Goal: Task Accomplishment & Management: Use online tool/utility

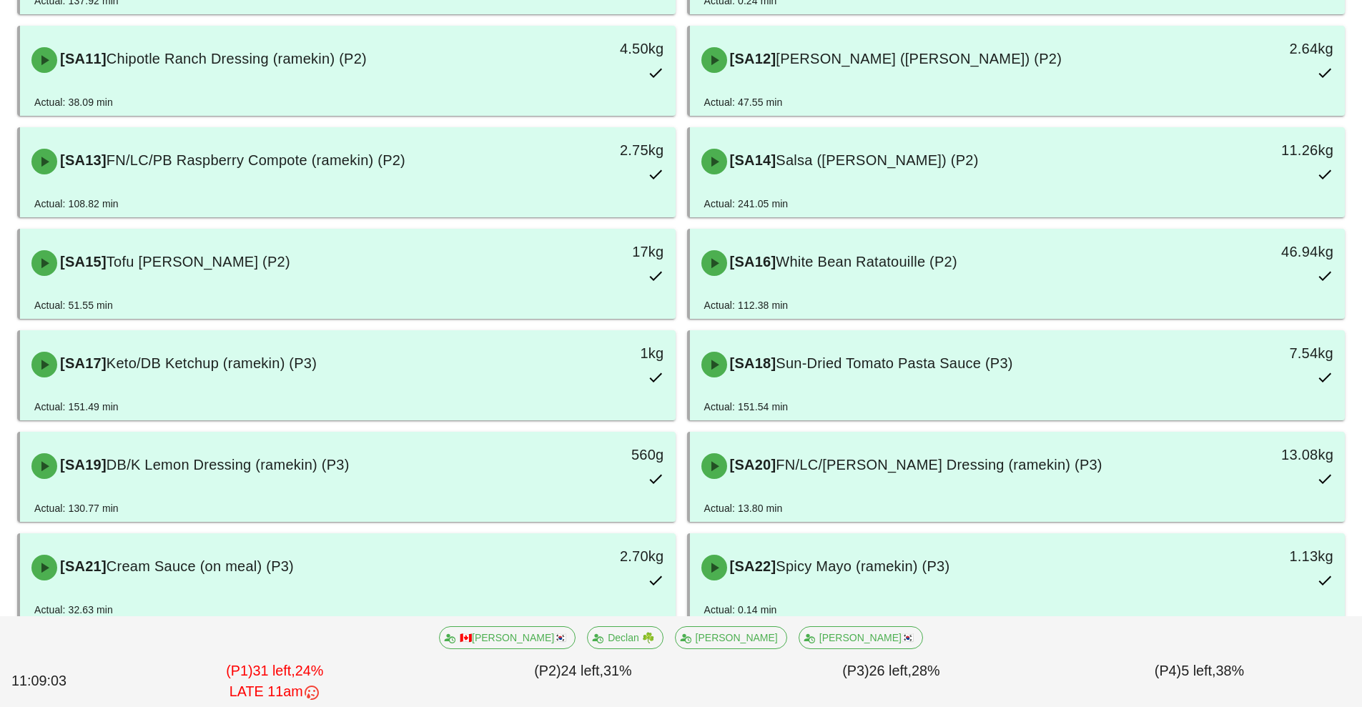
scroll to position [668, 0]
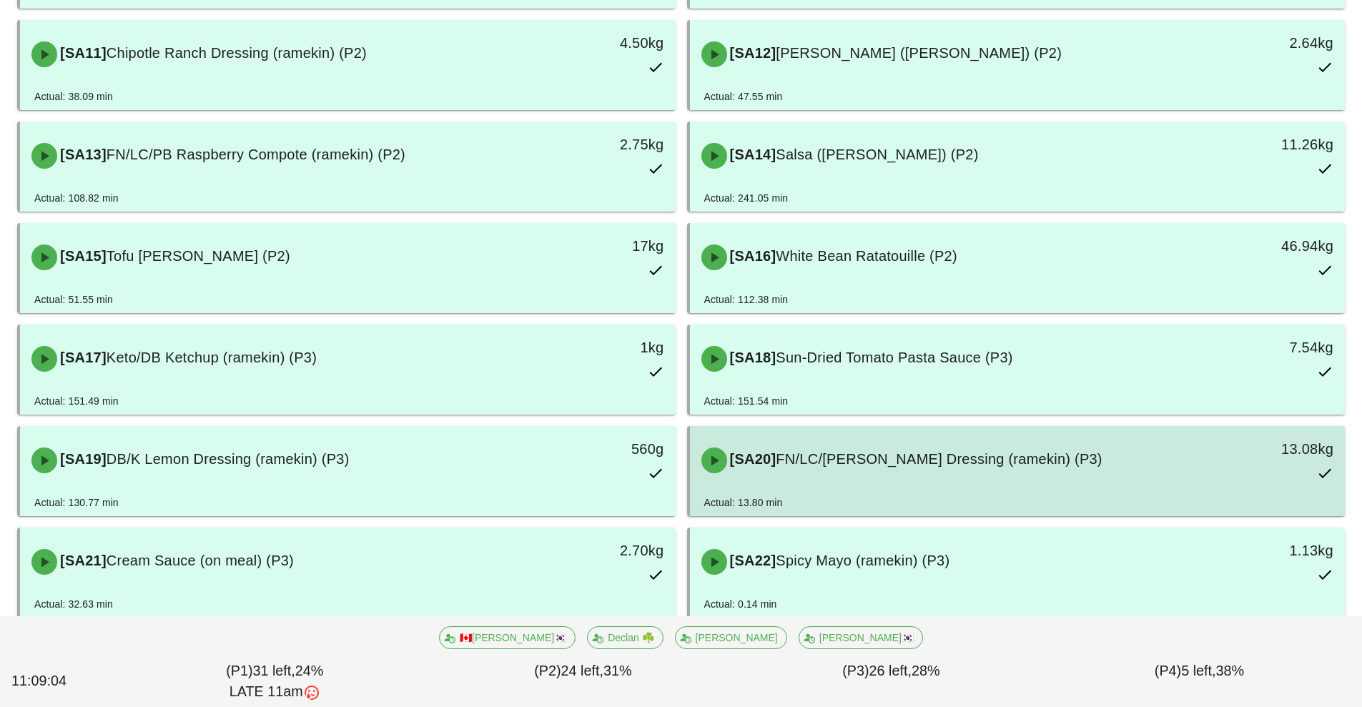
click at [847, 477] on div "[SA20] FN/LC/[PERSON_NAME] Dressing (ramekin) (P3)" at bounding box center [936, 460] width 487 height 43
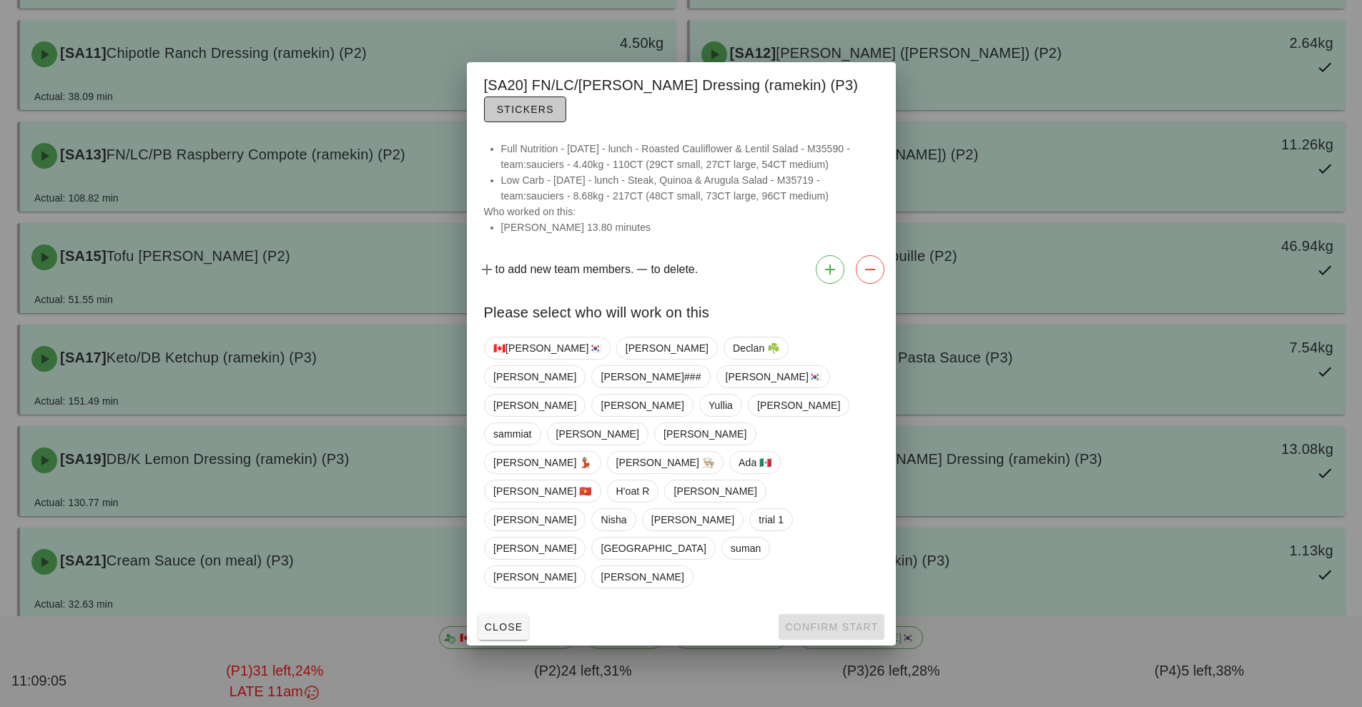
click at [513, 122] on button "Stickers" at bounding box center [525, 110] width 82 height 26
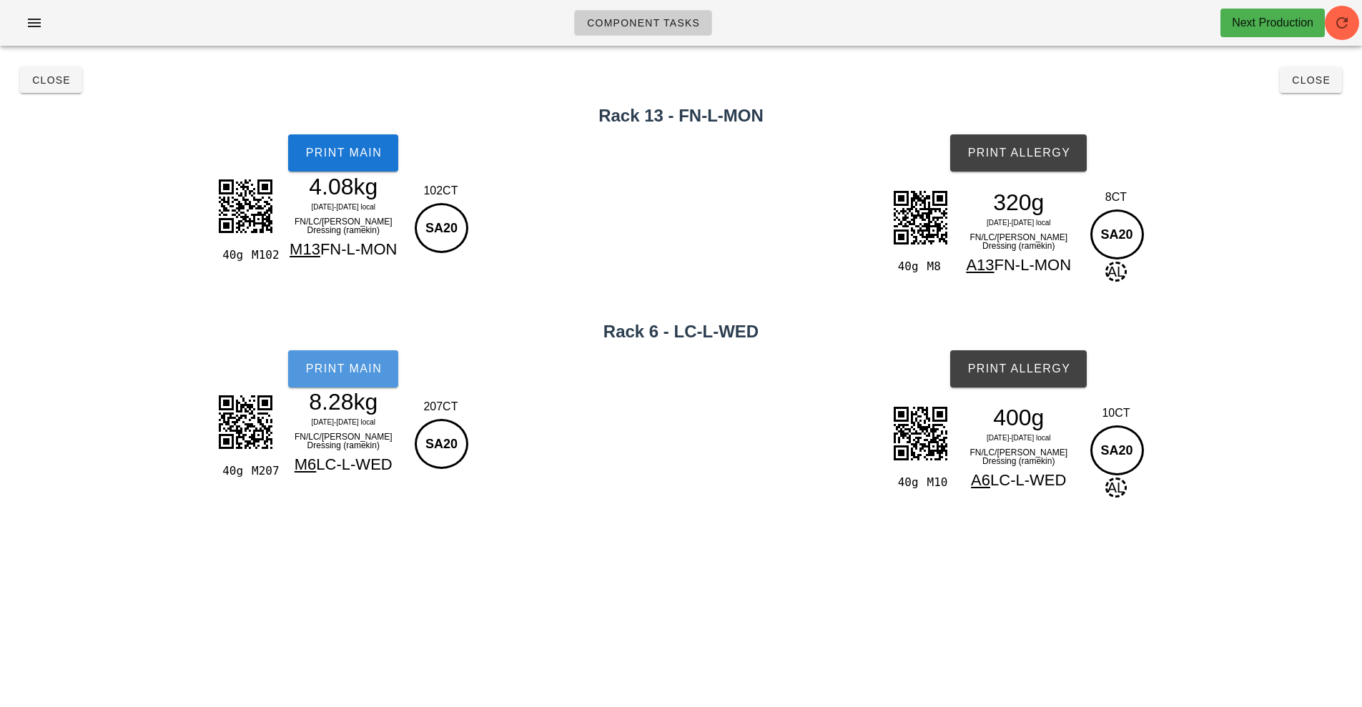
click at [351, 378] on button "Print Main" at bounding box center [343, 368] width 110 height 37
click at [339, 378] on button "Print Main" at bounding box center [343, 368] width 110 height 37
click at [57, 92] on button "Close" at bounding box center [51, 80] width 62 height 26
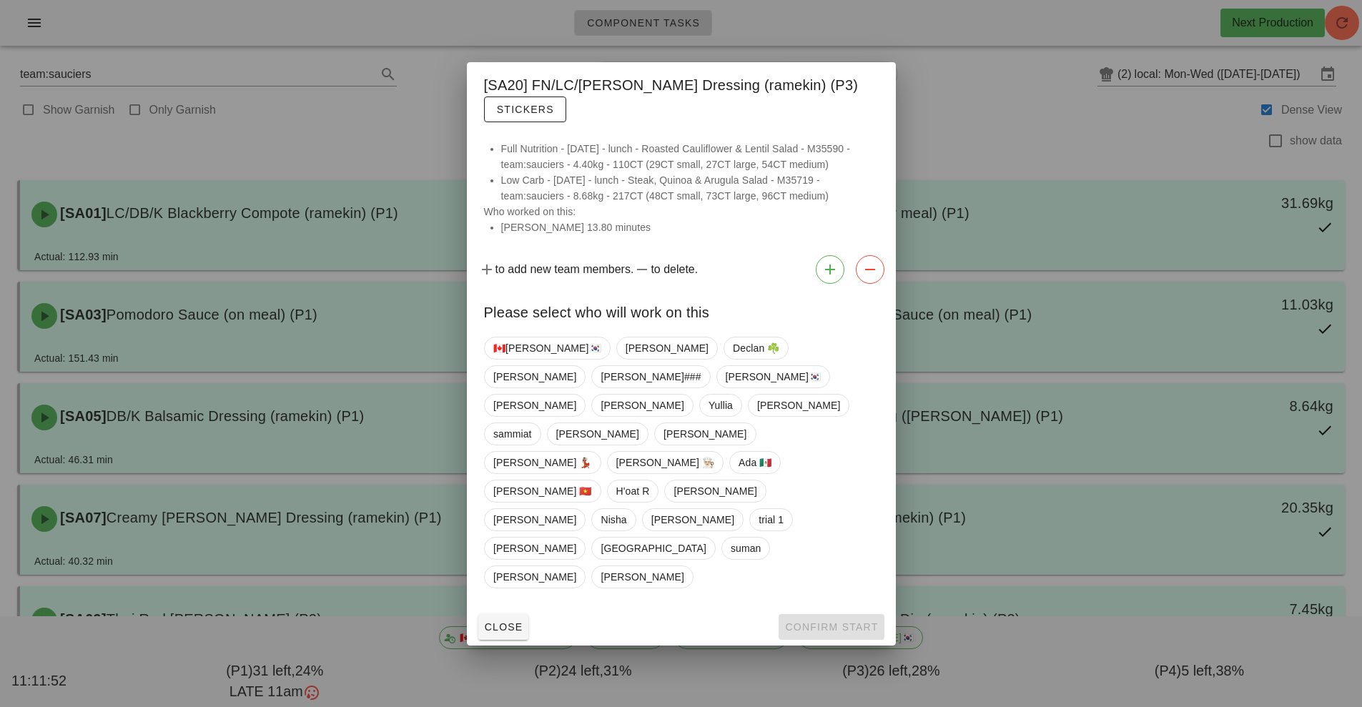
click at [983, 114] on div at bounding box center [681, 353] width 1362 height 707
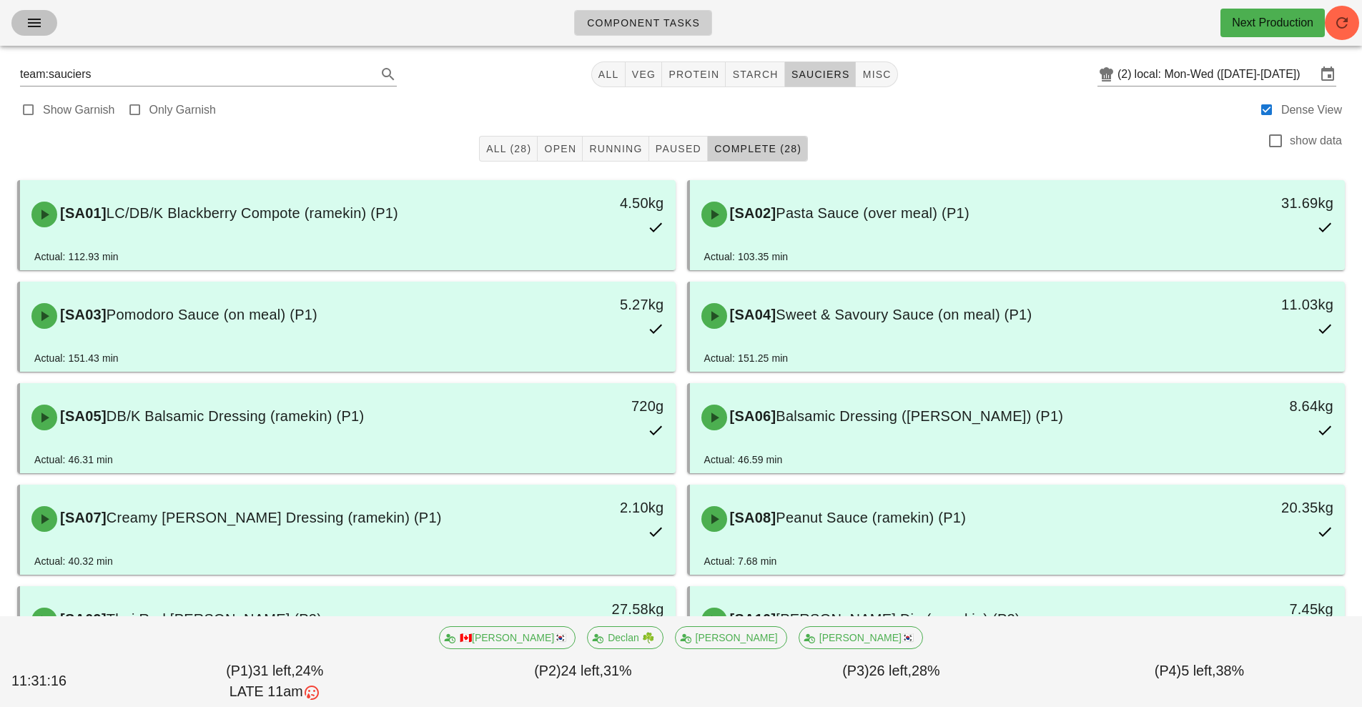
click at [26, 27] on icon "button" at bounding box center [34, 22] width 17 height 17
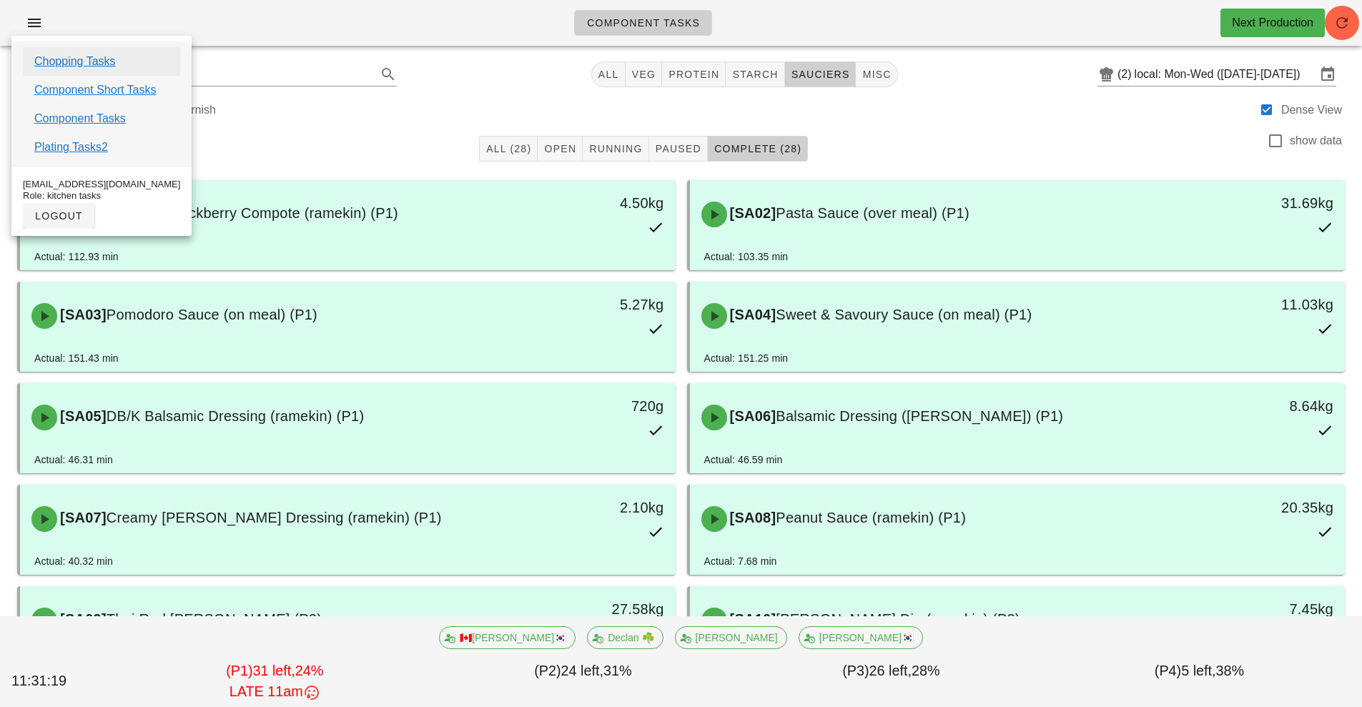
click at [42, 64] on link "Chopping Tasks" at bounding box center [75, 61] width 82 height 17
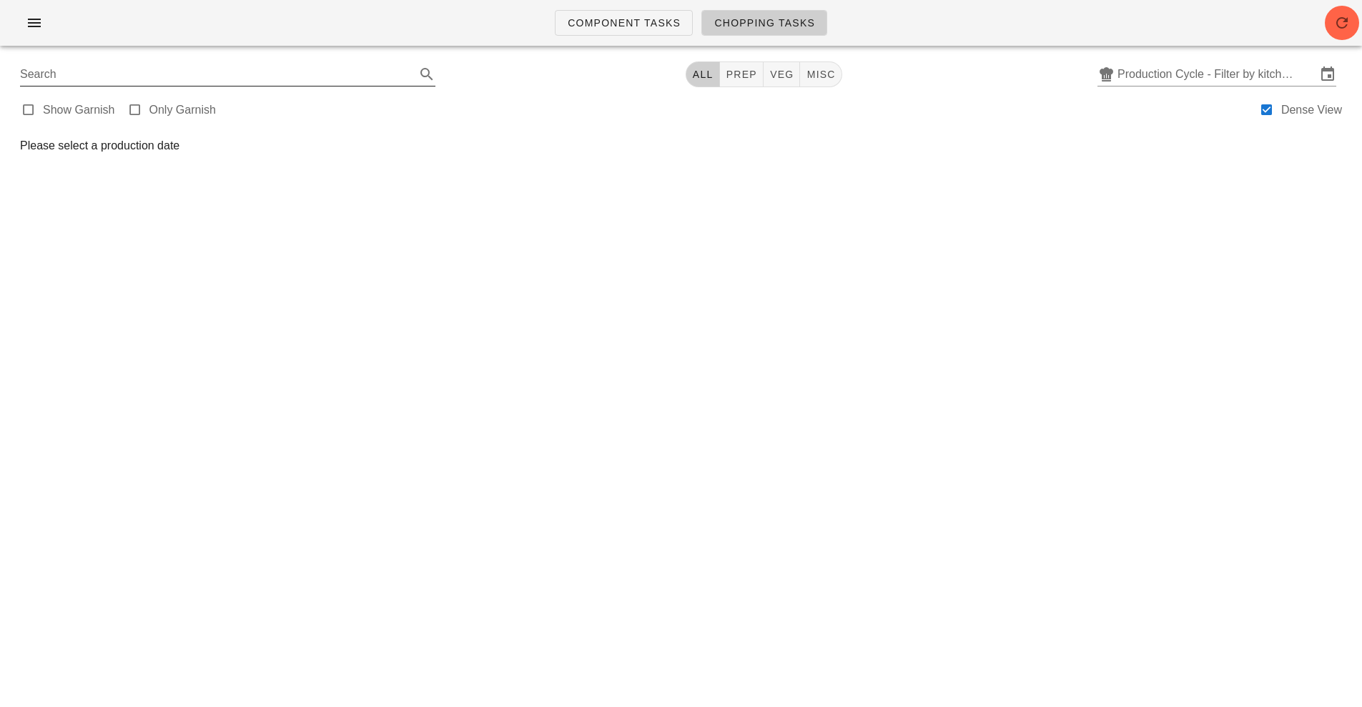
click at [42, 74] on input "Search" at bounding box center [216, 74] width 393 height 23
click at [1161, 80] on input "Production Cycle - Filter by kitchen production schedules" at bounding box center [1217, 74] width 199 height 23
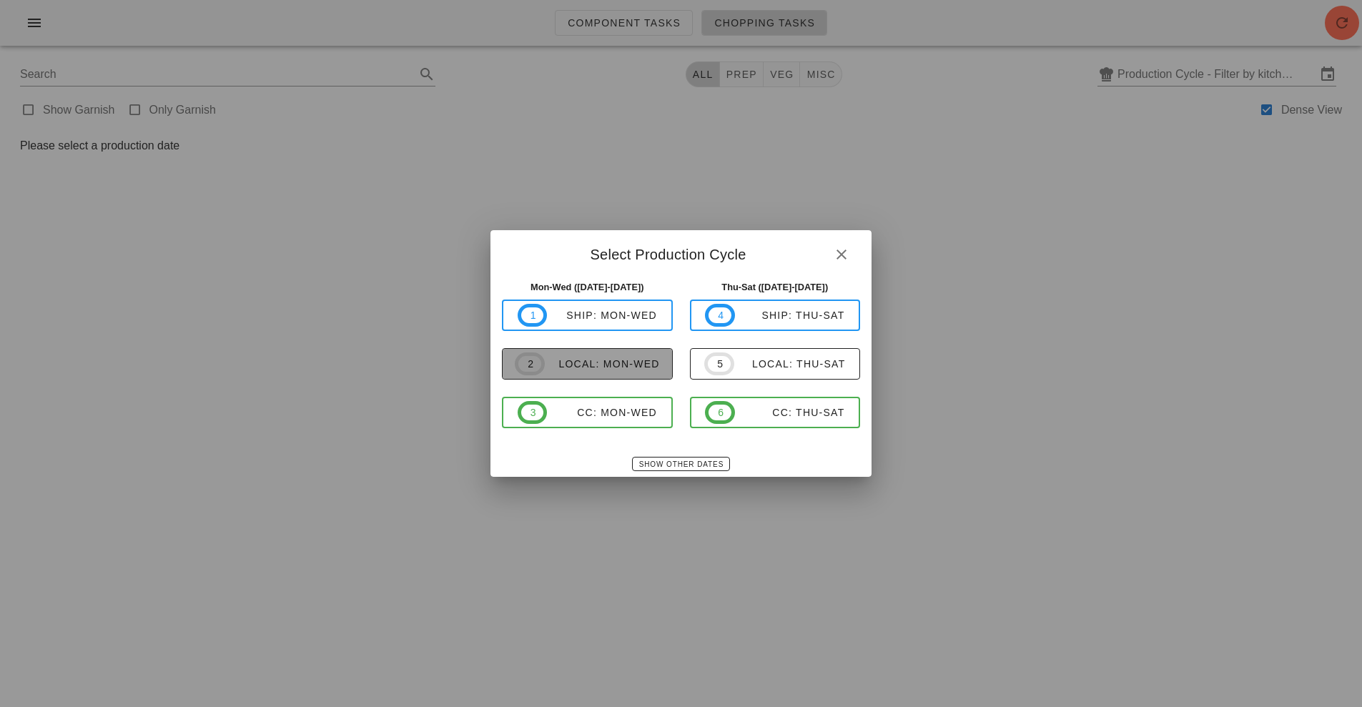
click at [539, 371] on span "2" at bounding box center [530, 364] width 30 height 23
type input "local: Mon-Wed ([DATE]-[DATE])"
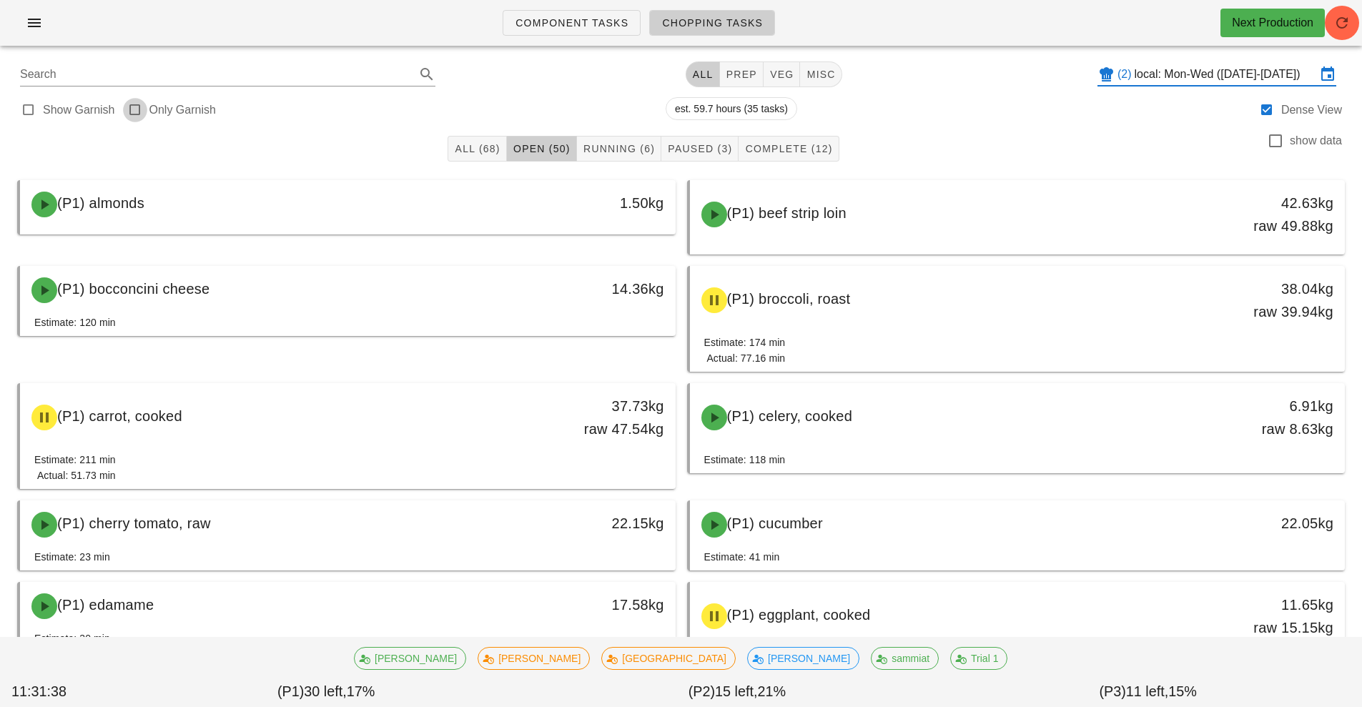
click at [143, 104] on div at bounding box center [135, 110] width 20 height 20
type input "garnish"
checkbox input "true"
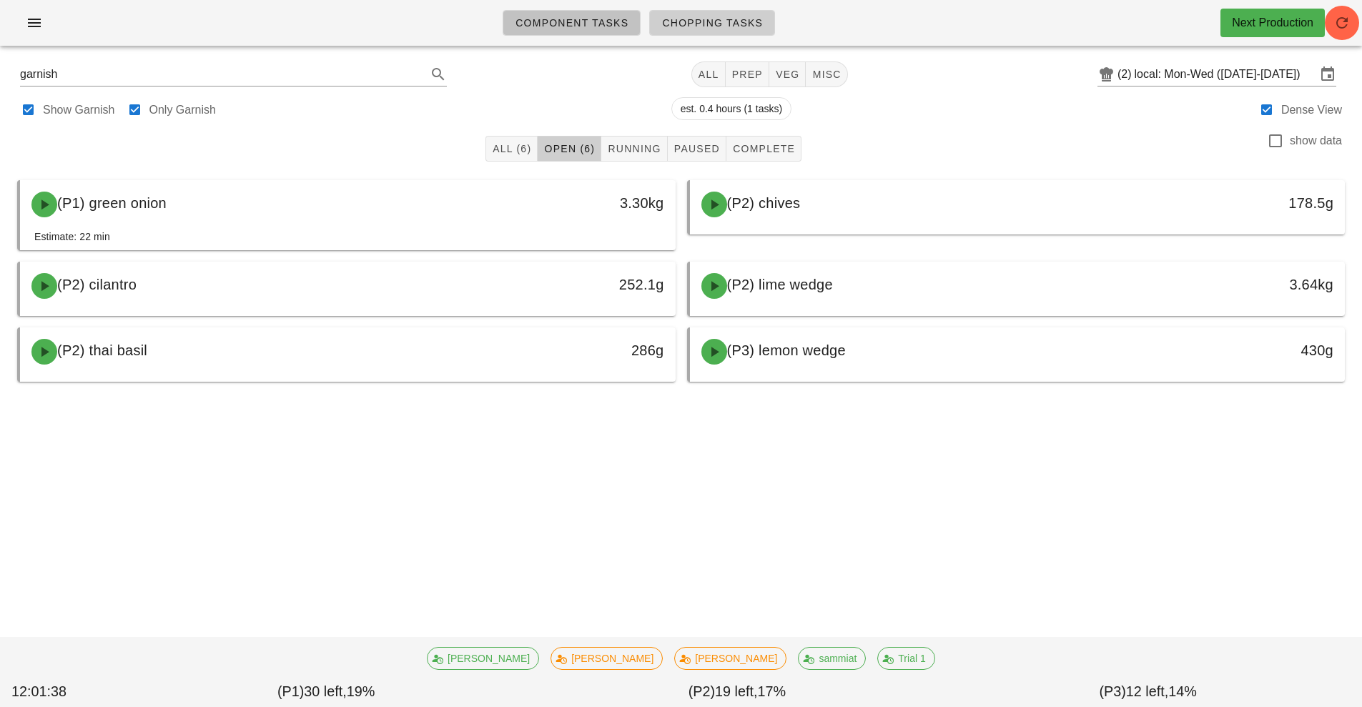
click at [571, 21] on span "Component Tasks" at bounding box center [572, 22] width 114 height 11
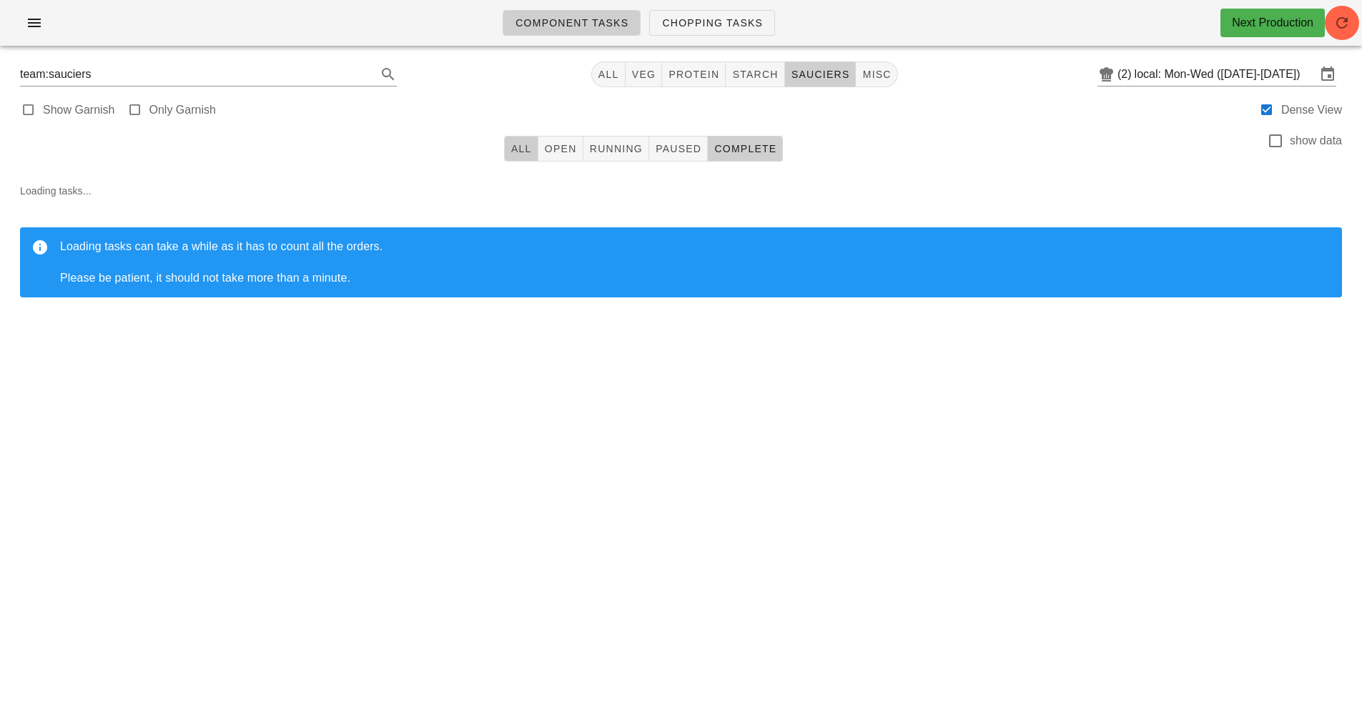
click at [526, 148] on span "All" at bounding box center [521, 148] width 21 height 11
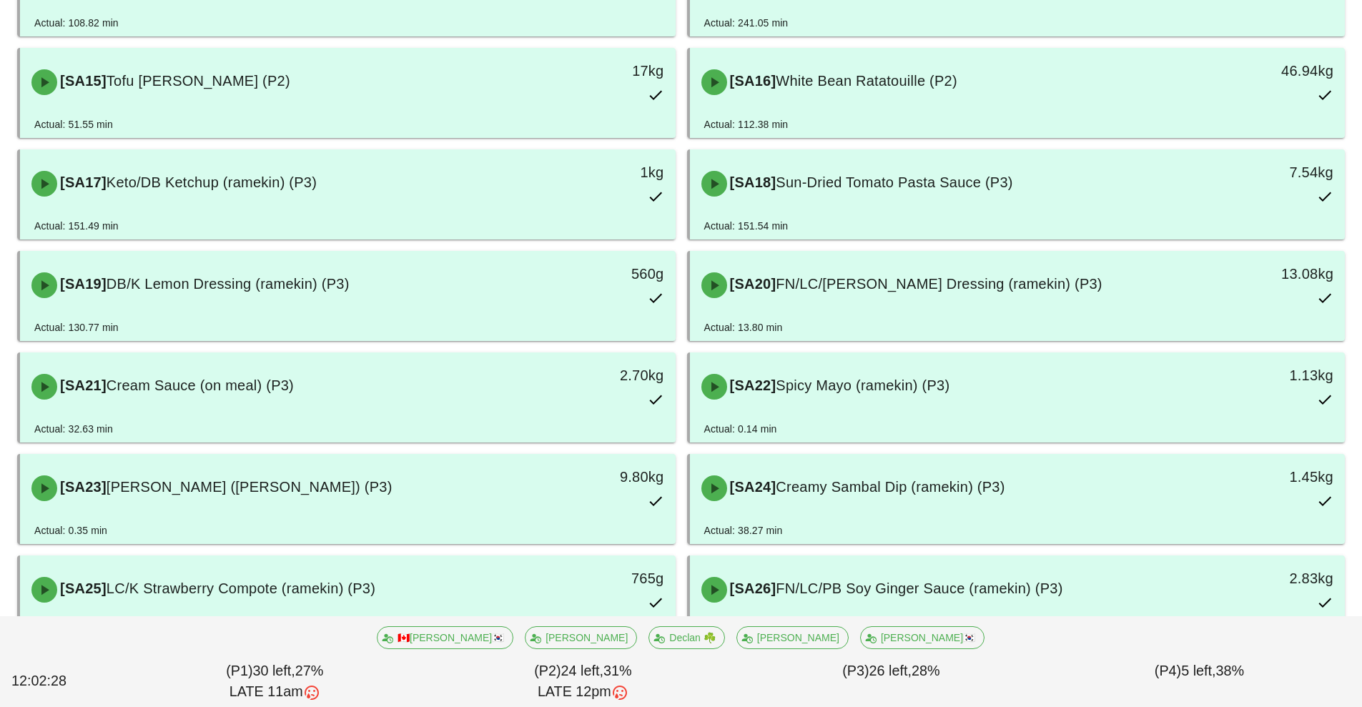
scroll to position [855, 0]
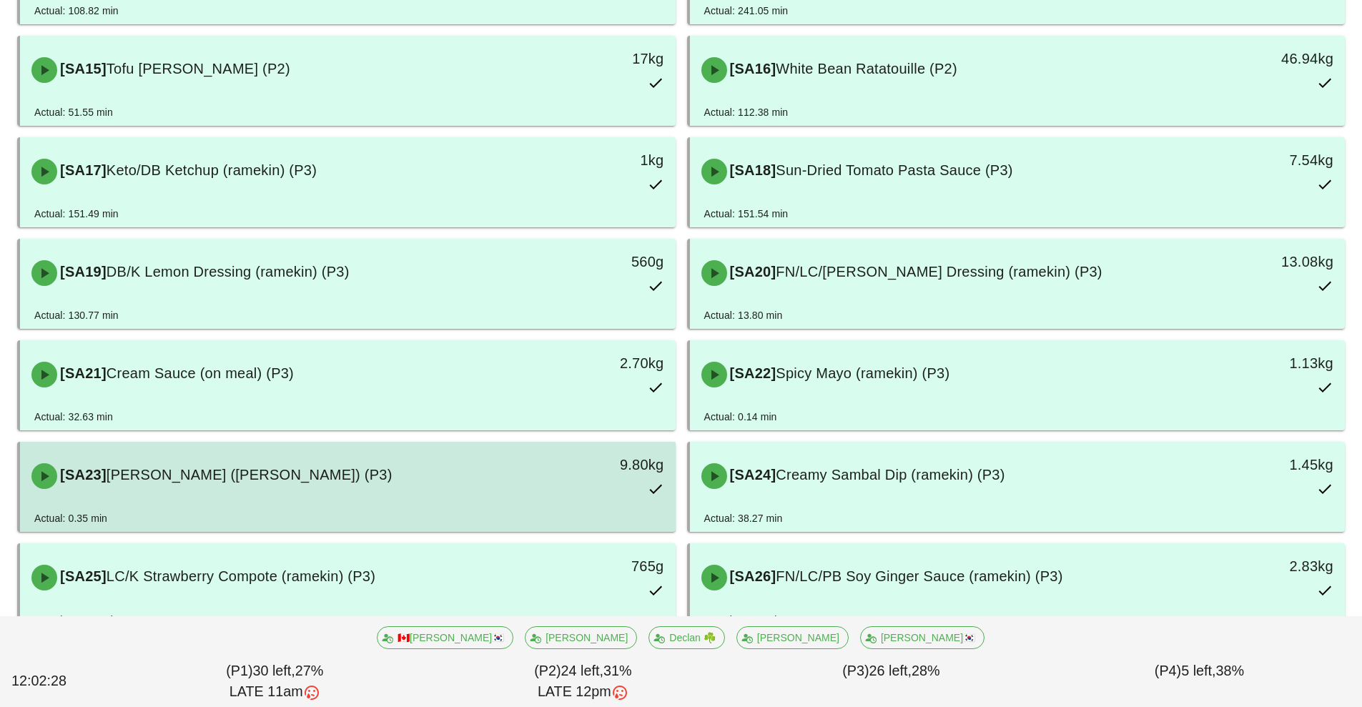
click at [291, 485] on div "[SA23] [PERSON_NAME] ([PERSON_NAME]) (P3)" at bounding box center [266, 476] width 487 height 43
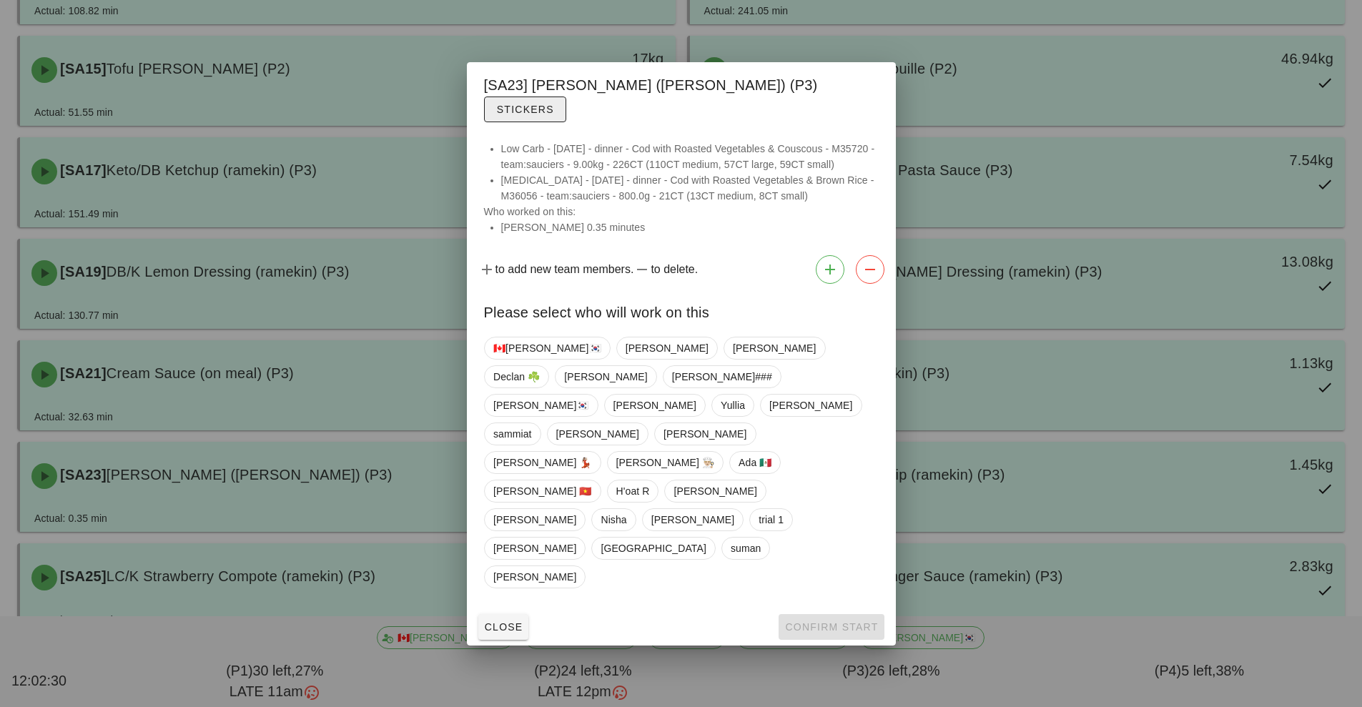
click at [554, 115] on span "Stickers" at bounding box center [525, 109] width 58 height 11
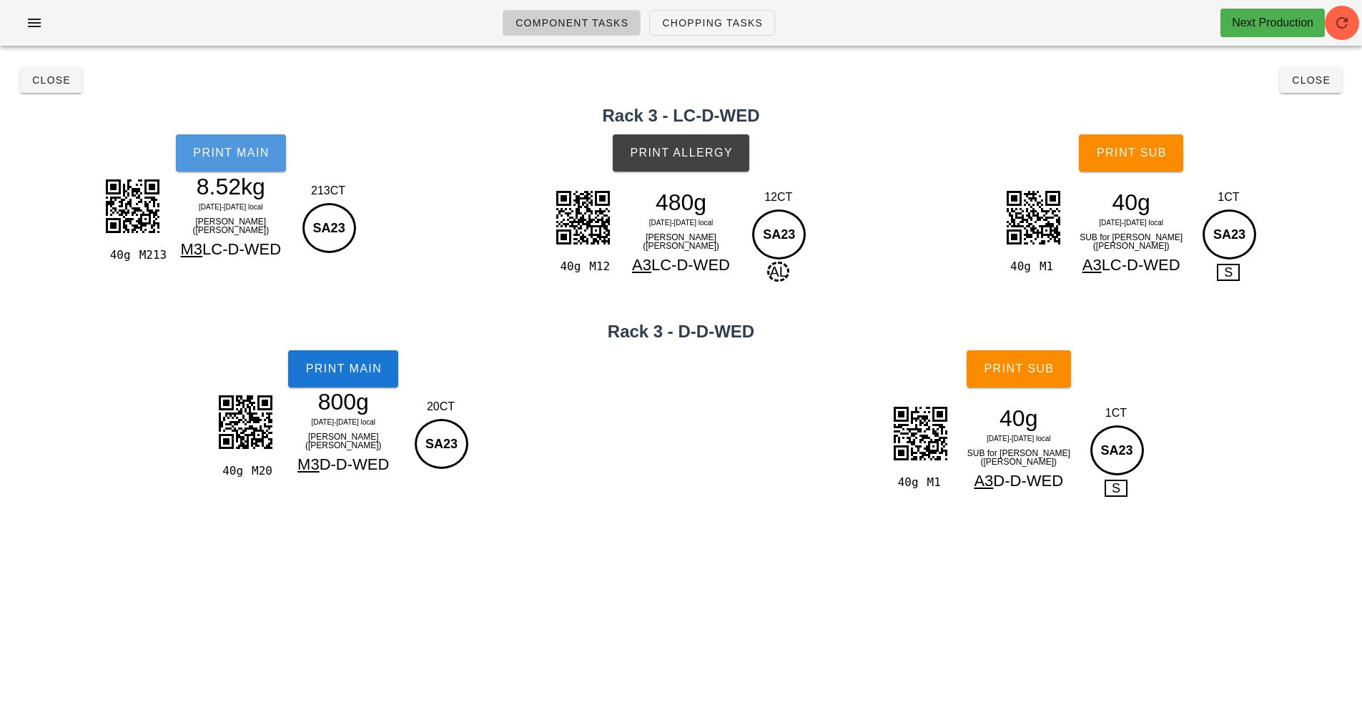
click at [228, 158] on span "Print Main" at bounding box center [230, 153] width 77 height 13
click at [243, 152] on span "Print Main" at bounding box center [230, 153] width 77 height 13
click at [39, 92] on button "Close" at bounding box center [51, 80] width 62 height 26
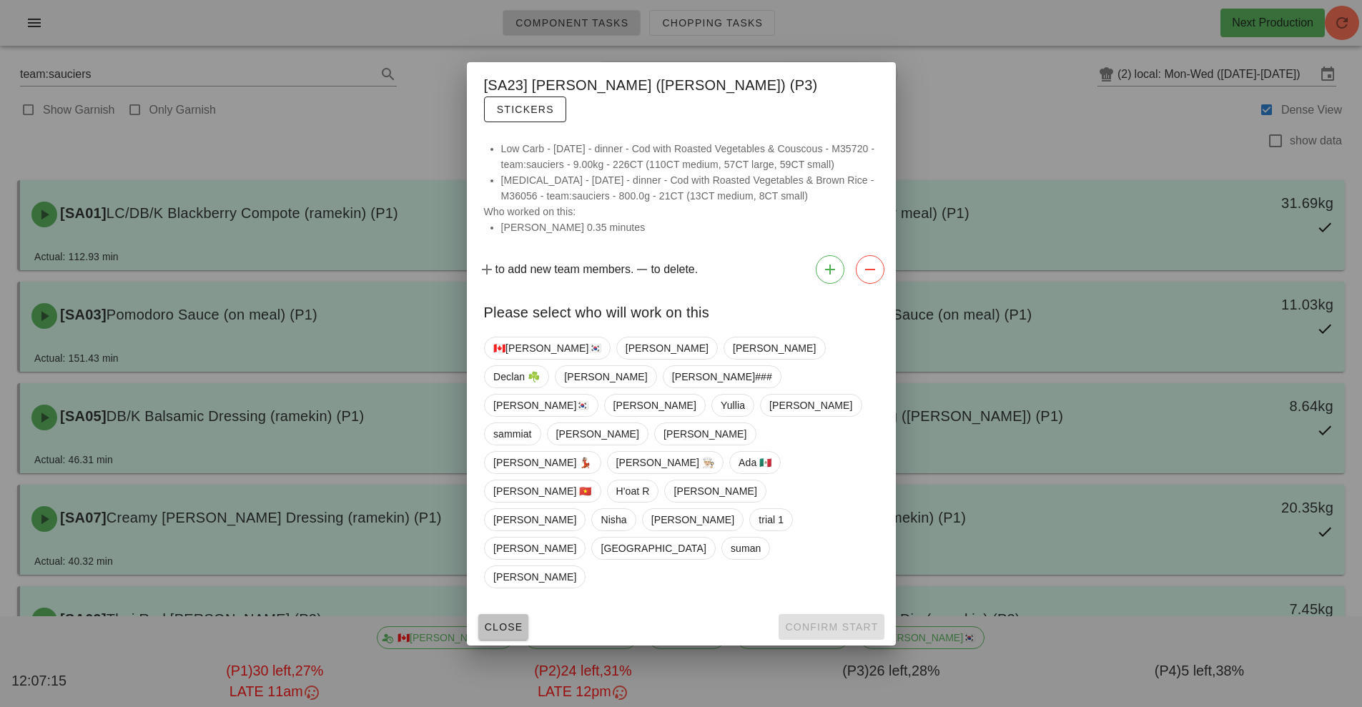
click at [516, 621] on span "Close" at bounding box center [503, 626] width 39 height 11
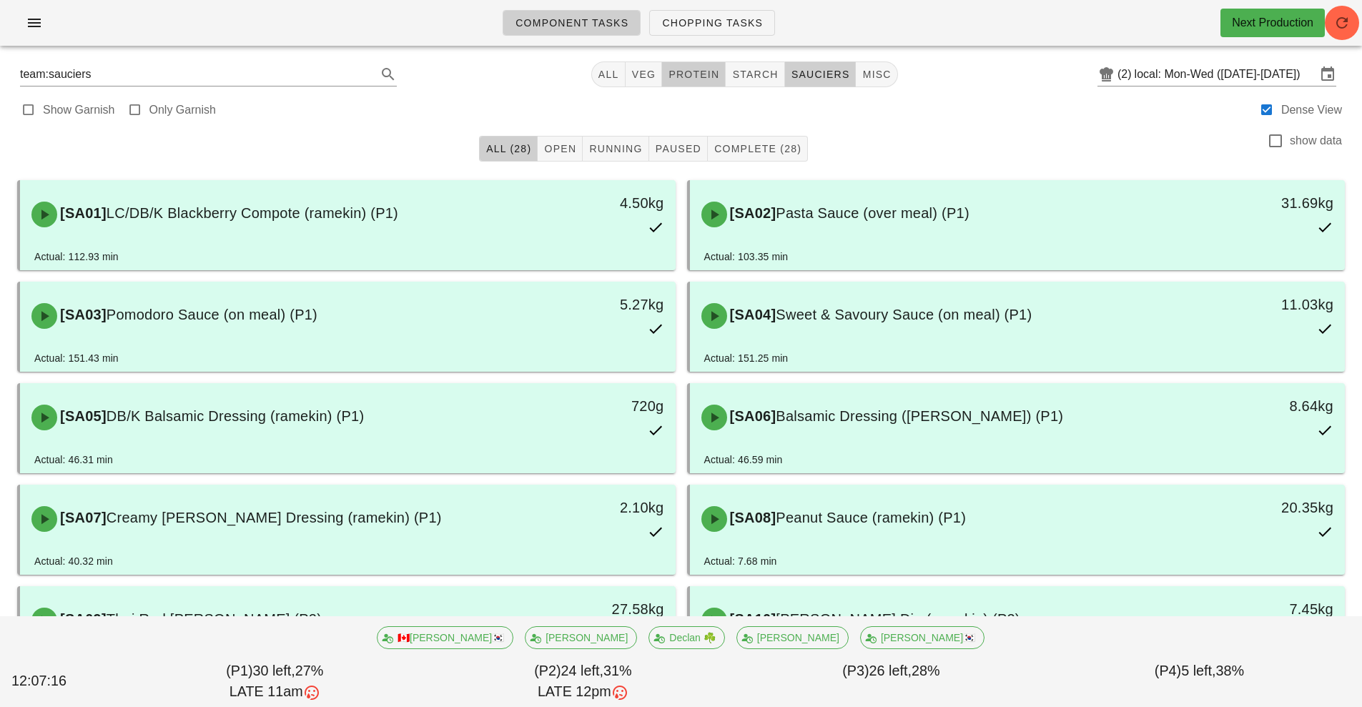
click at [684, 74] on span "protein" at bounding box center [693, 74] width 51 height 11
type input "team:protein"
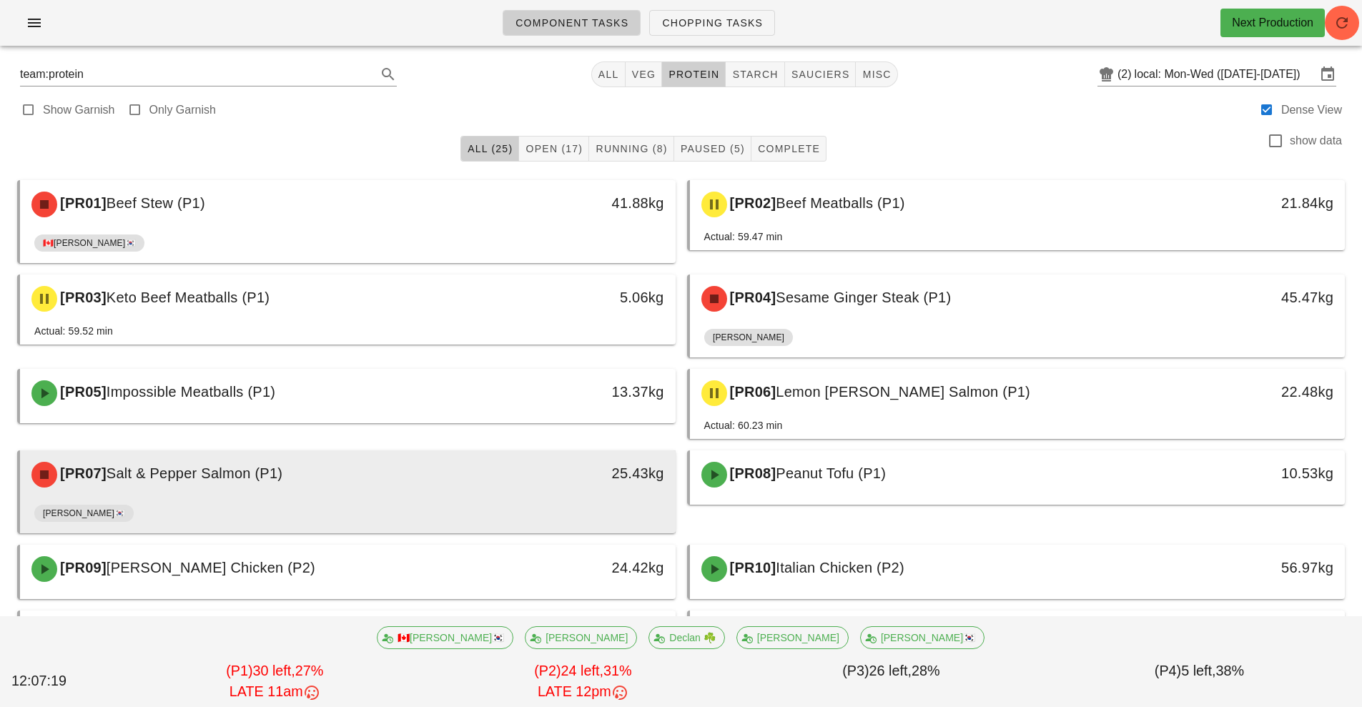
click at [315, 501] on div "[PERSON_NAME]🇰🇷" at bounding box center [347, 516] width 627 height 34
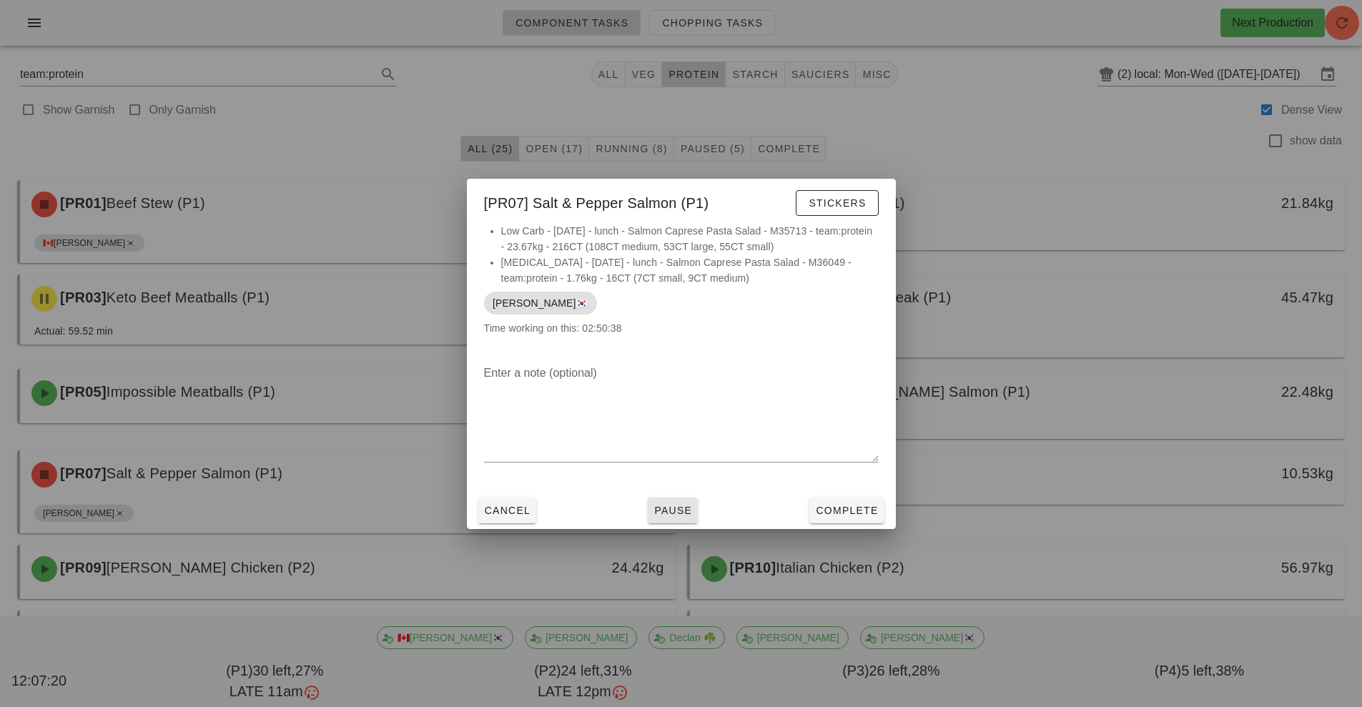
click at [664, 508] on span "Pause" at bounding box center [673, 510] width 39 height 11
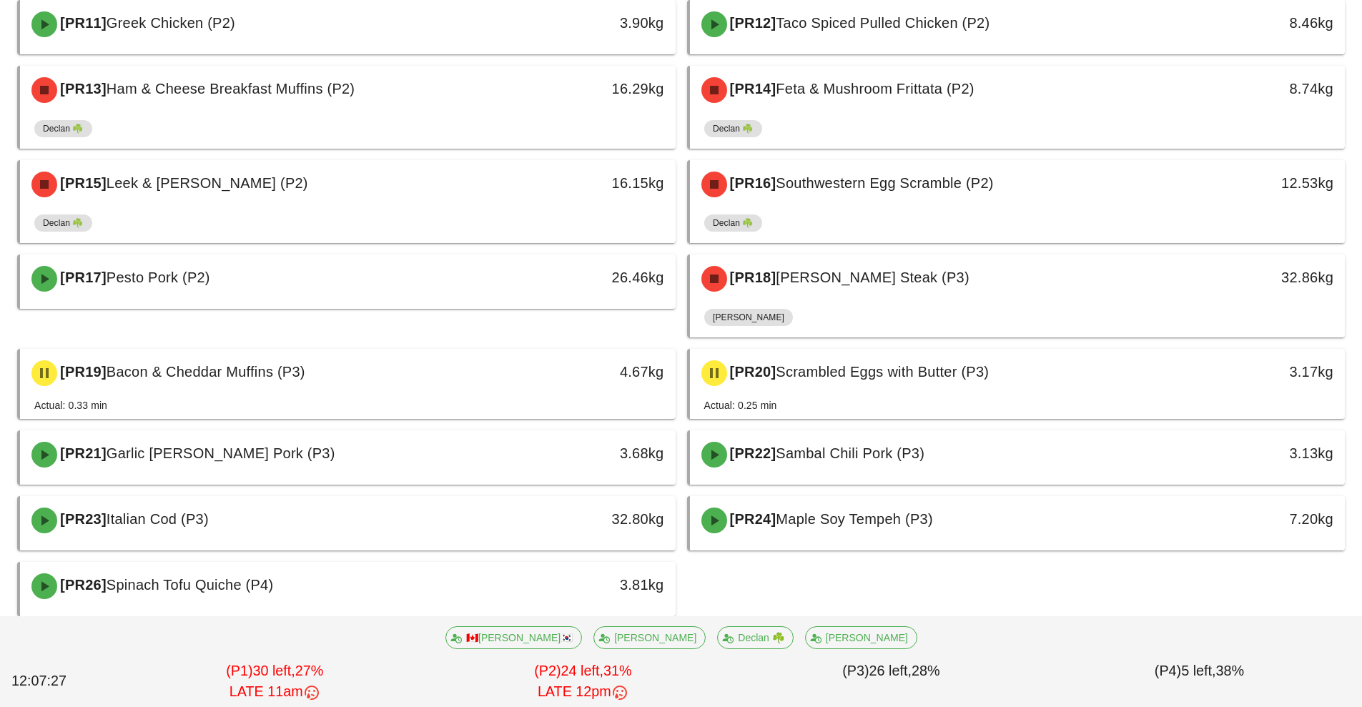
scroll to position [610, 0]
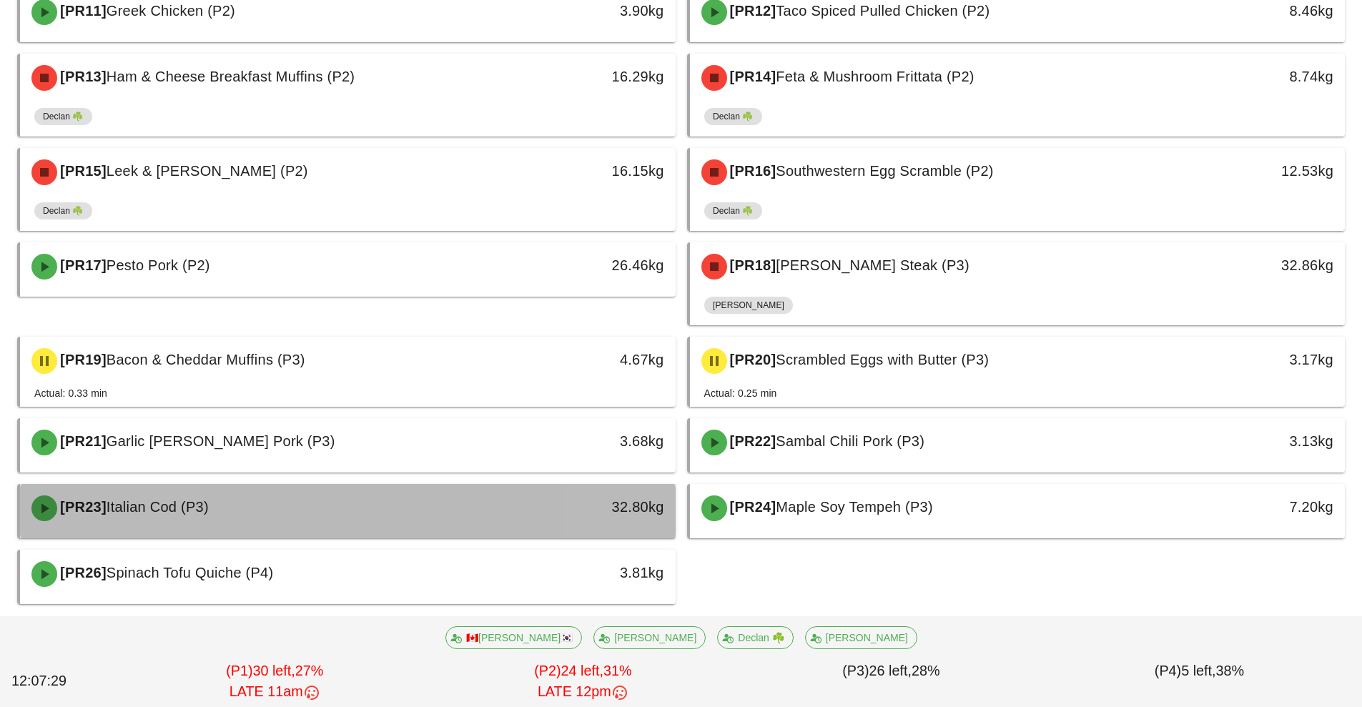
click at [175, 520] on div "[PR23] Italian Cod (P3)" at bounding box center [266, 508] width 487 height 43
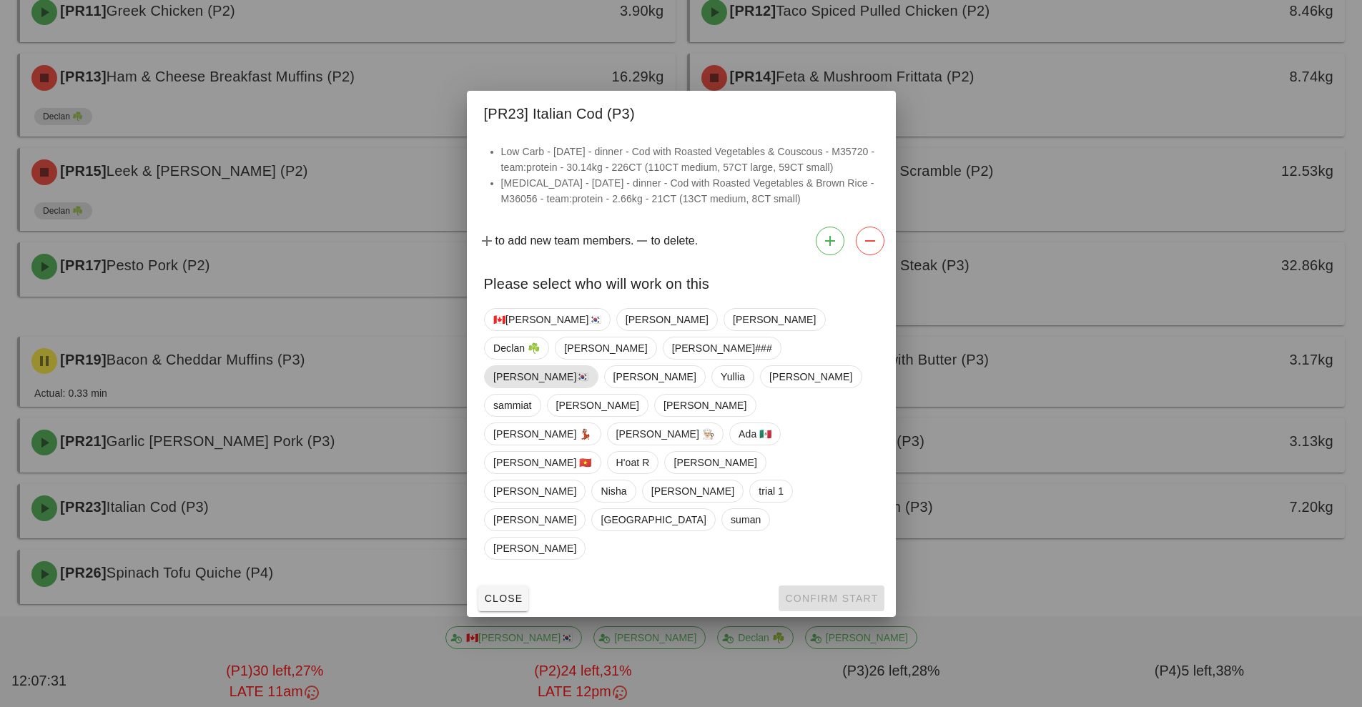
click at [502, 388] on span "[PERSON_NAME]🇰🇷" at bounding box center [541, 376] width 96 height 21
click at [805, 586] on button "Confirm Start" at bounding box center [831, 599] width 105 height 26
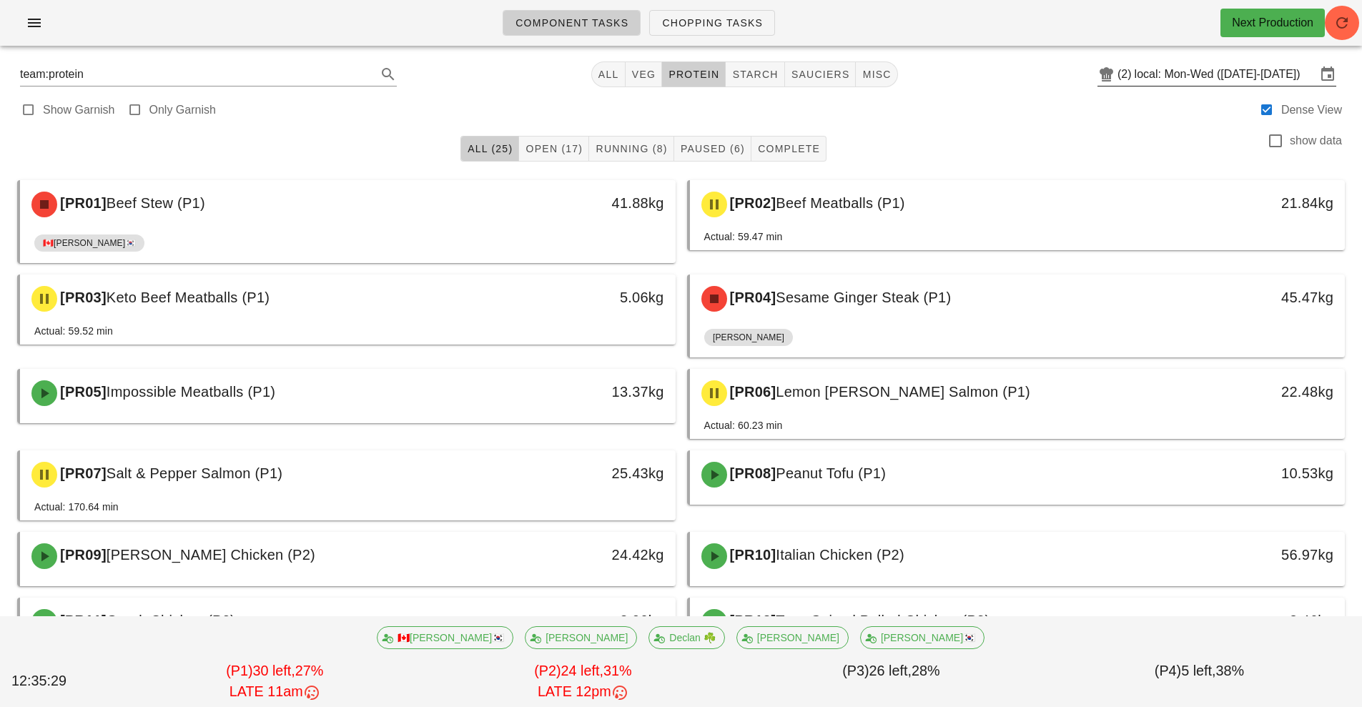
click at [1187, 77] on input "local: Mon-Wed ([DATE]-[DATE])" at bounding box center [1226, 74] width 182 height 23
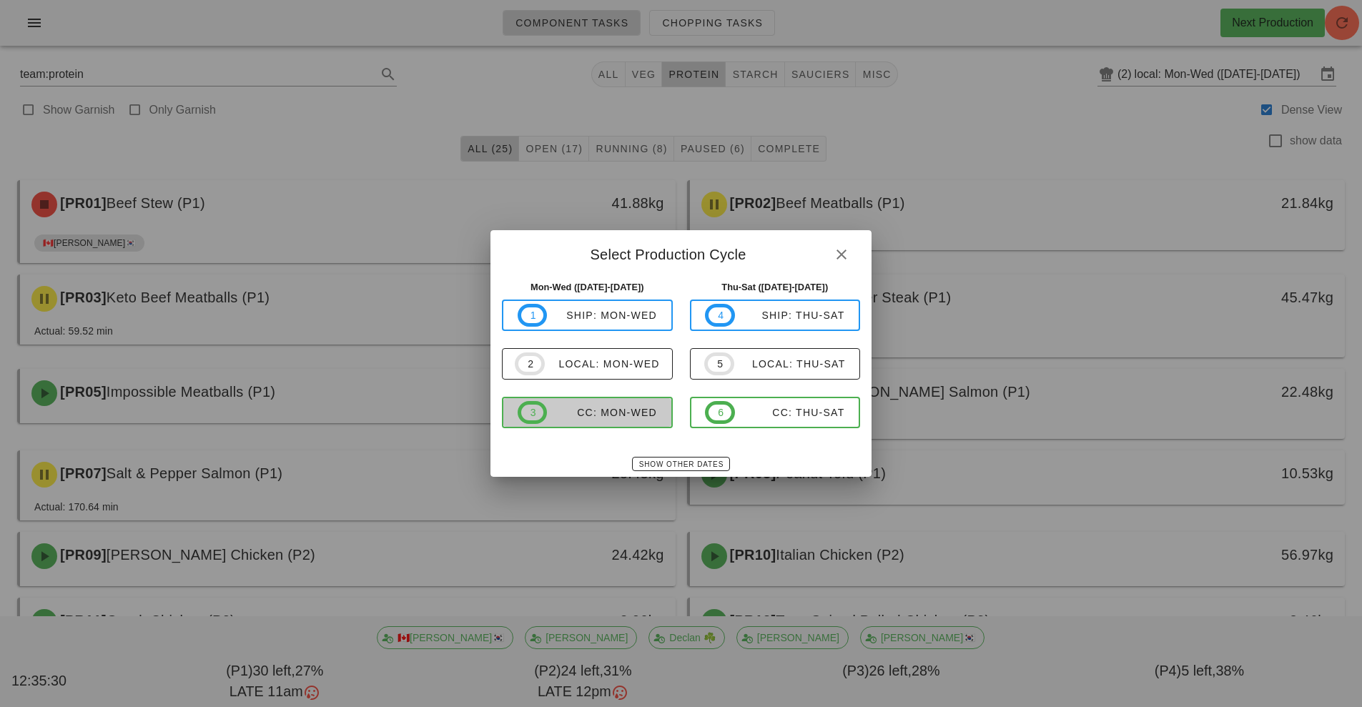
click at [631, 413] on div "CC: Mon-Wed" at bounding box center [602, 412] width 110 height 11
type input "CC: Mon-Wed ([DATE]-[DATE])"
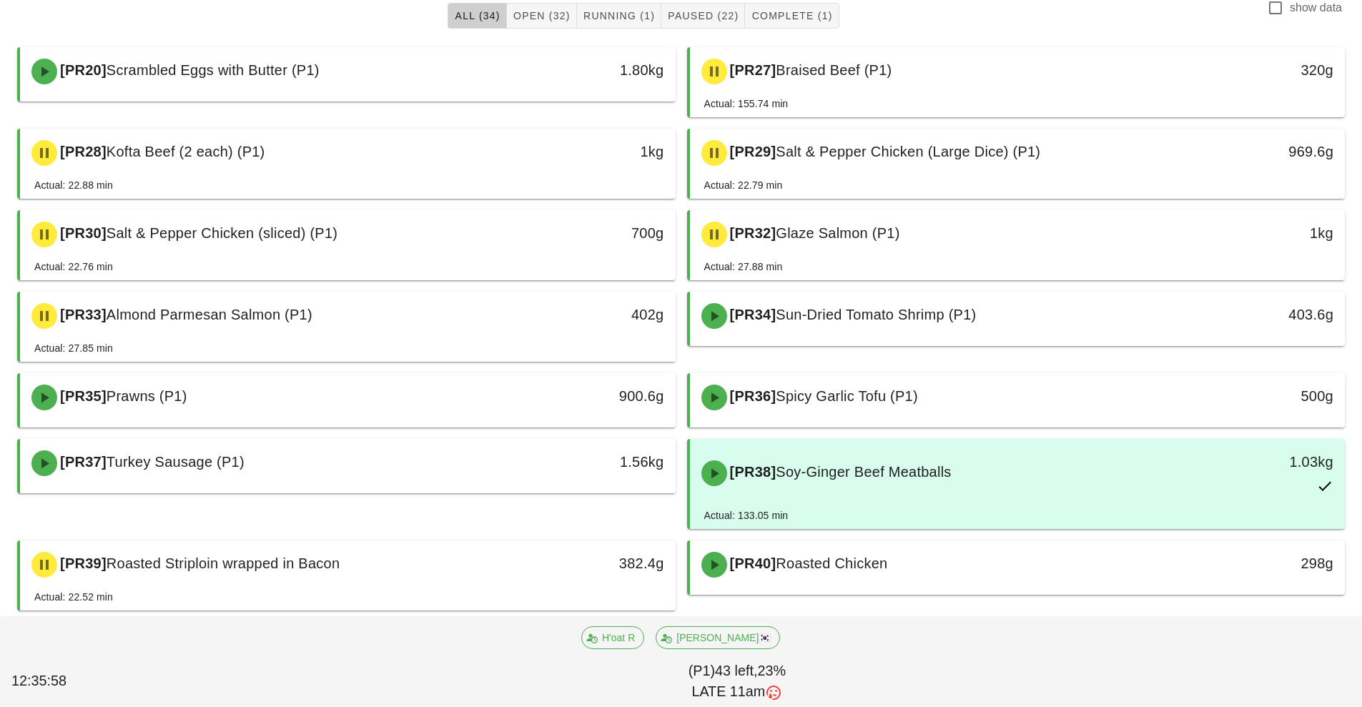
scroll to position [138, 0]
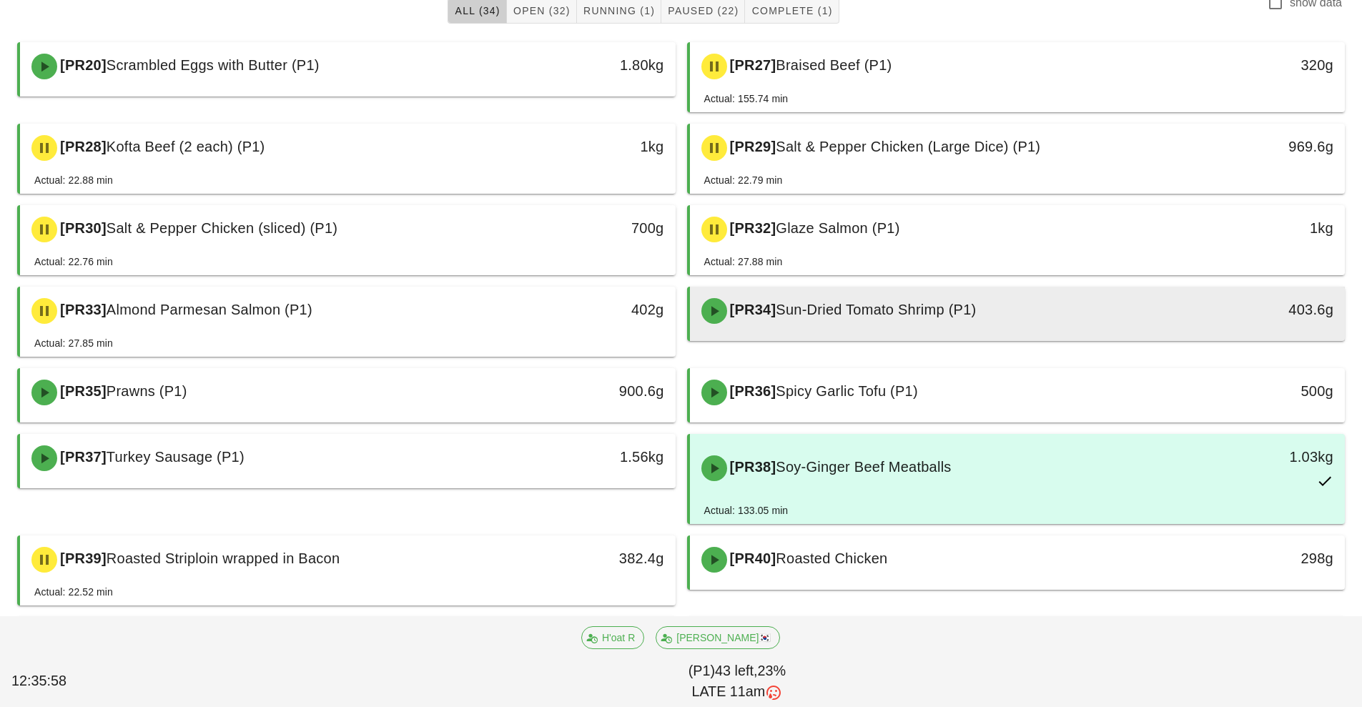
click at [988, 310] on div "[PR34] Sun-Dried Tomato Shrimp (P1)" at bounding box center [936, 311] width 487 height 43
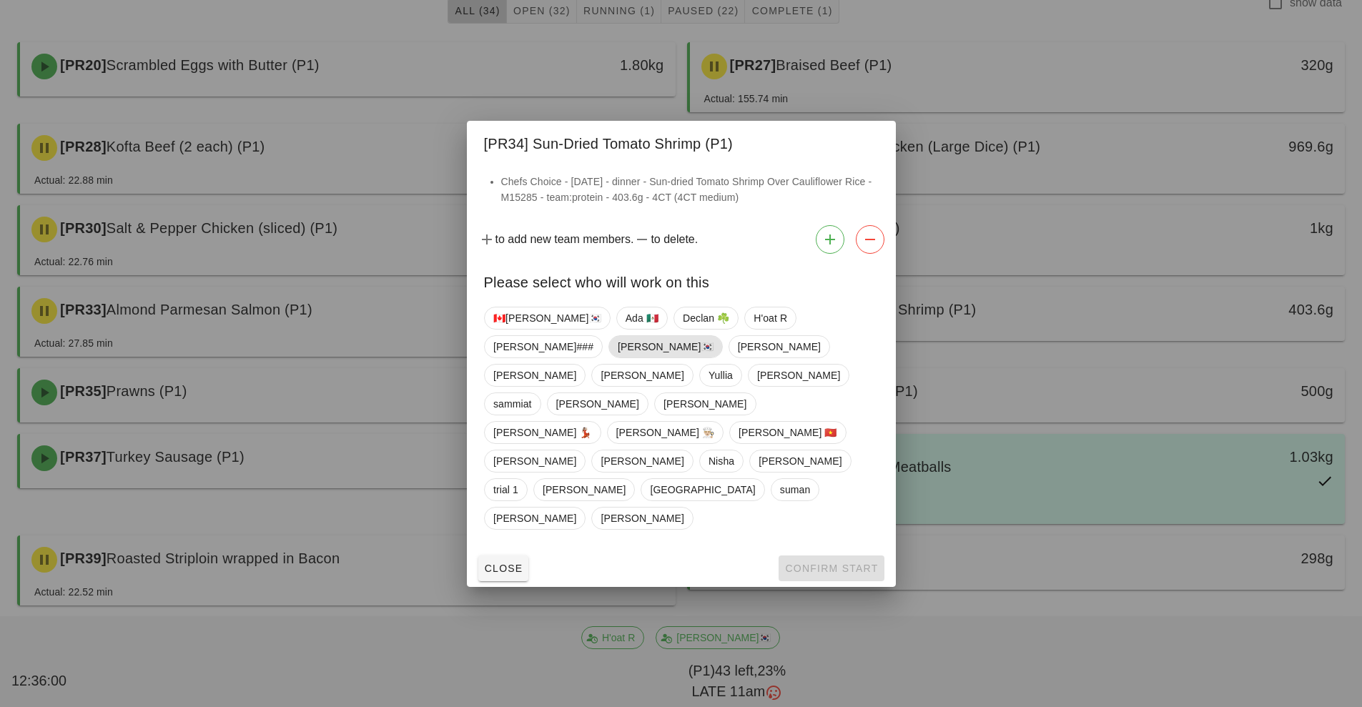
click at [618, 358] on span "[PERSON_NAME]🇰🇷" at bounding box center [666, 346] width 96 height 21
click at [840, 563] on span "Confirm Start" at bounding box center [832, 568] width 94 height 11
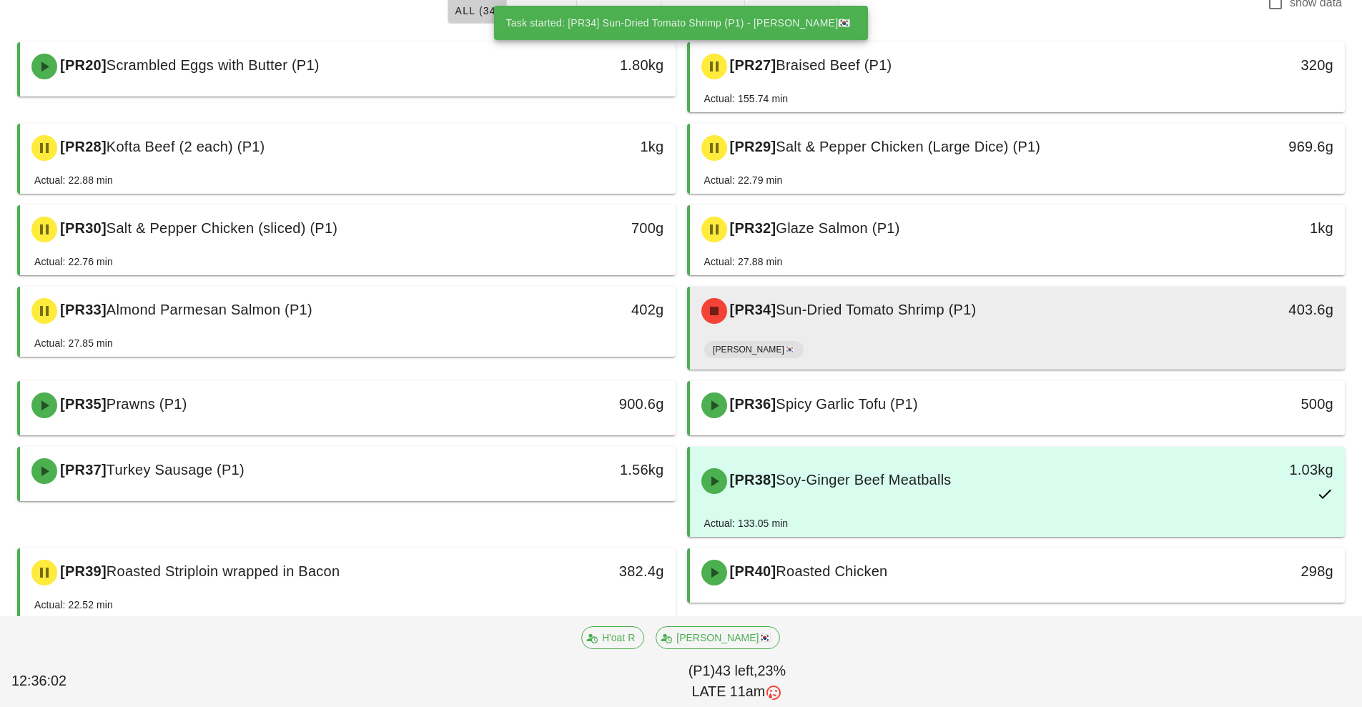
click at [957, 325] on div "[PR34] Sun-Dried Tomato Shrimp (P1)" at bounding box center [936, 311] width 487 height 43
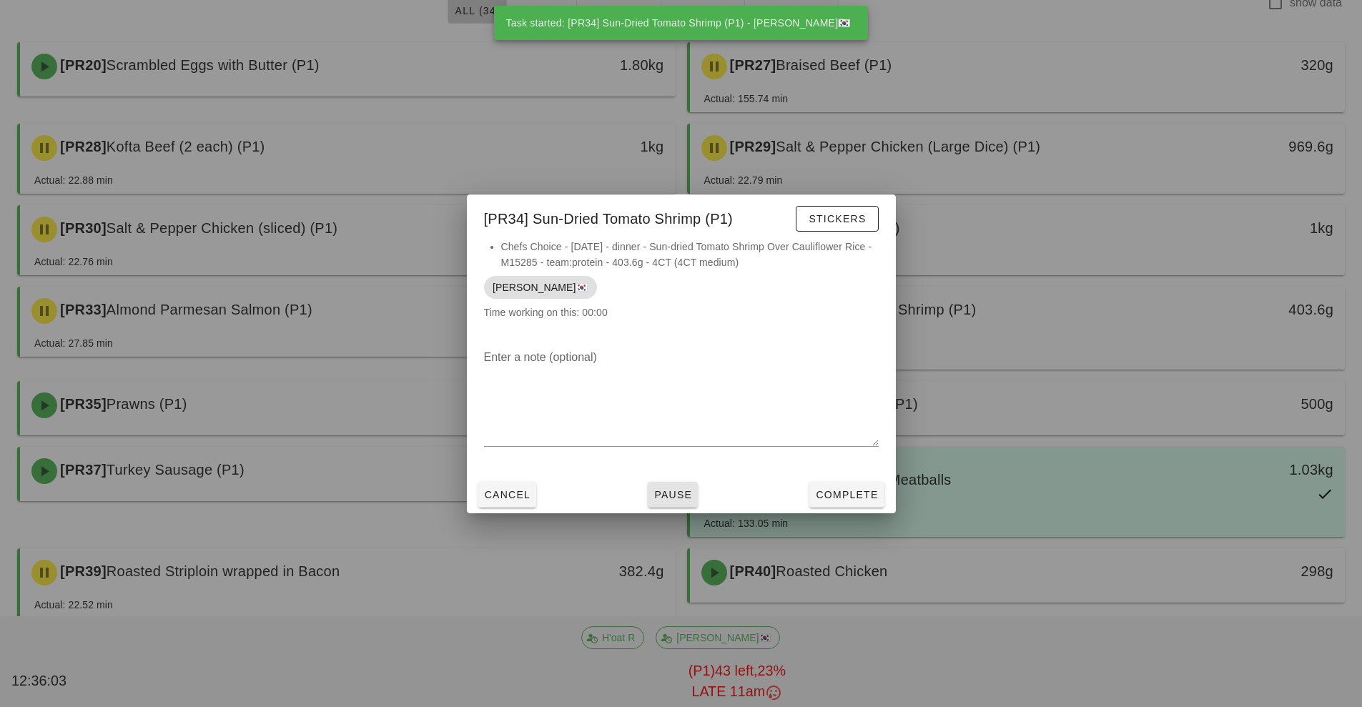
click at [677, 507] on button "Pause" at bounding box center [673, 495] width 50 height 26
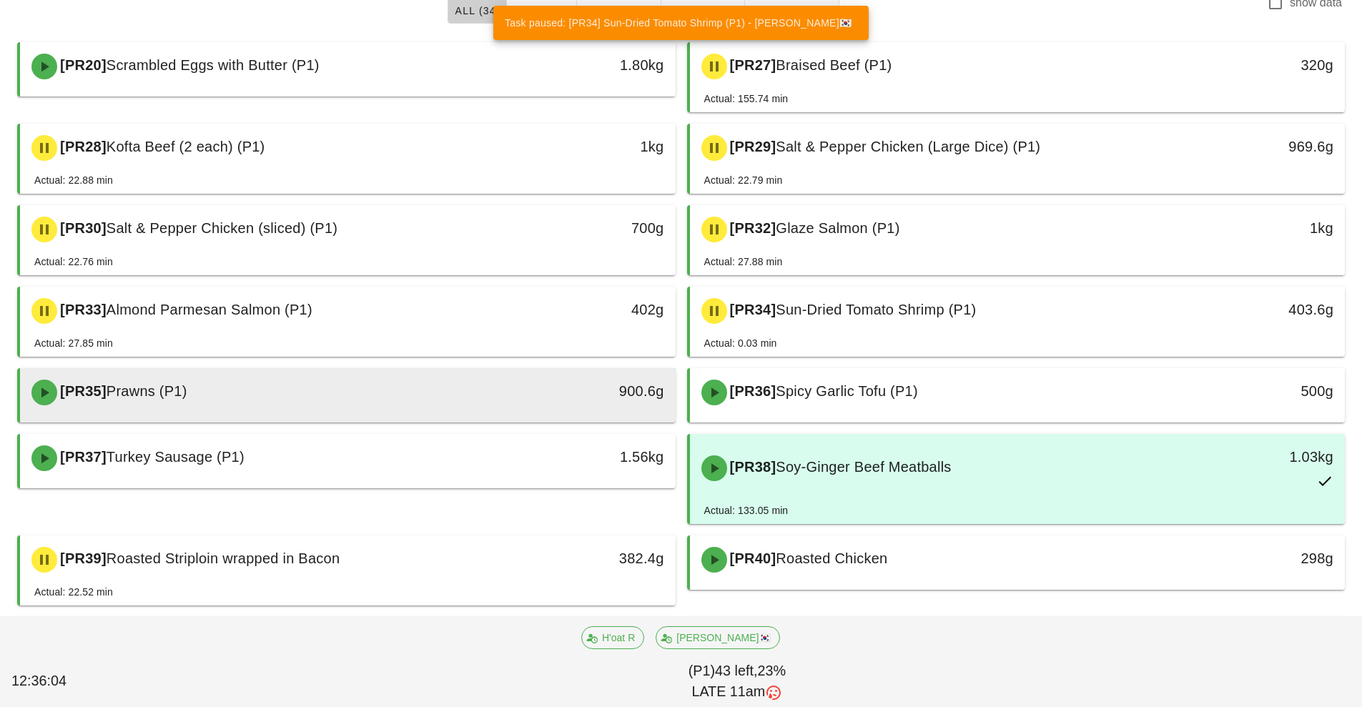
click at [566, 383] on div "900.6g" at bounding box center [590, 391] width 145 height 23
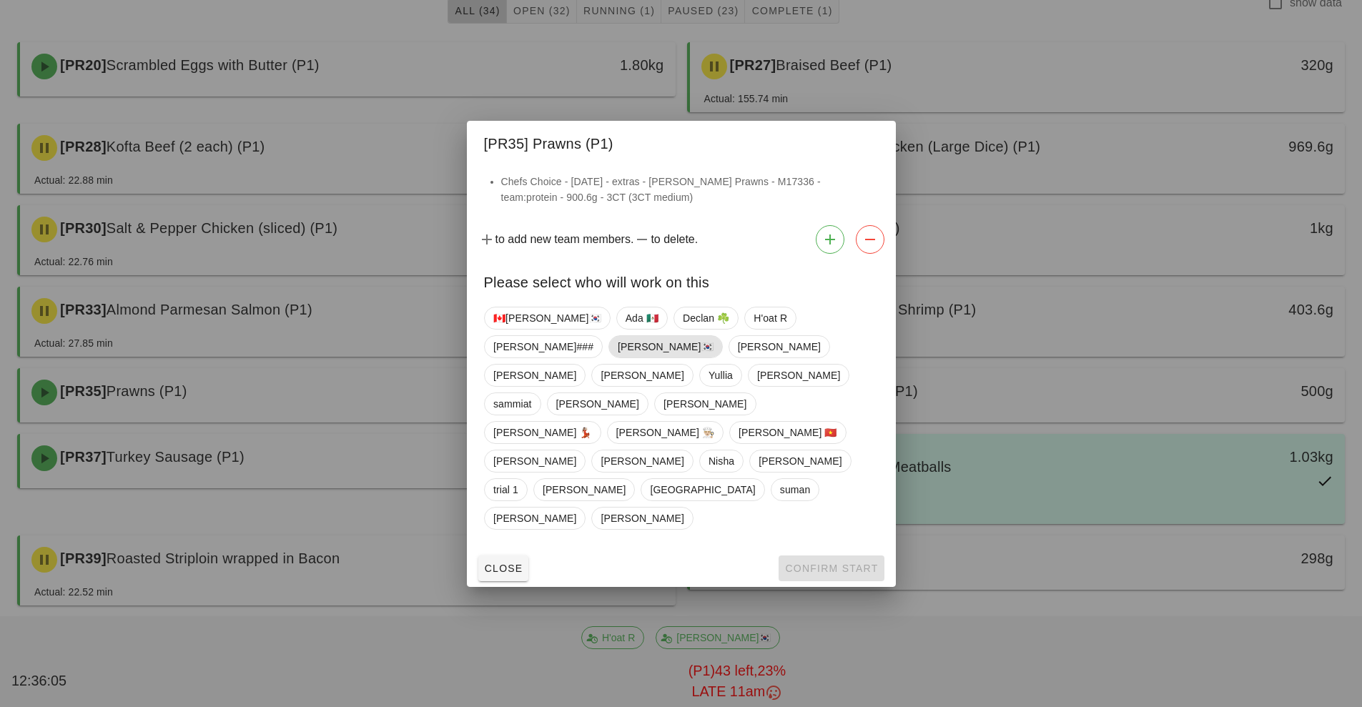
click at [618, 358] on span "[PERSON_NAME]🇰🇷" at bounding box center [666, 346] width 96 height 21
click at [825, 563] on span "Confirm Start" at bounding box center [832, 568] width 94 height 11
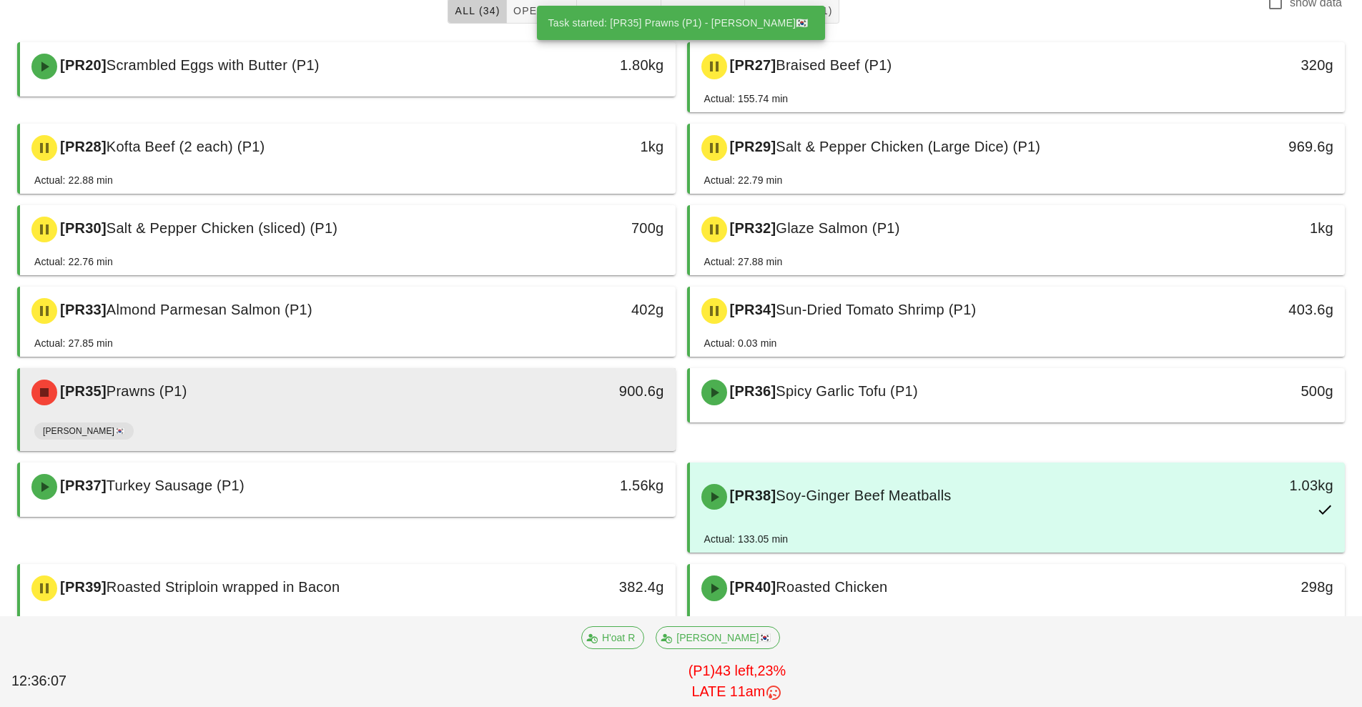
click at [498, 401] on div "[PR35] Prawns (P1)" at bounding box center [266, 392] width 487 height 43
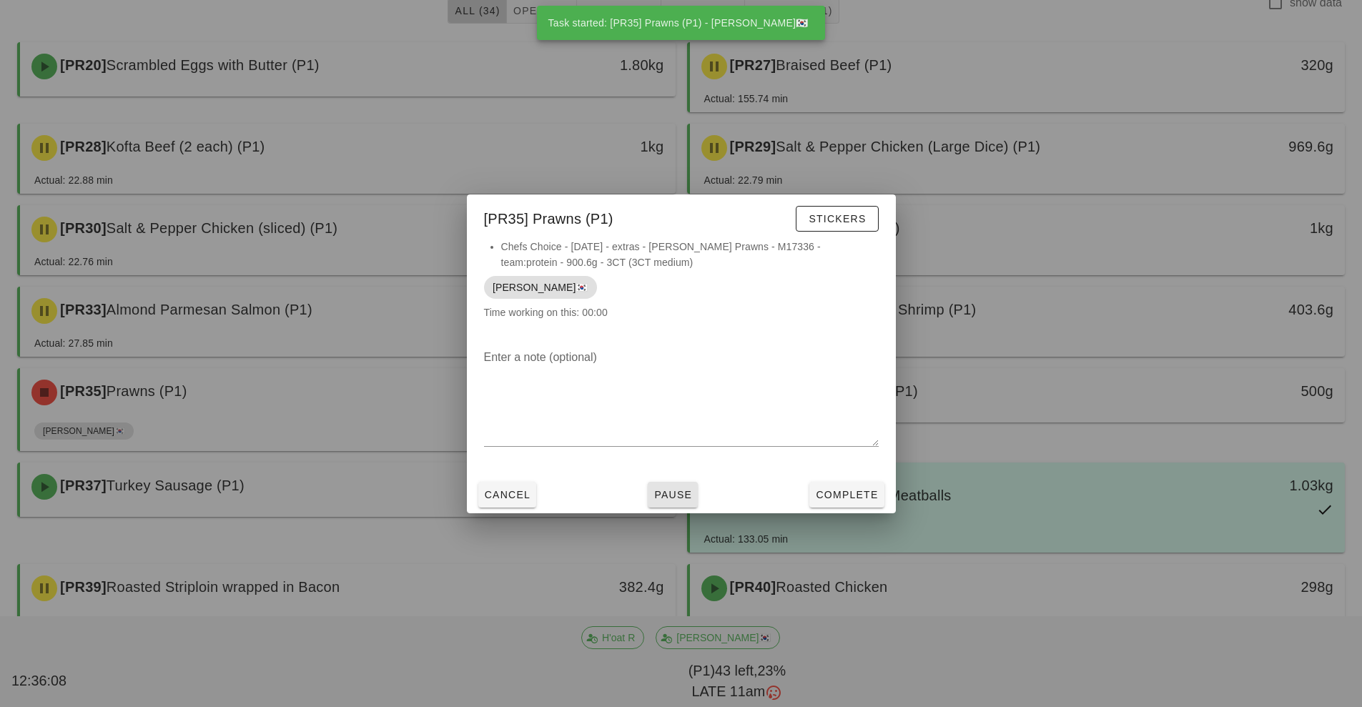
click at [675, 505] on button "Pause" at bounding box center [673, 495] width 50 height 26
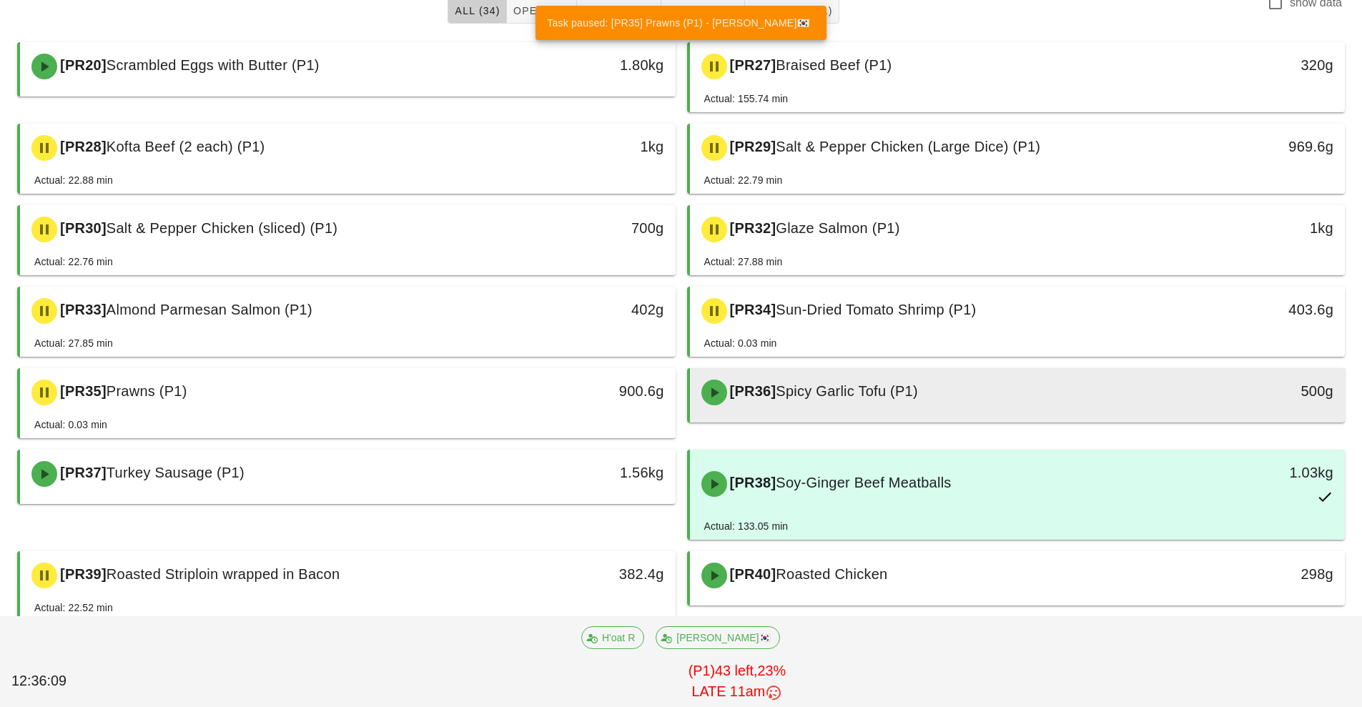
click at [908, 399] on span "Spicy Garlic Tofu (P1)" at bounding box center [847, 391] width 142 height 16
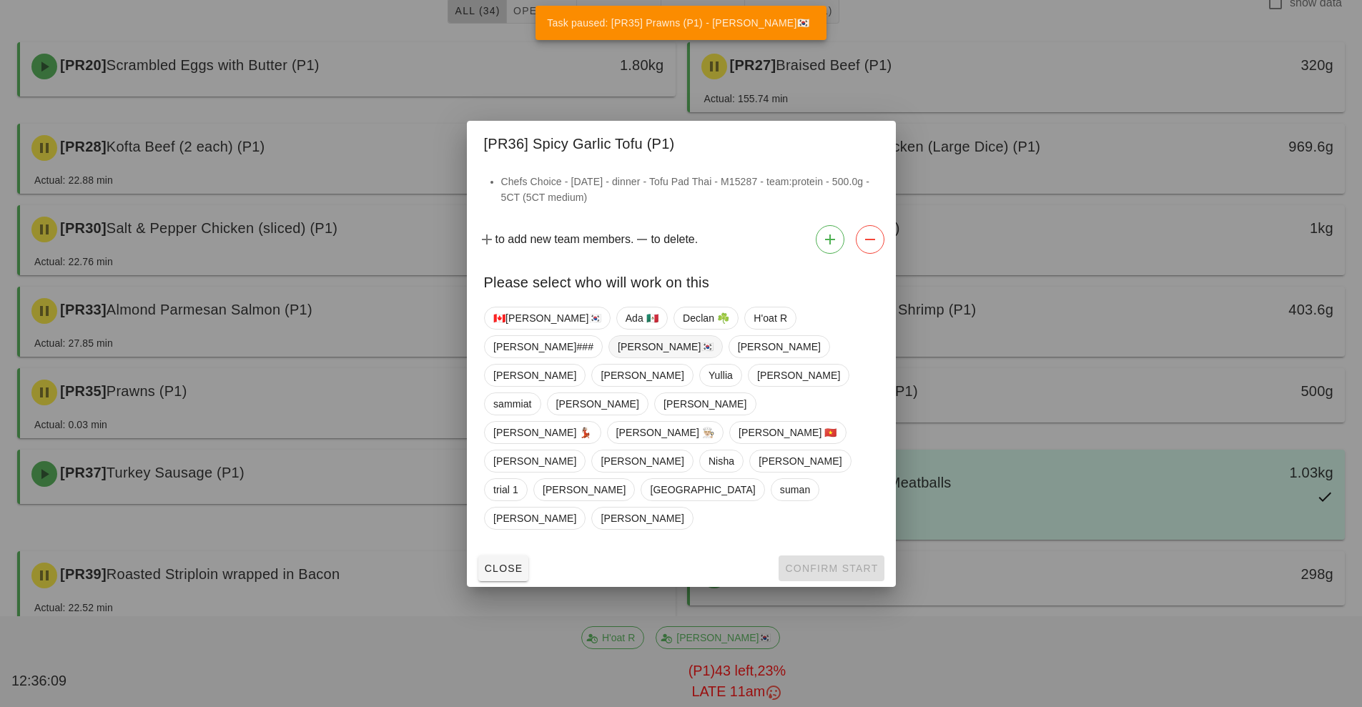
click at [618, 358] on span "[PERSON_NAME]🇰🇷" at bounding box center [666, 346] width 96 height 21
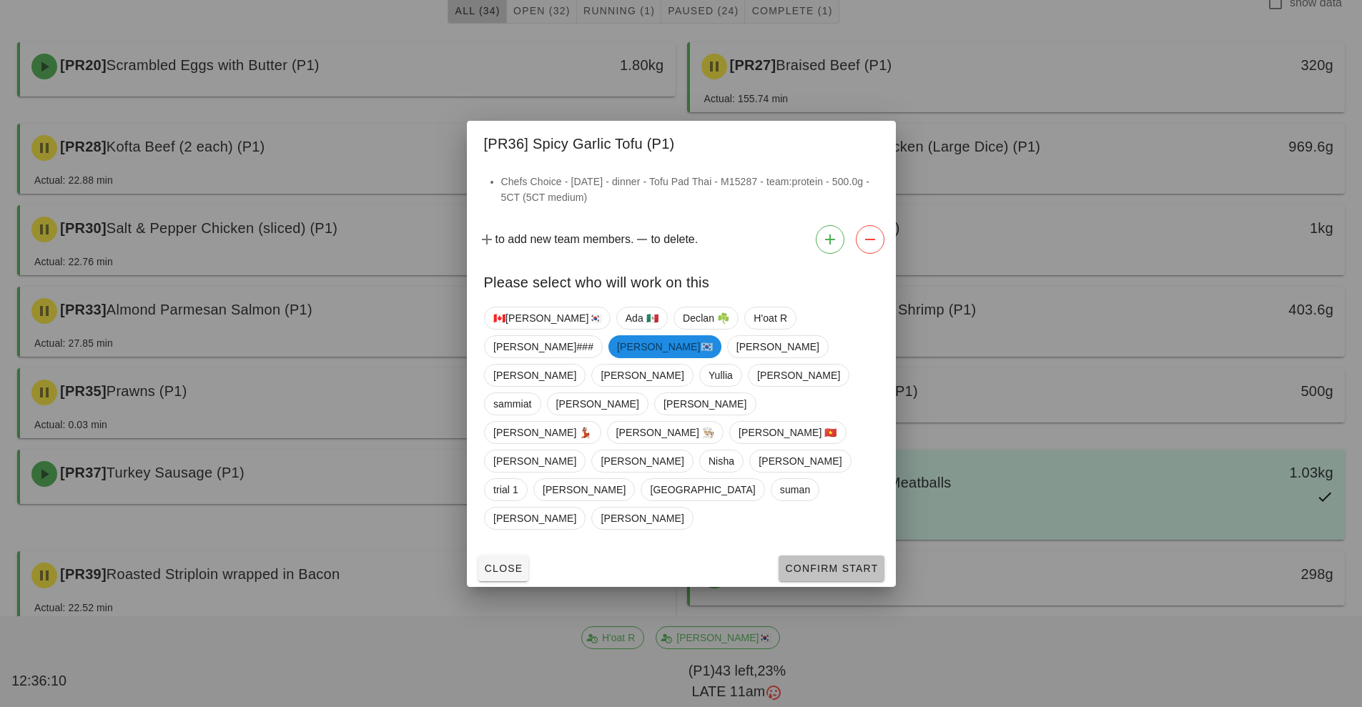
click at [813, 563] on span "Confirm Start" at bounding box center [832, 568] width 94 height 11
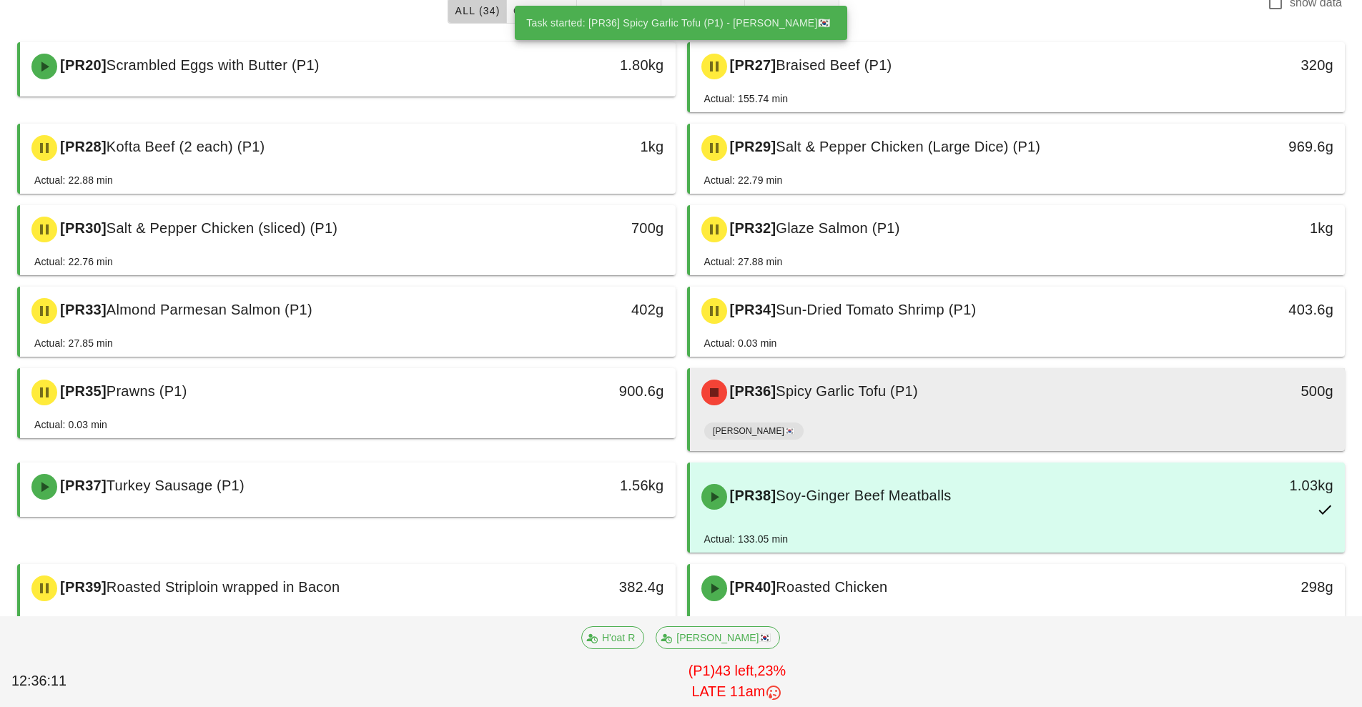
click at [883, 398] on span "Spicy Garlic Tofu (P1)" at bounding box center [847, 391] width 142 height 16
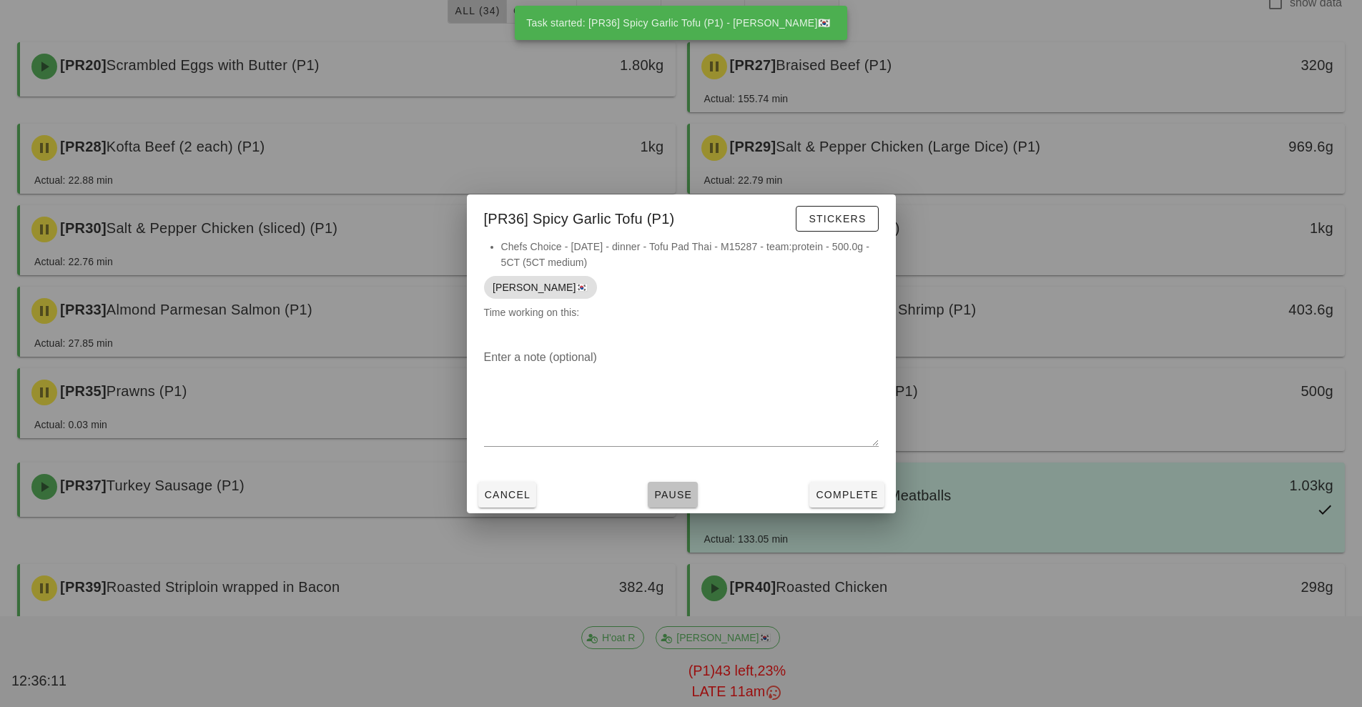
click at [672, 503] on button "Pause" at bounding box center [673, 495] width 50 height 26
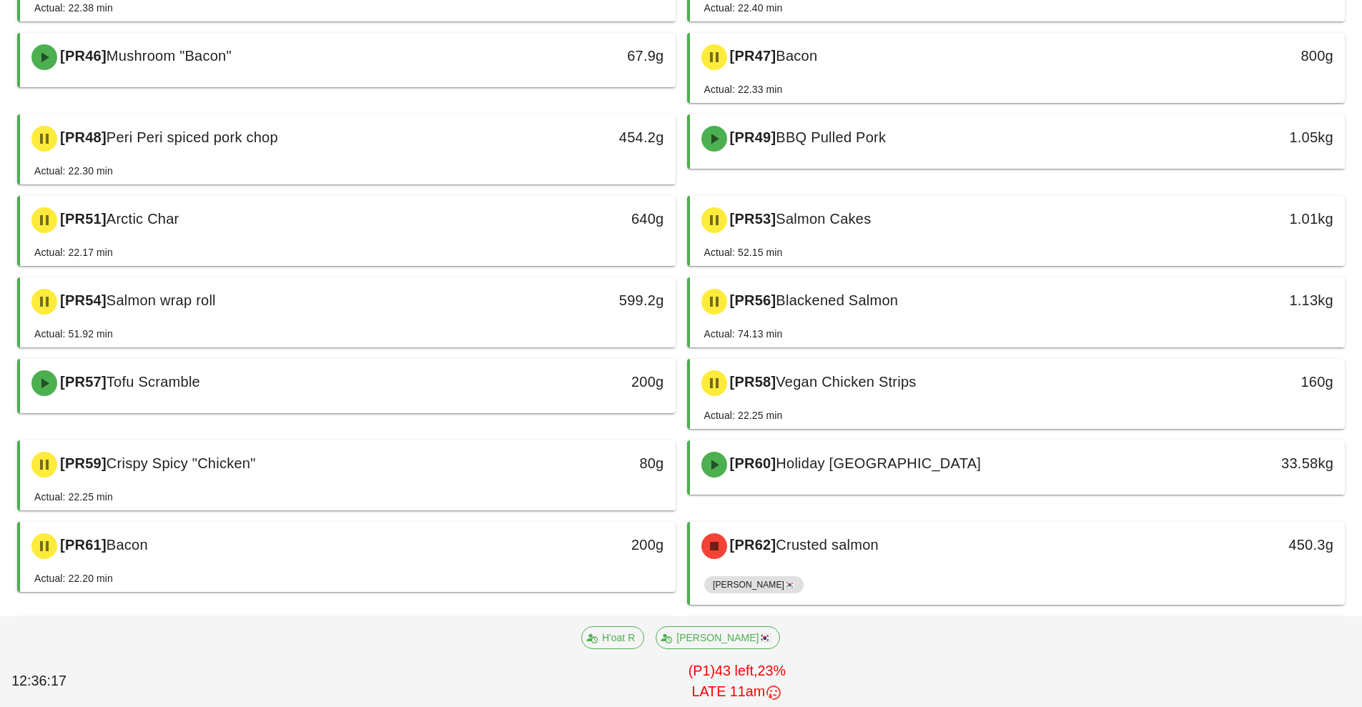
scroll to position [906, 0]
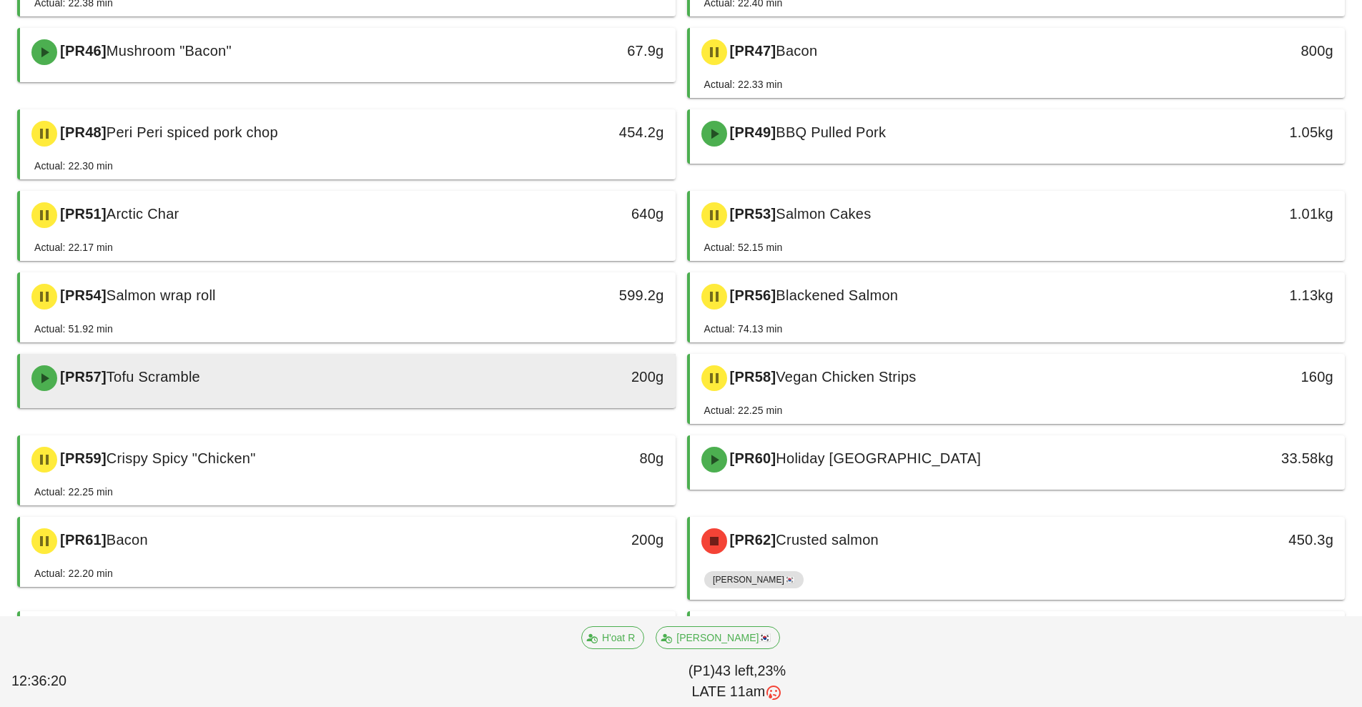
click at [520, 373] on div "200g" at bounding box center [590, 376] width 145 height 23
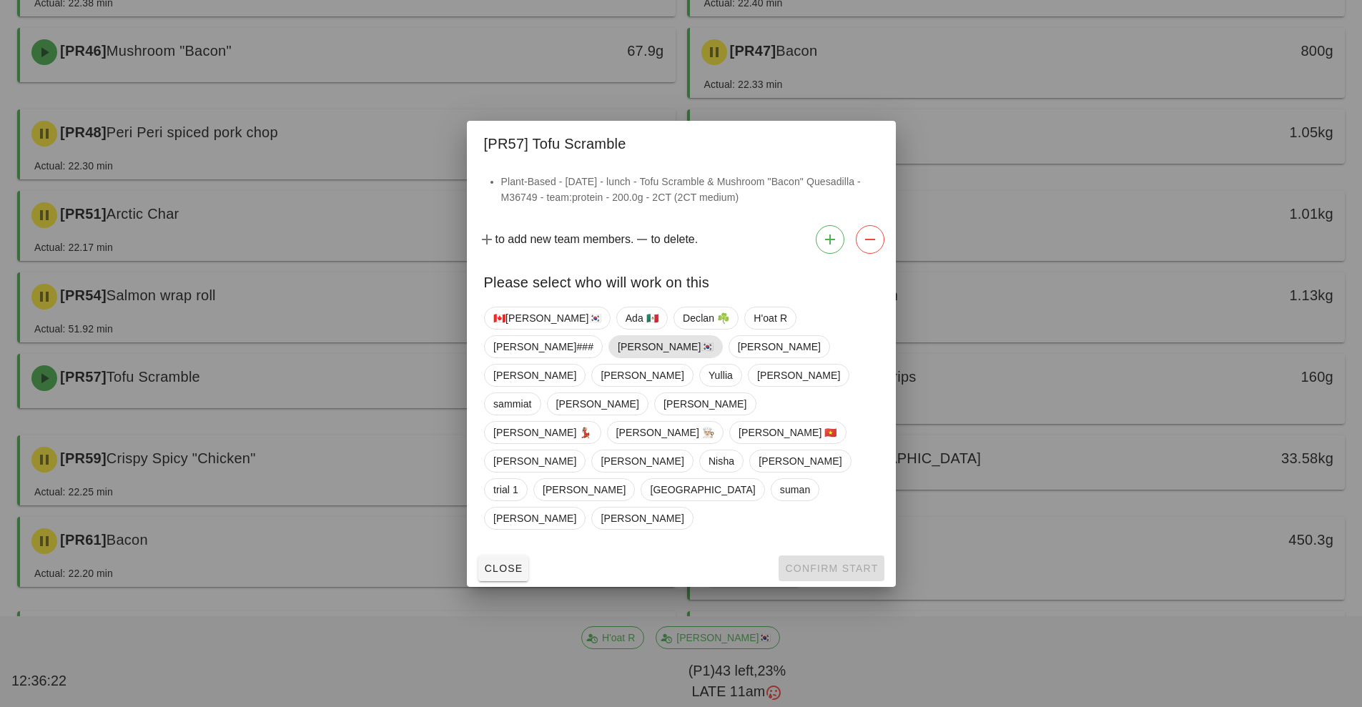
click at [618, 358] on span "[PERSON_NAME]🇰🇷" at bounding box center [666, 346] width 96 height 21
click at [824, 563] on span "Confirm Start" at bounding box center [832, 568] width 94 height 11
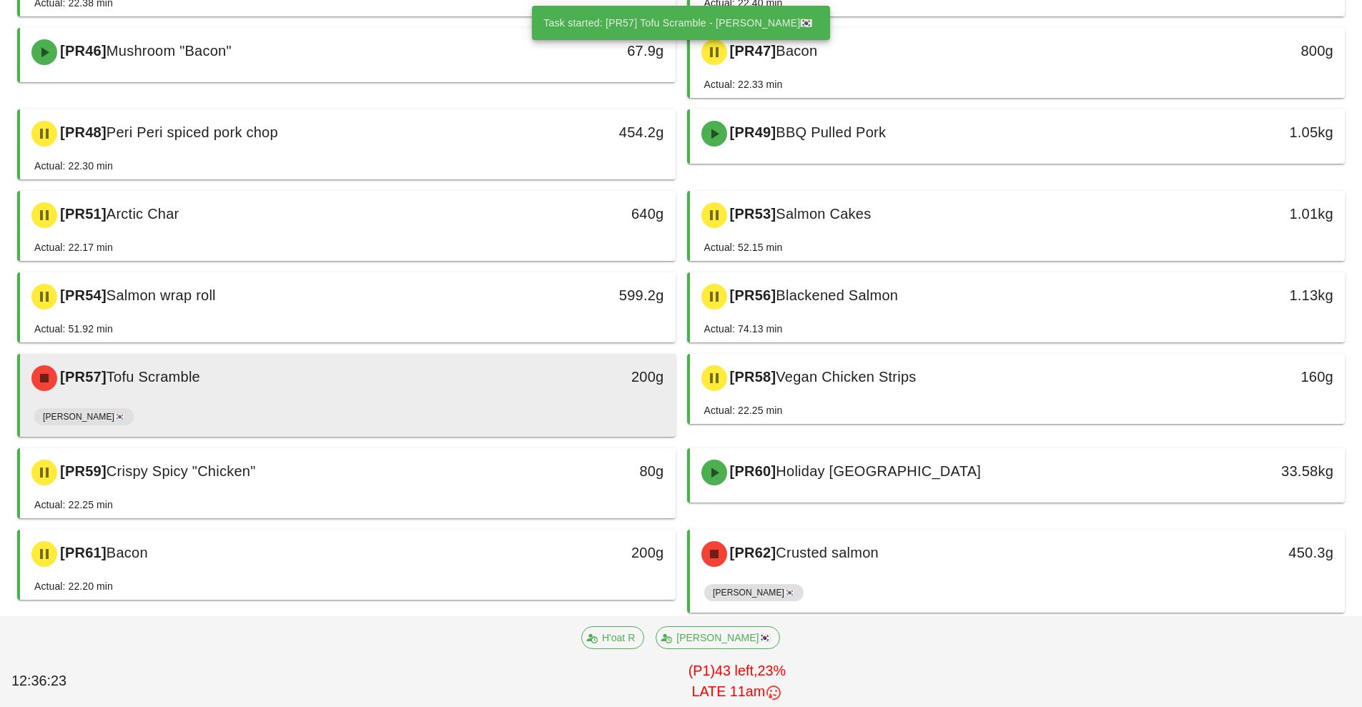
click at [515, 385] on div "200g" at bounding box center [591, 378] width 162 height 43
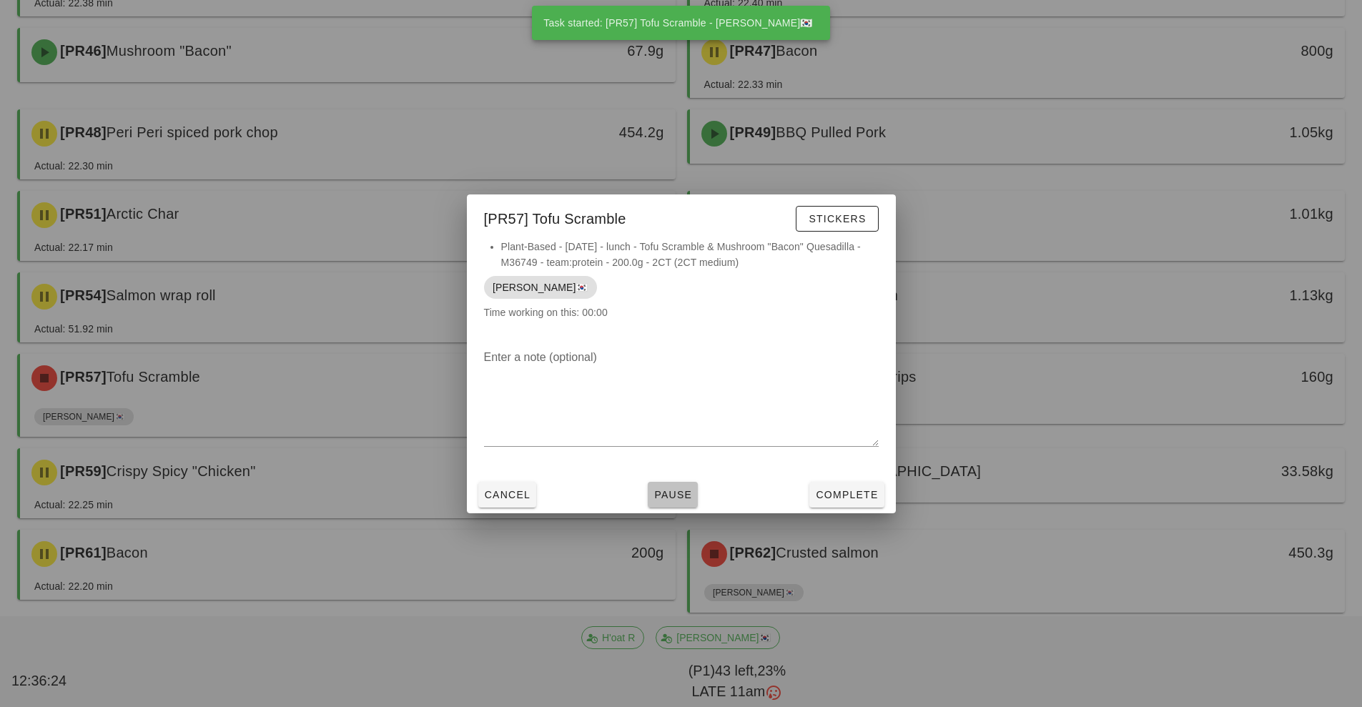
click at [668, 504] on button "Pause" at bounding box center [673, 495] width 50 height 26
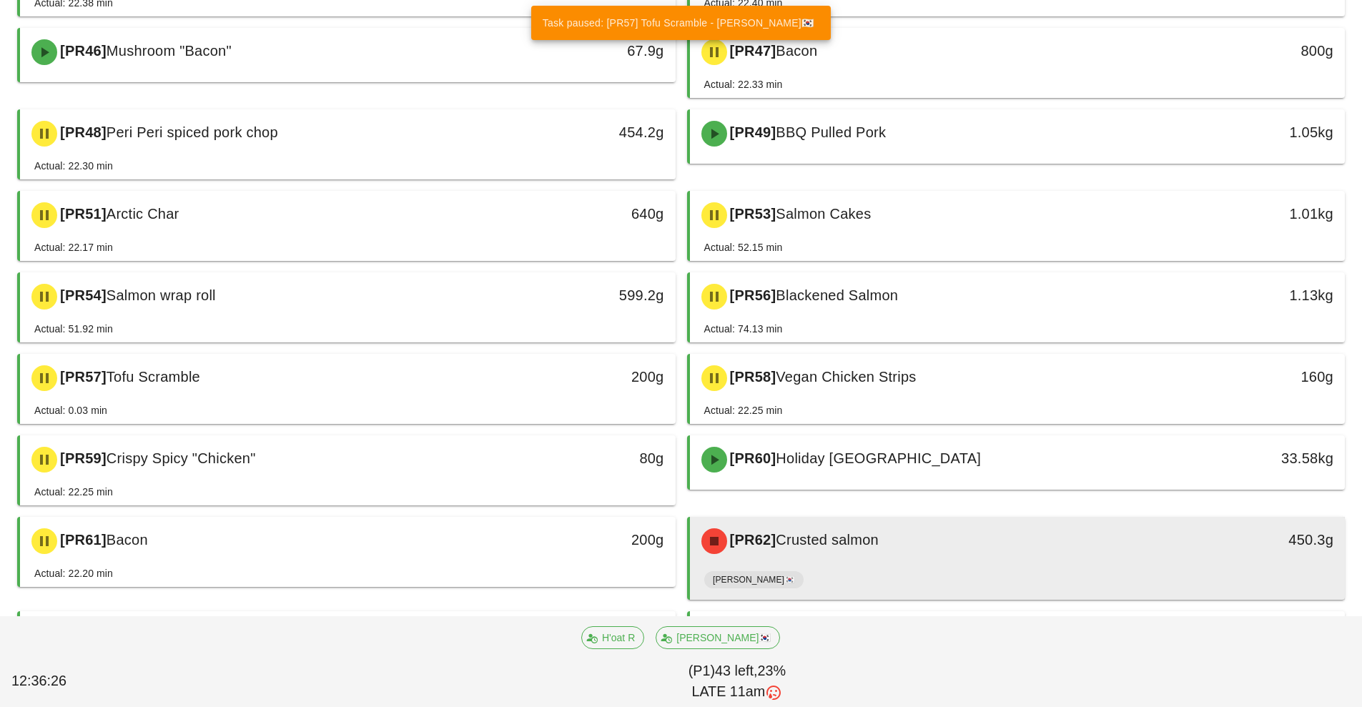
click at [937, 569] on div "[PERSON_NAME]🇰🇷" at bounding box center [1017, 583] width 627 height 34
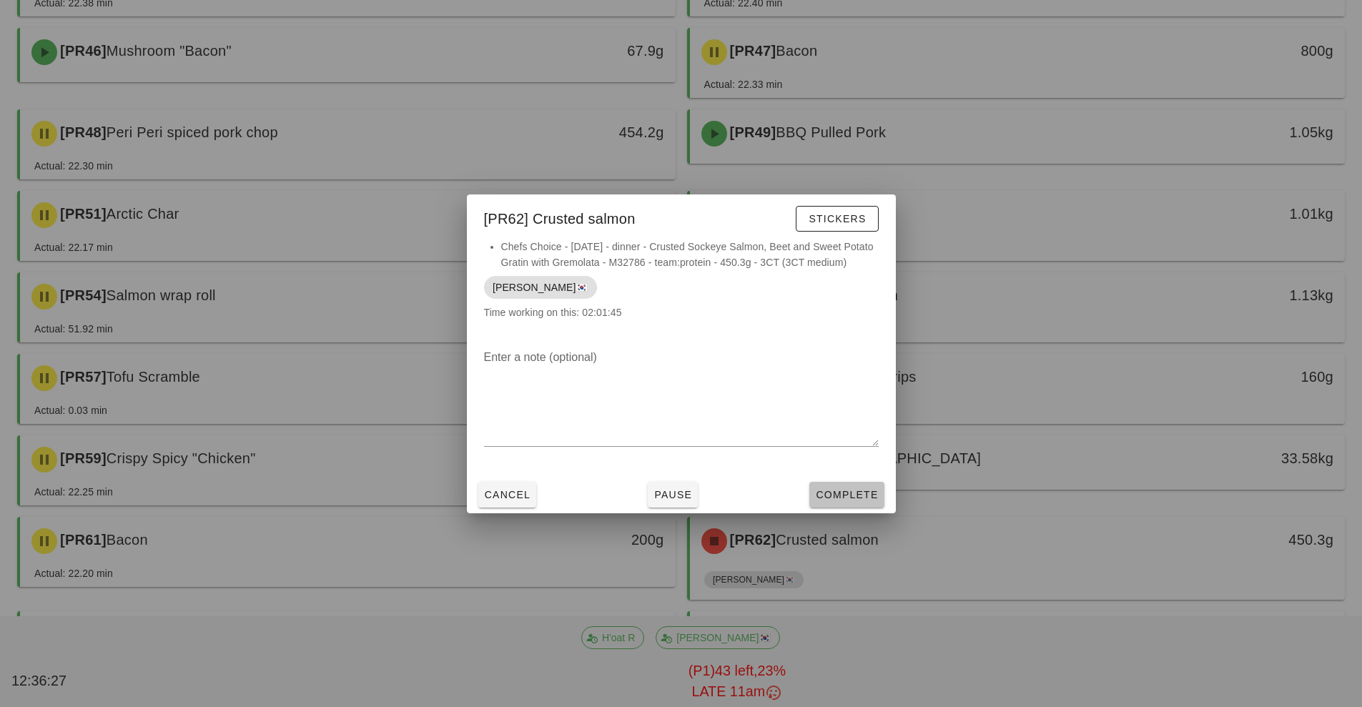
click at [847, 491] on span "Complete" at bounding box center [846, 494] width 63 height 11
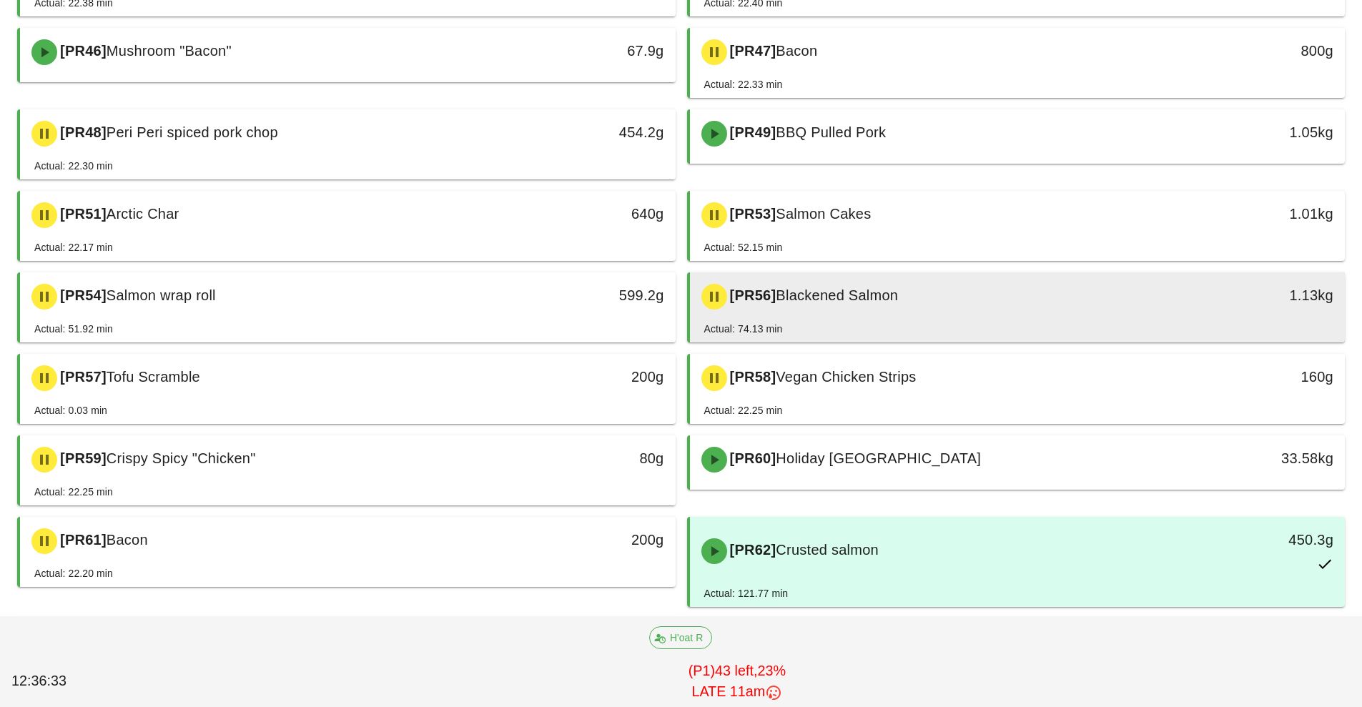
click at [942, 314] on div "[PR56] Blackened Salmon" at bounding box center [936, 296] width 487 height 43
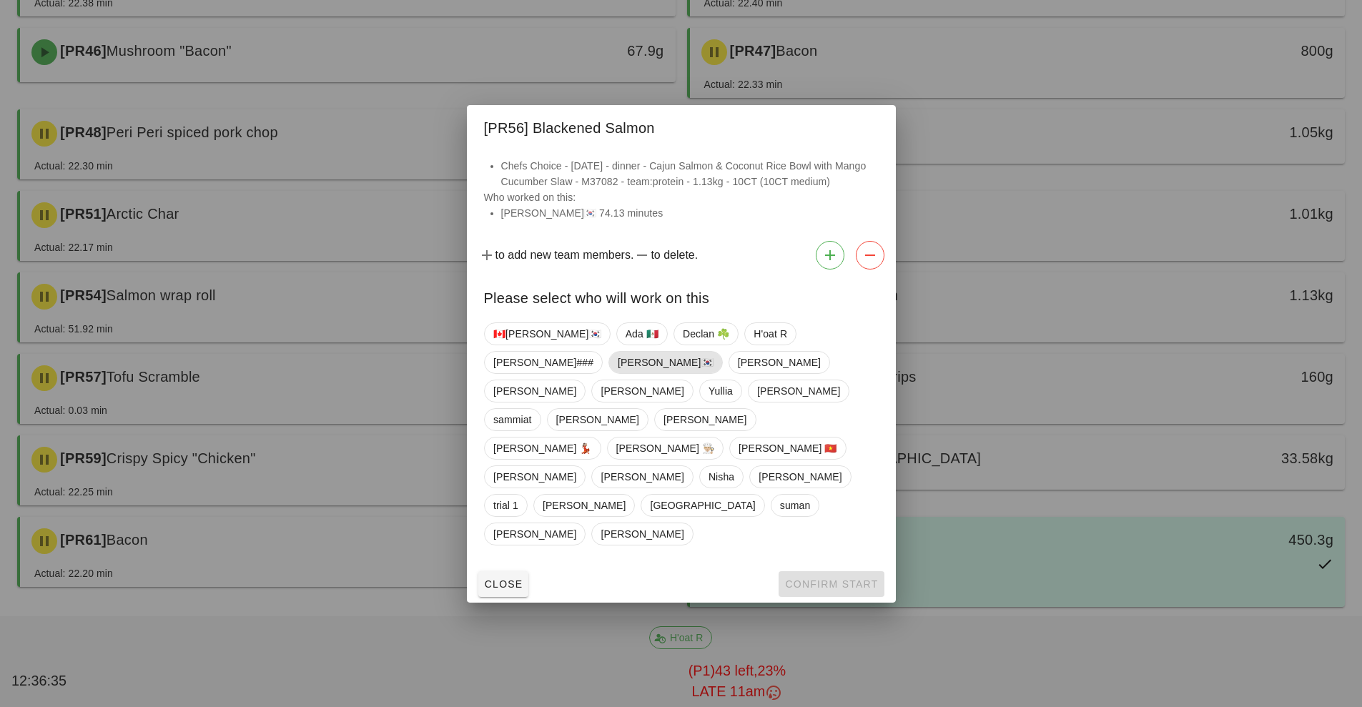
click at [618, 373] on span "[PERSON_NAME]🇰🇷" at bounding box center [666, 362] width 96 height 21
click at [842, 579] on span "Confirm Start" at bounding box center [832, 584] width 94 height 11
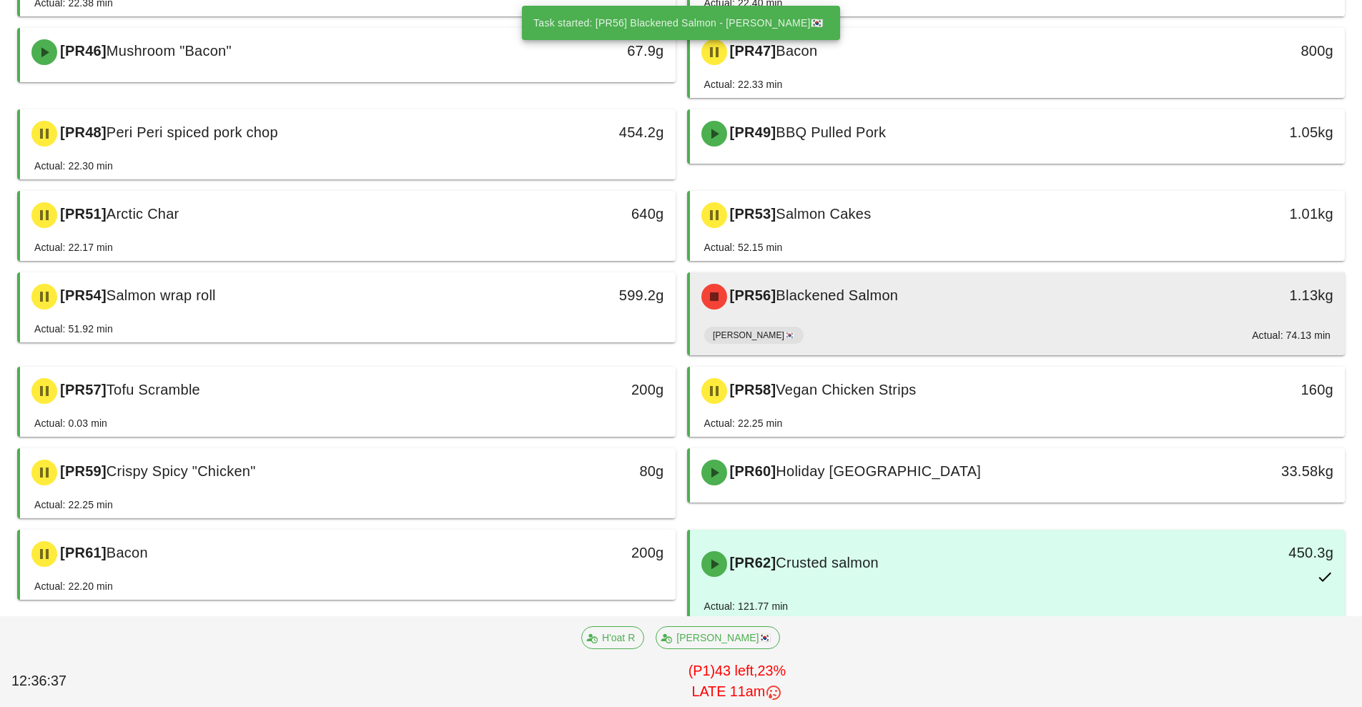
click at [949, 318] on div "[PR56] Blackened Salmon 1.13kg" at bounding box center [1018, 296] width 656 height 49
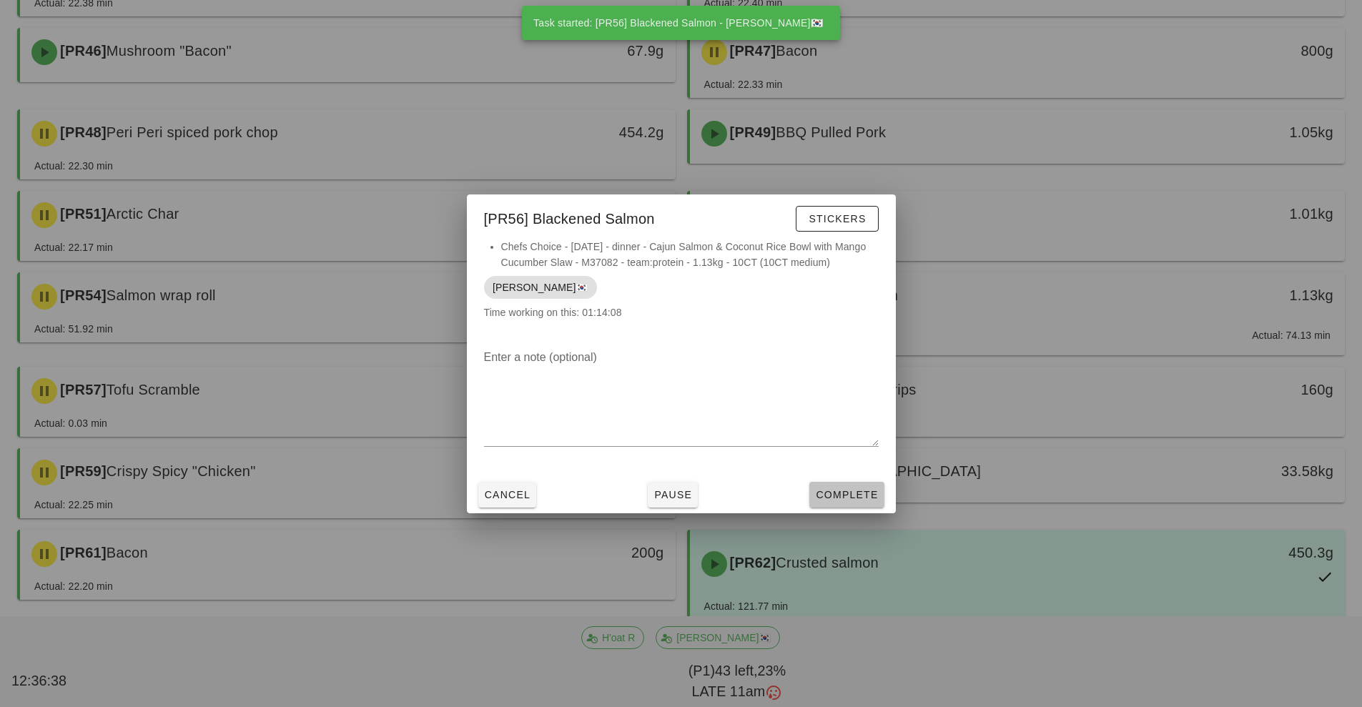
click at [865, 496] on span "Complete" at bounding box center [846, 494] width 63 height 11
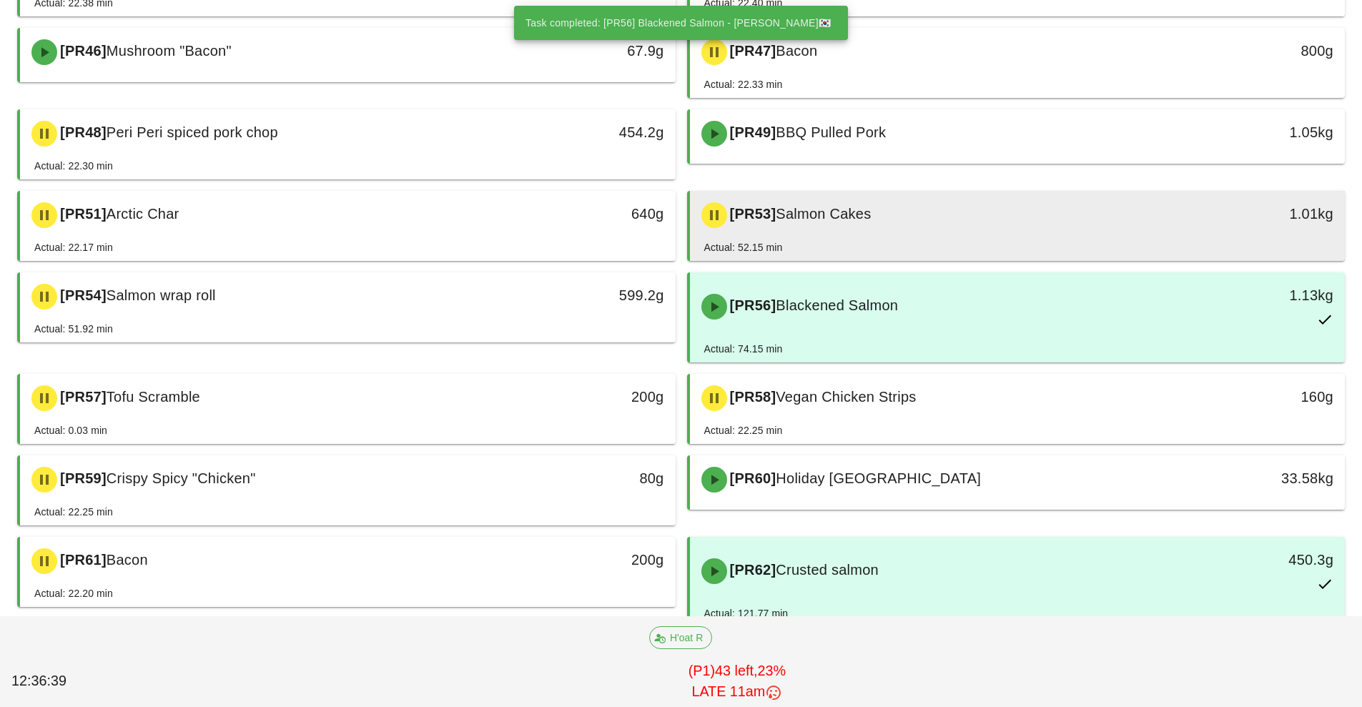
click at [982, 239] on div "[PR53] Salmon Cakes 1.01kg" at bounding box center [1018, 215] width 656 height 49
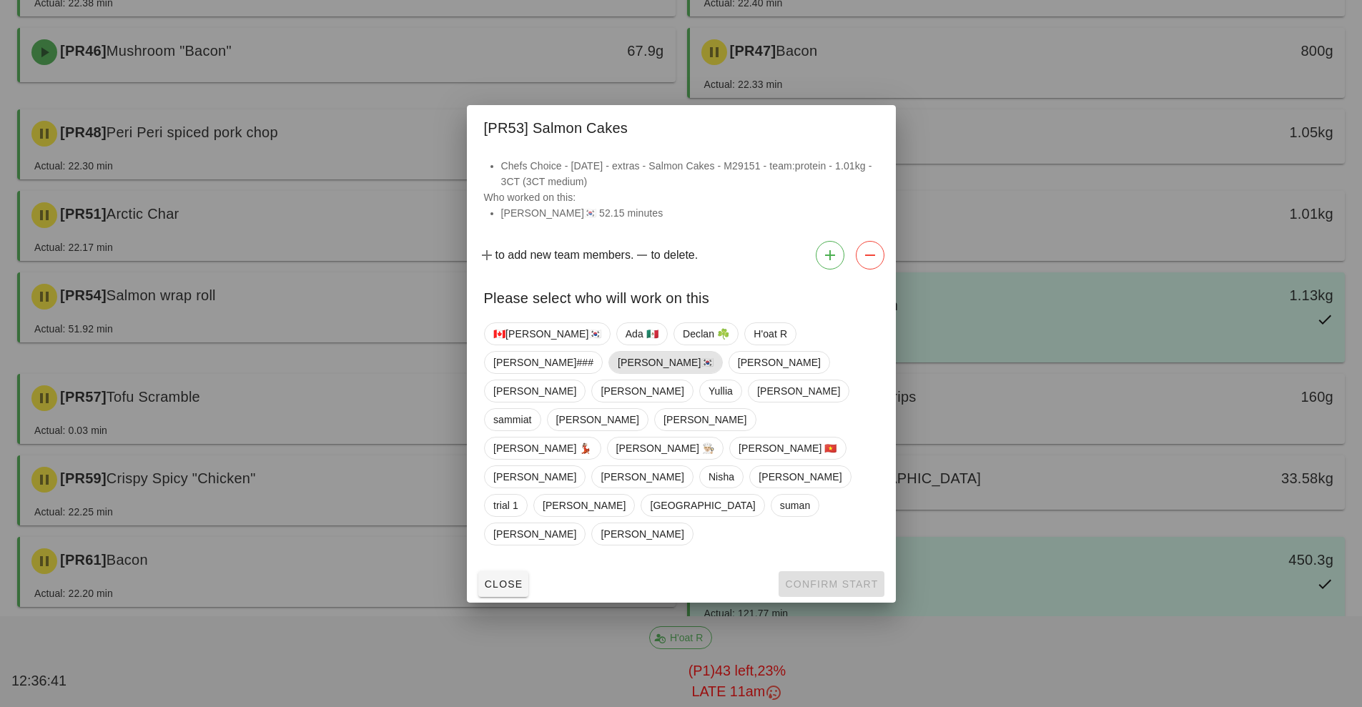
click at [618, 373] on span "[PERSON_NAME]🇰🇷" at bounding box center [666, 362] width 96 height 21
click at [835, 579] on span "Confirm Start" at bounding box center [832, 584] width 94 height 11
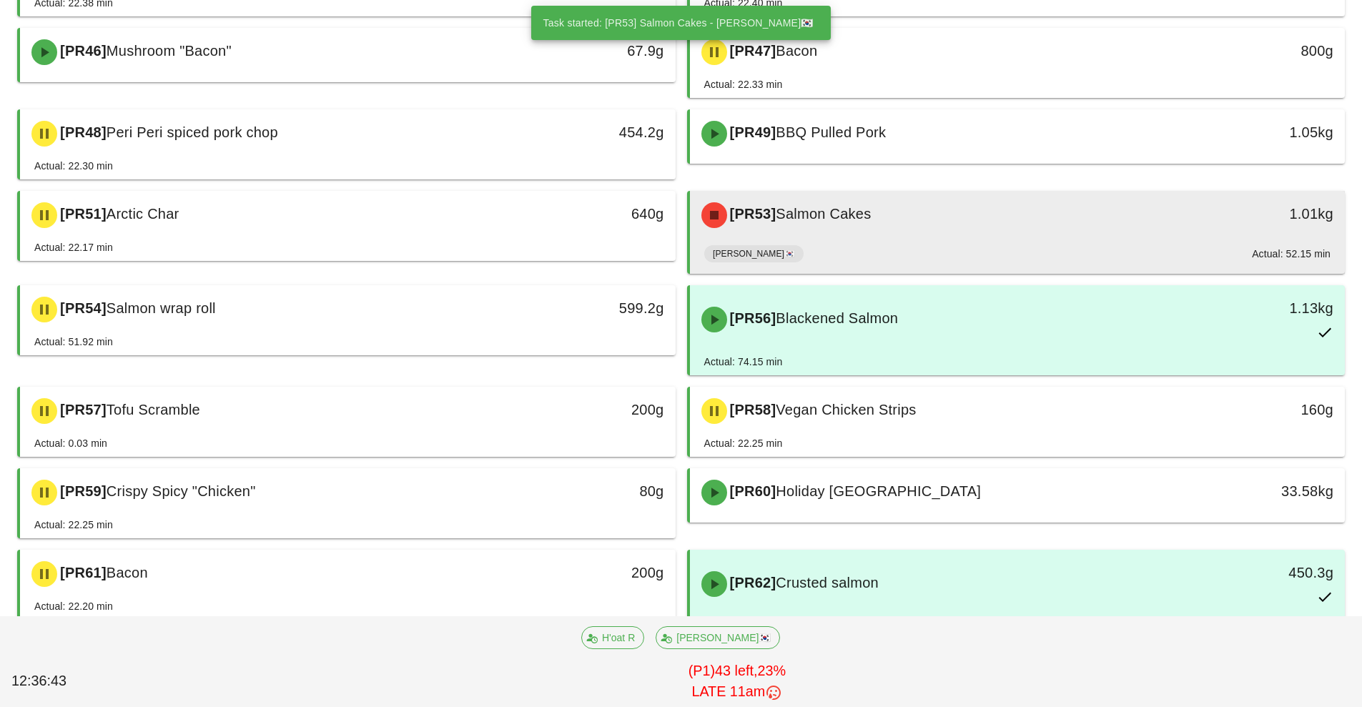
click at [901, 247] on div "[PERSON_NAME]🇰🇷 Actual: 52.15 min" at bounding box center [1017, 257] width 627 height 34
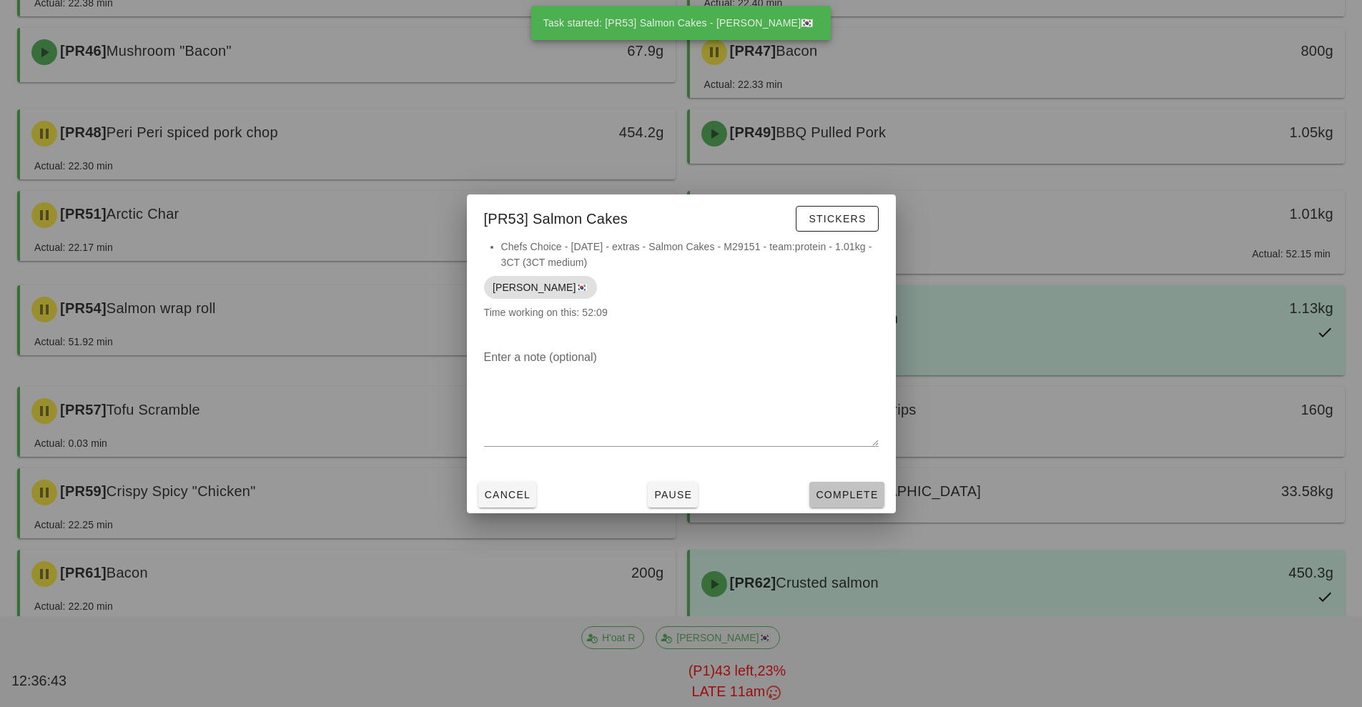
click at [850, 496] on span "Complete" at bounding box center [846, 494] width 63 height 11
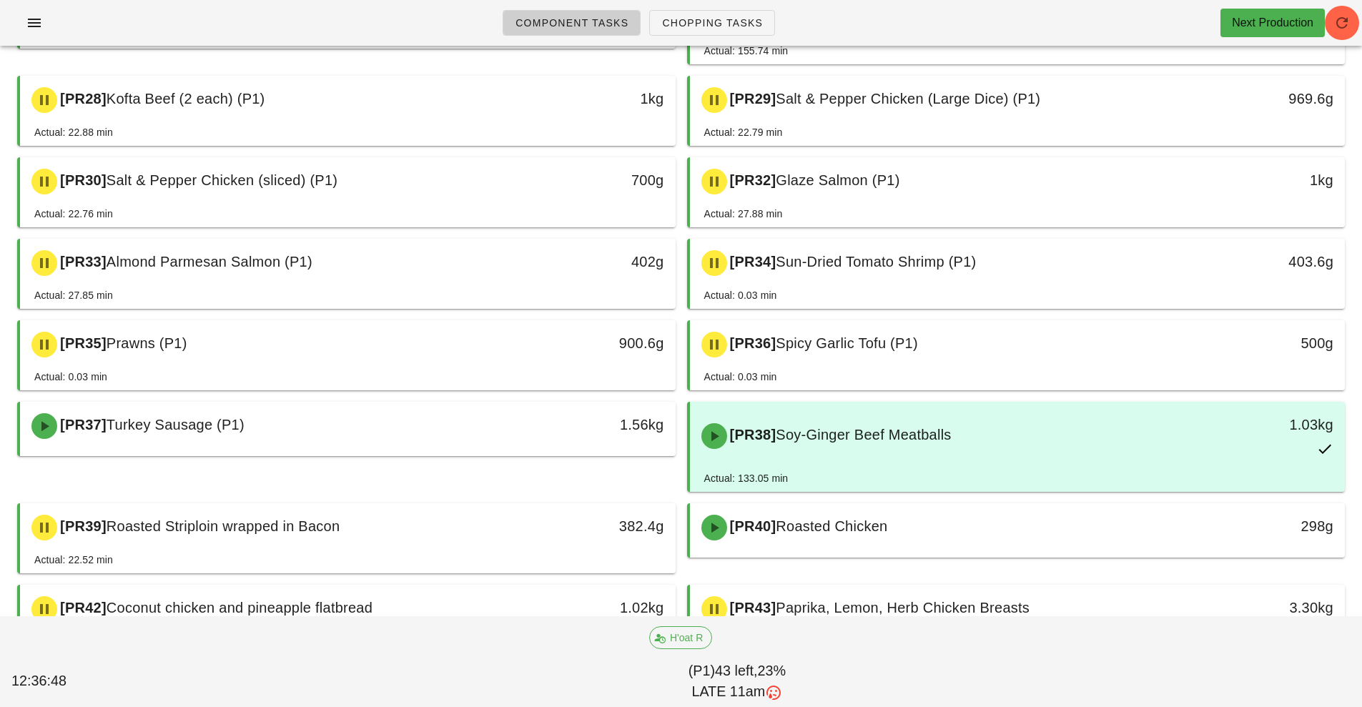
scroll to position [180, 0]
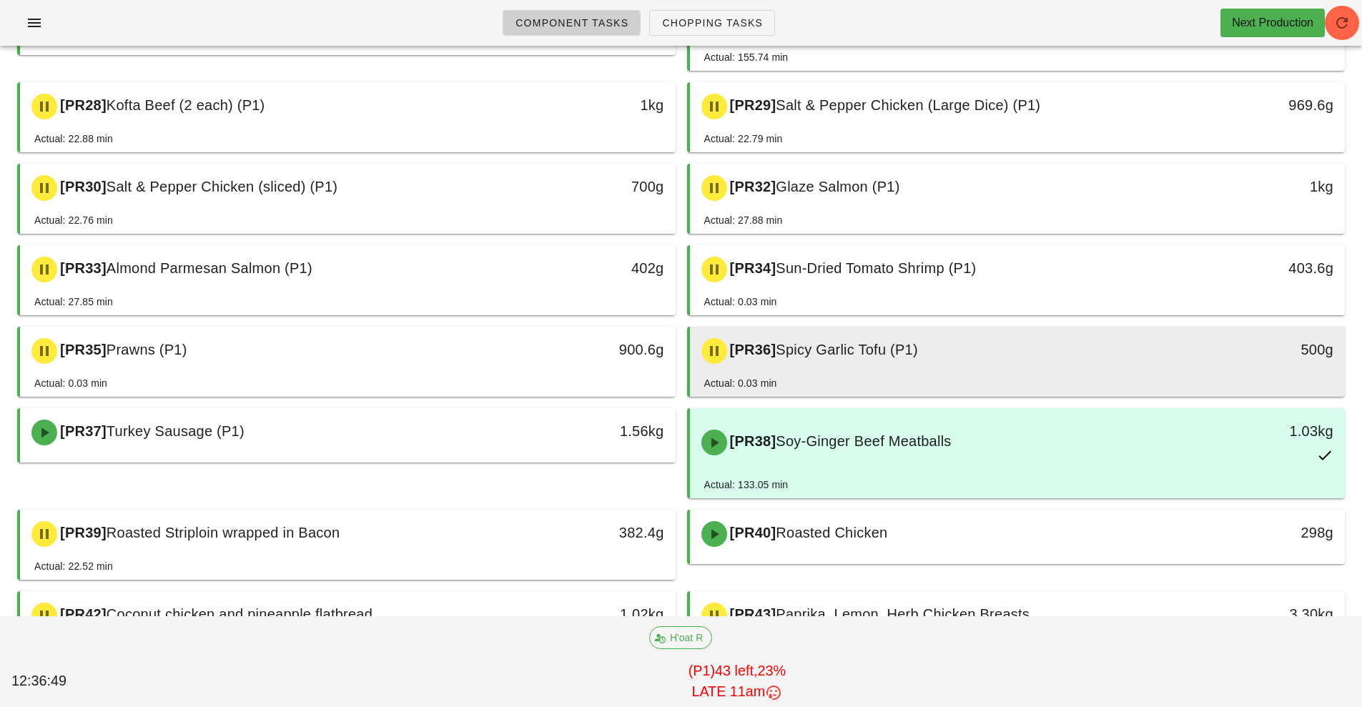
click at [988, 363] on div "[PR36] Spicy Garlic Tofu (P1)" at bounding box center [936, 351] width 487 height 43
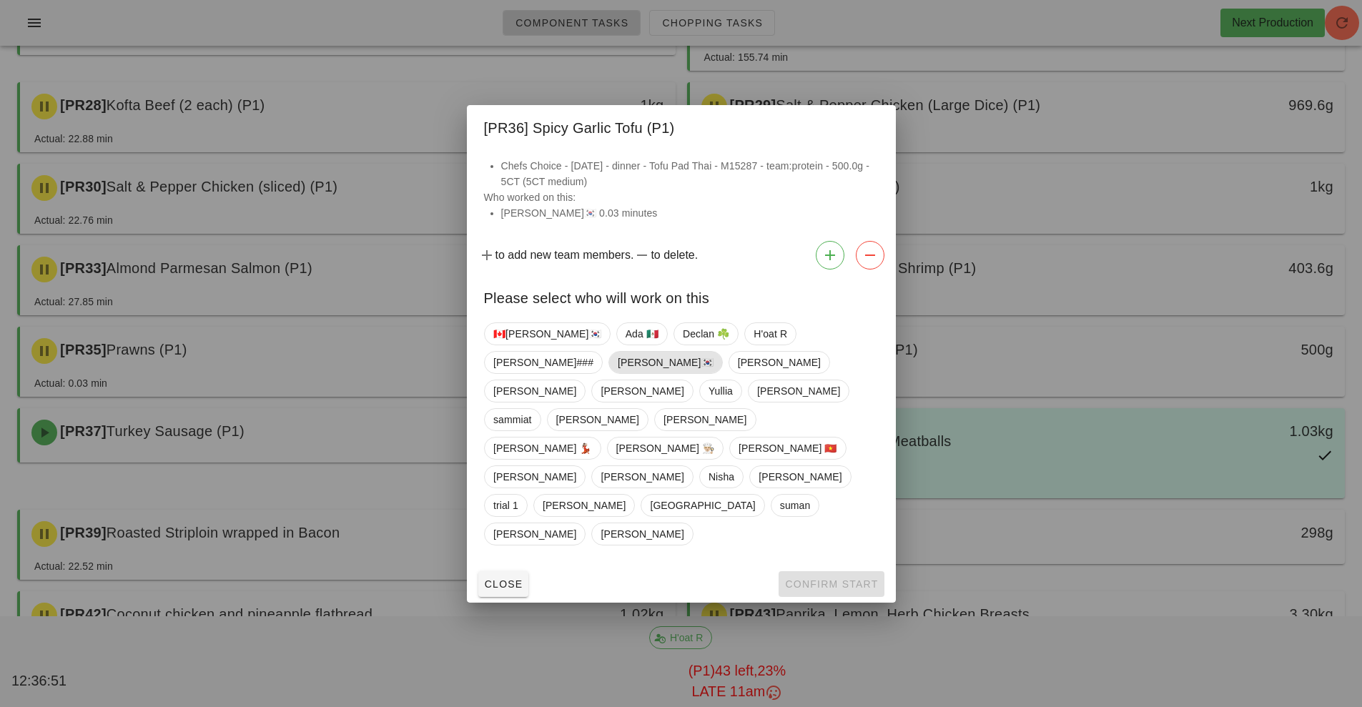
click at [618, 373] on span "[PERSON_NAME]🇰🇷" at bounding box center [666, 362] width 96 height 21
click at [850, 579] on span "Confirm Start" at bounding box center [832, 584] width 94 height 11
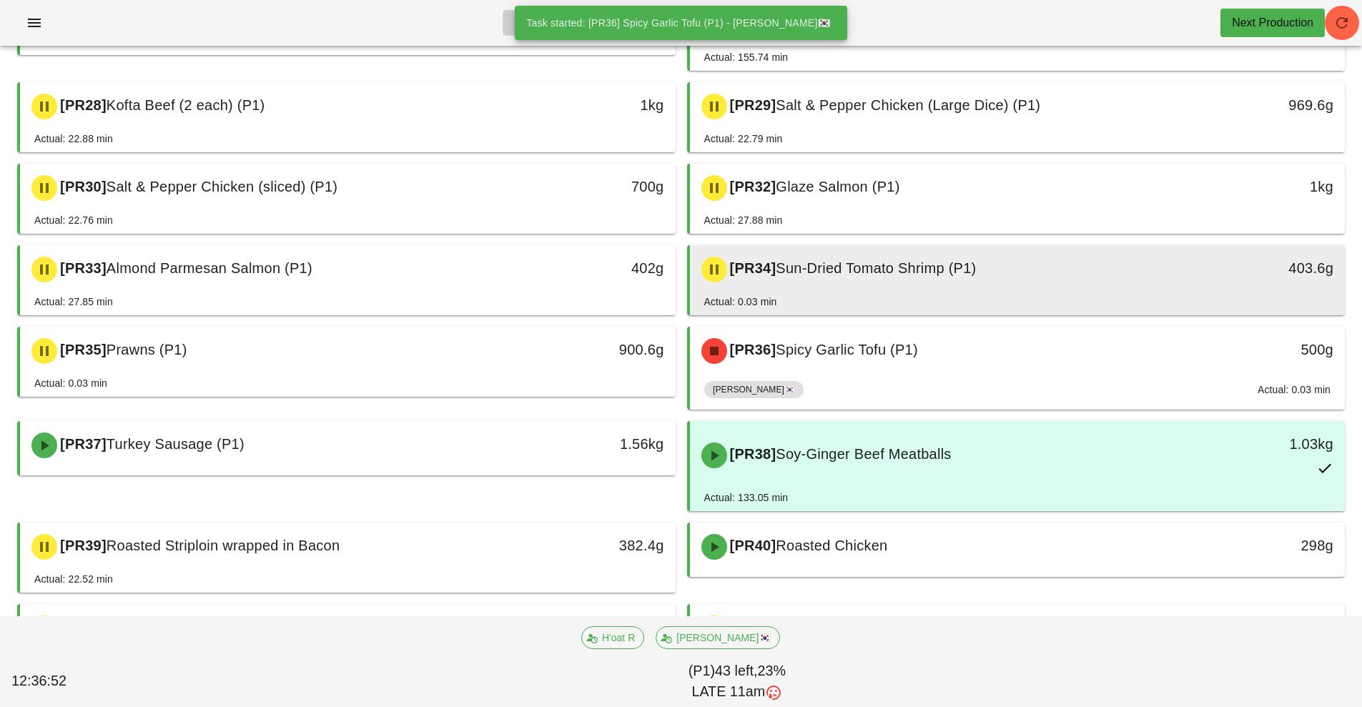
click at [933, 279] on div "[PR34] Sun-Dried Tomato Shrimp (P1)" at bounding box center [936, 269] width 487 height 43
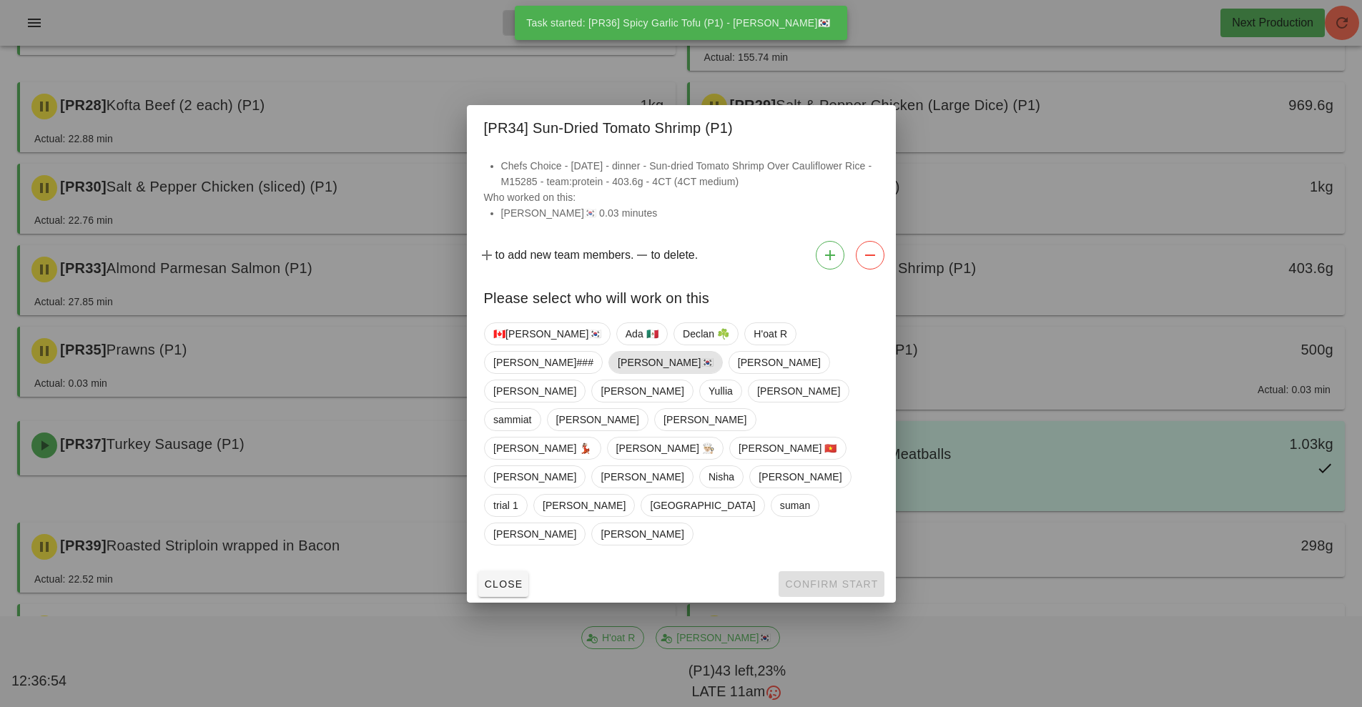
click at [618, 373] on span "[PERSON_NAME]🇰🇷" at bounding box center [666, 362] width 96 height 21
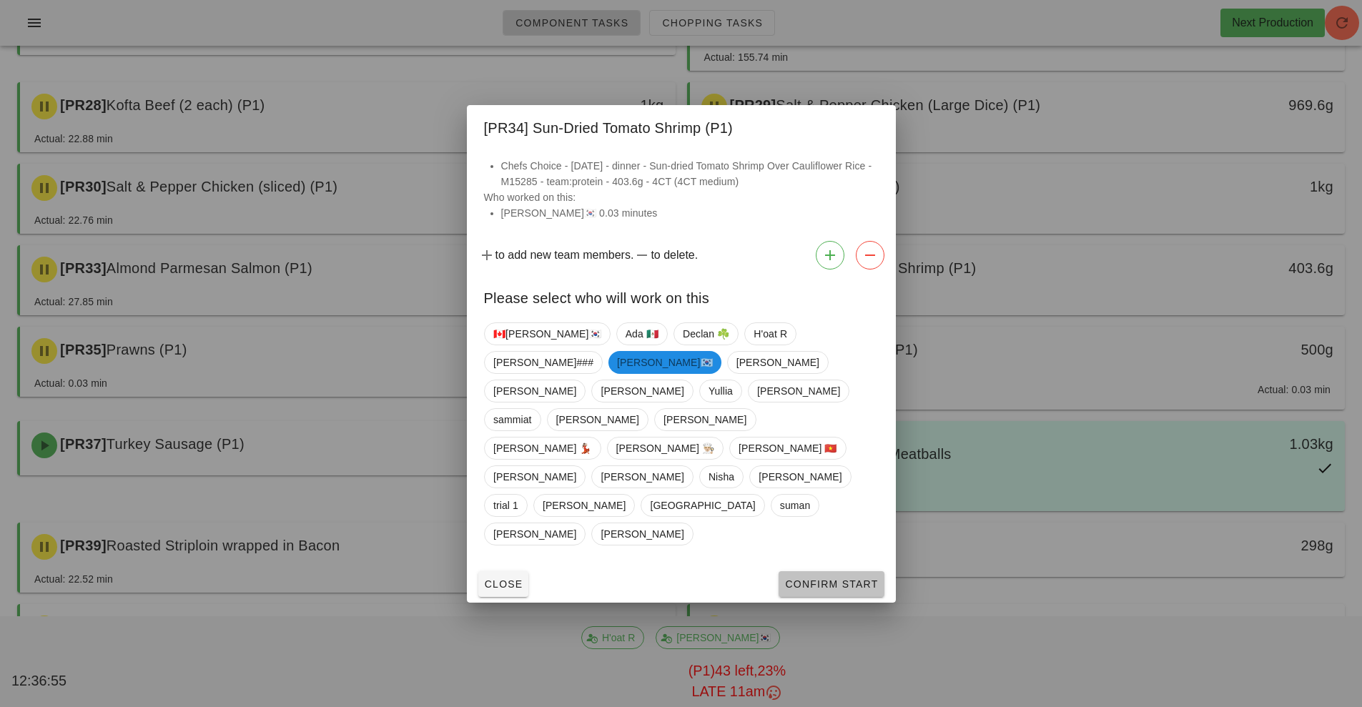
click at [843, 579] on span "Confirm Start" at bounding box center [832, 584] width 94 height 11
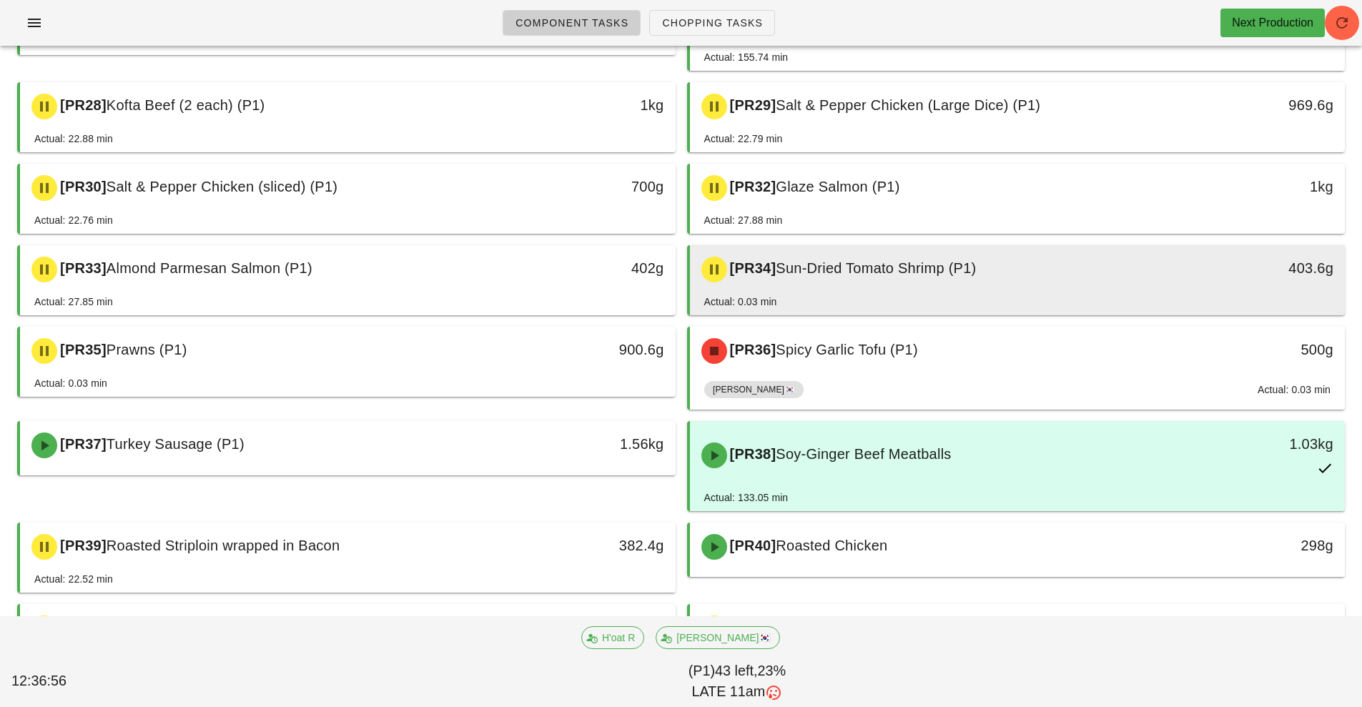
click at [970, 290] on div "[PR34] Sun-Dried Tomato Shrimp (P1)" at bounding box center [936, 269] width 487 height 43
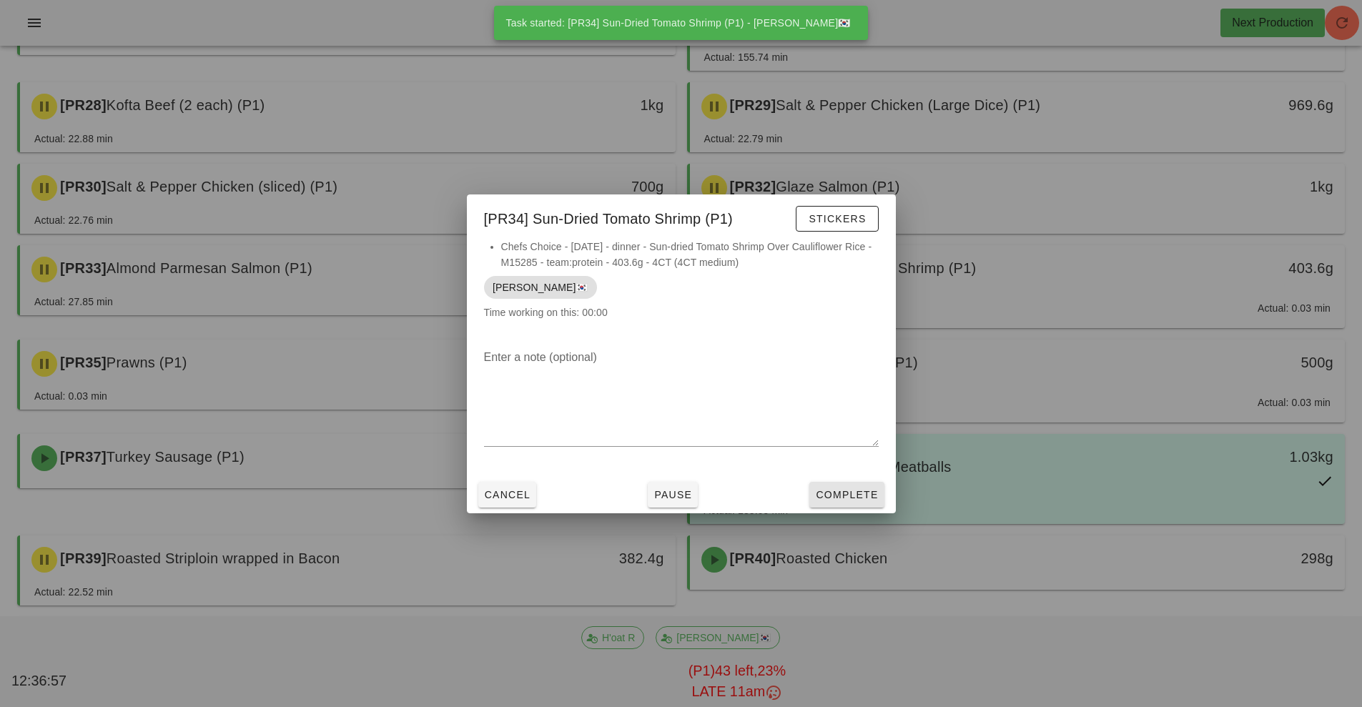
click at [847, 507] on button "Complete" at bounding box center [847, 495] width 74 height 26
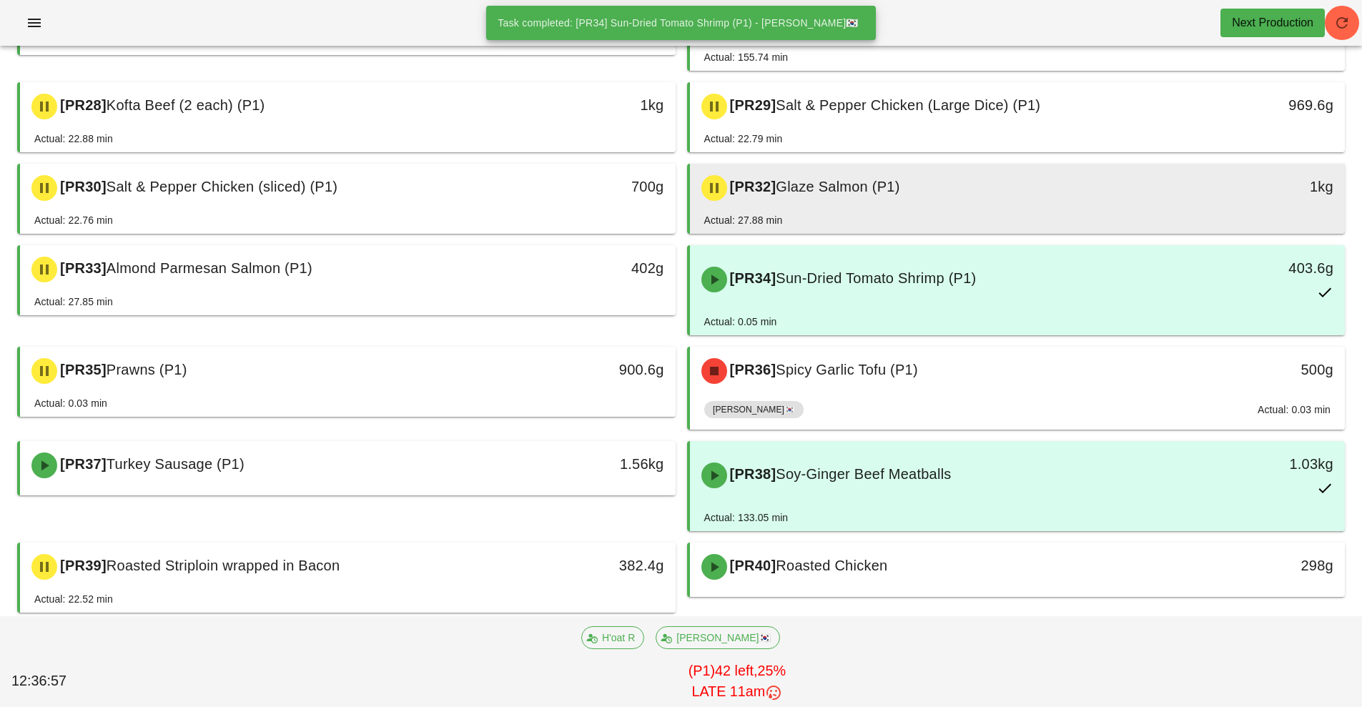
click at [942, 198] on div "[PR32] Glaze Salmon (P1)" at bounding box center [936, 188] width 487 height 43
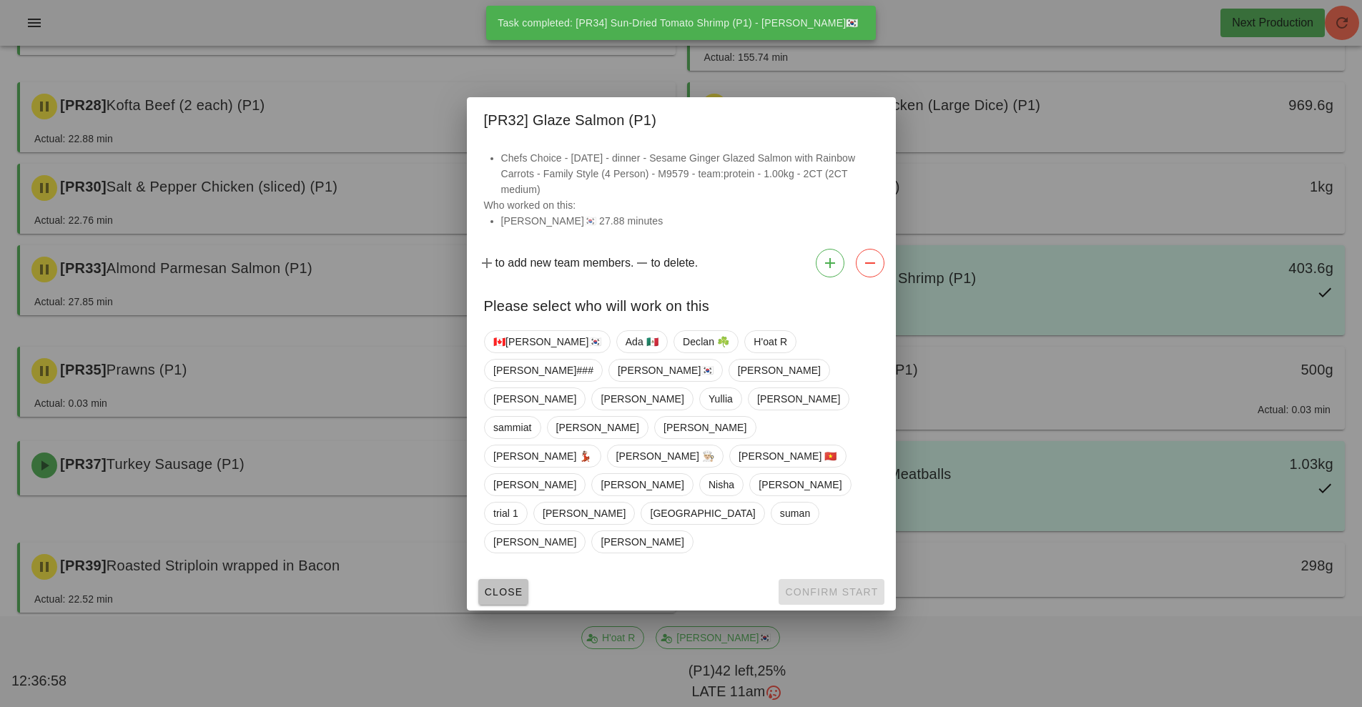
click at [511, 579] on button "Close" at bounding box center [503, 592] width 51 height 26
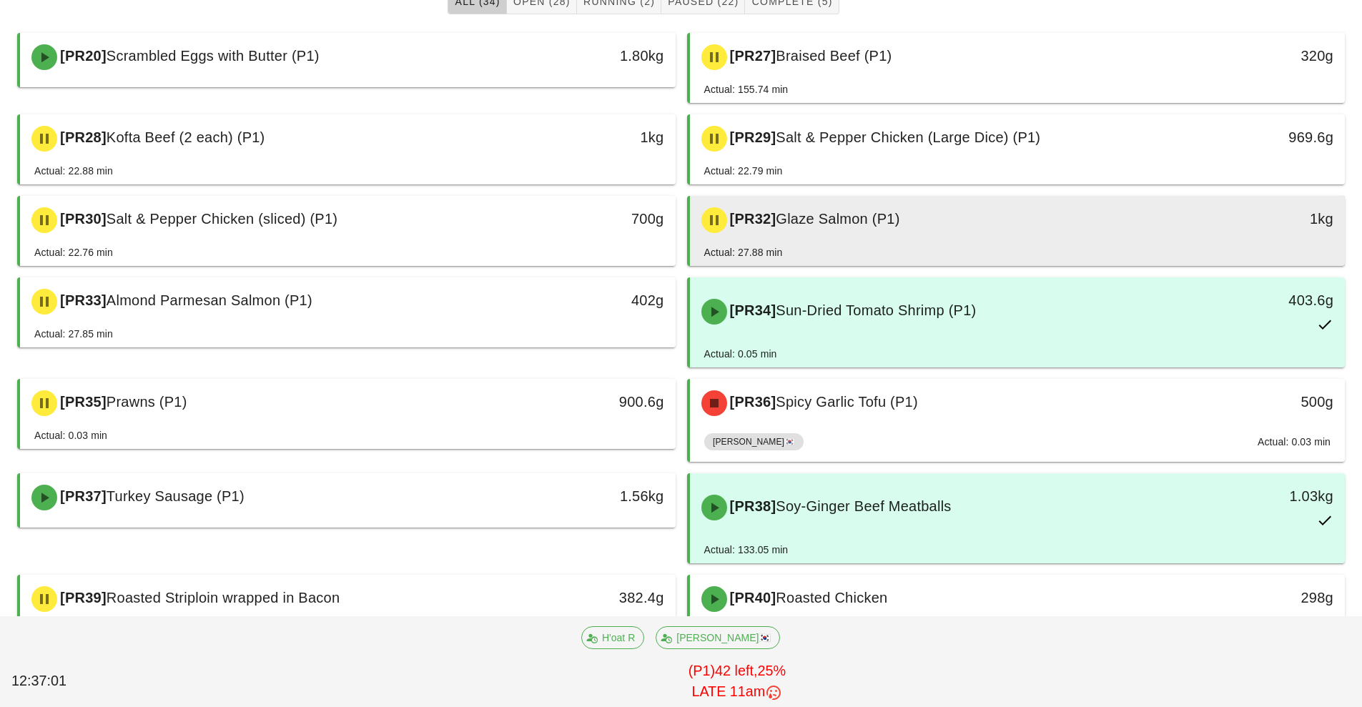
scroll to position [149, 0]
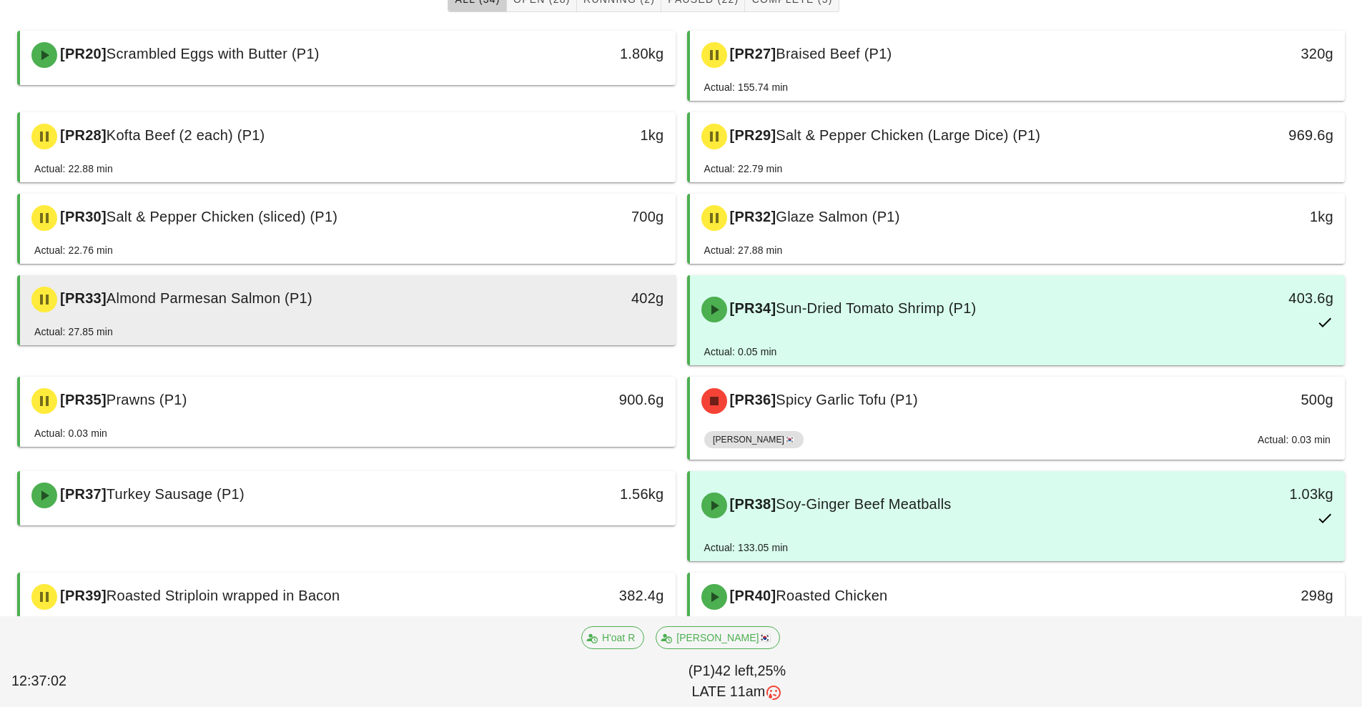
click at [442, 324] on div "Actual: 27.85 min" at bounding box center [347, 334] width 627 height 21
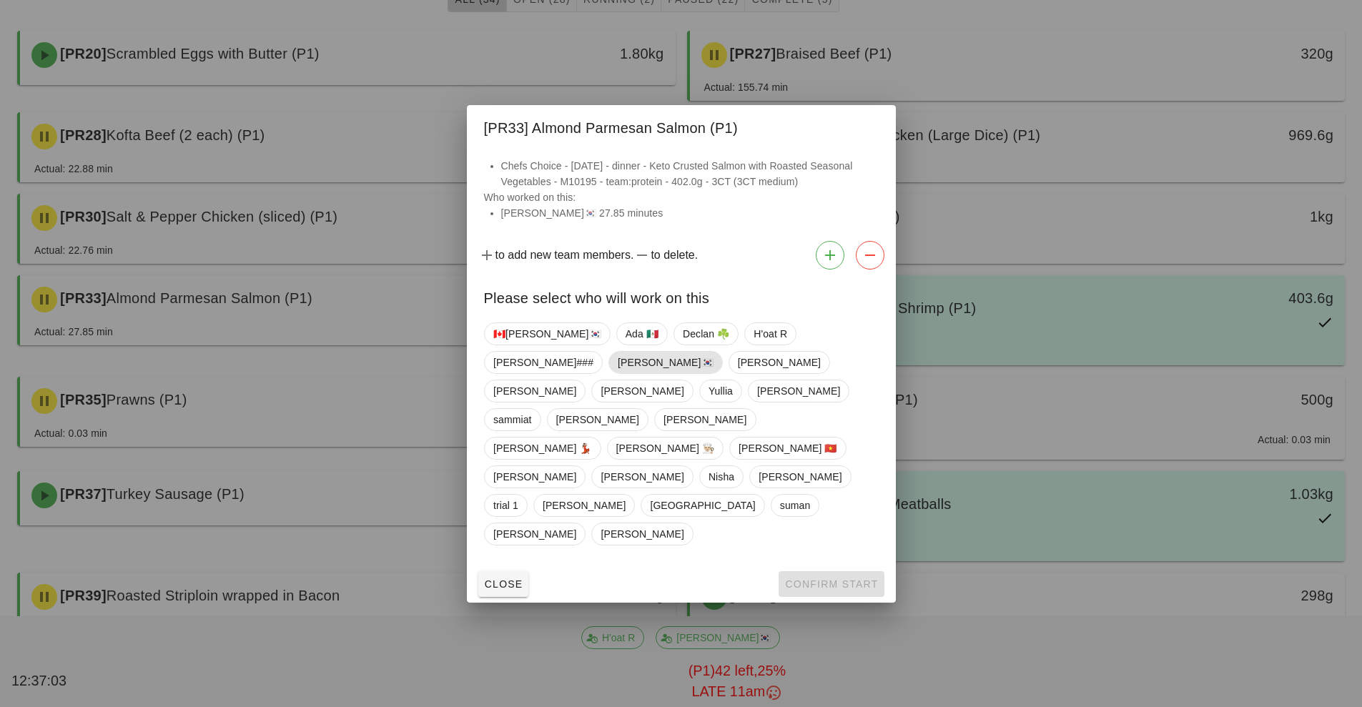
click at [618, 373] on span "[PERSON_NAME]🇰🇷" at bounding box center [666, 362] width 96 height 21
click at [822, 579] on span "Confirm Start" at bounding box center [832, 584] width 94 height 11
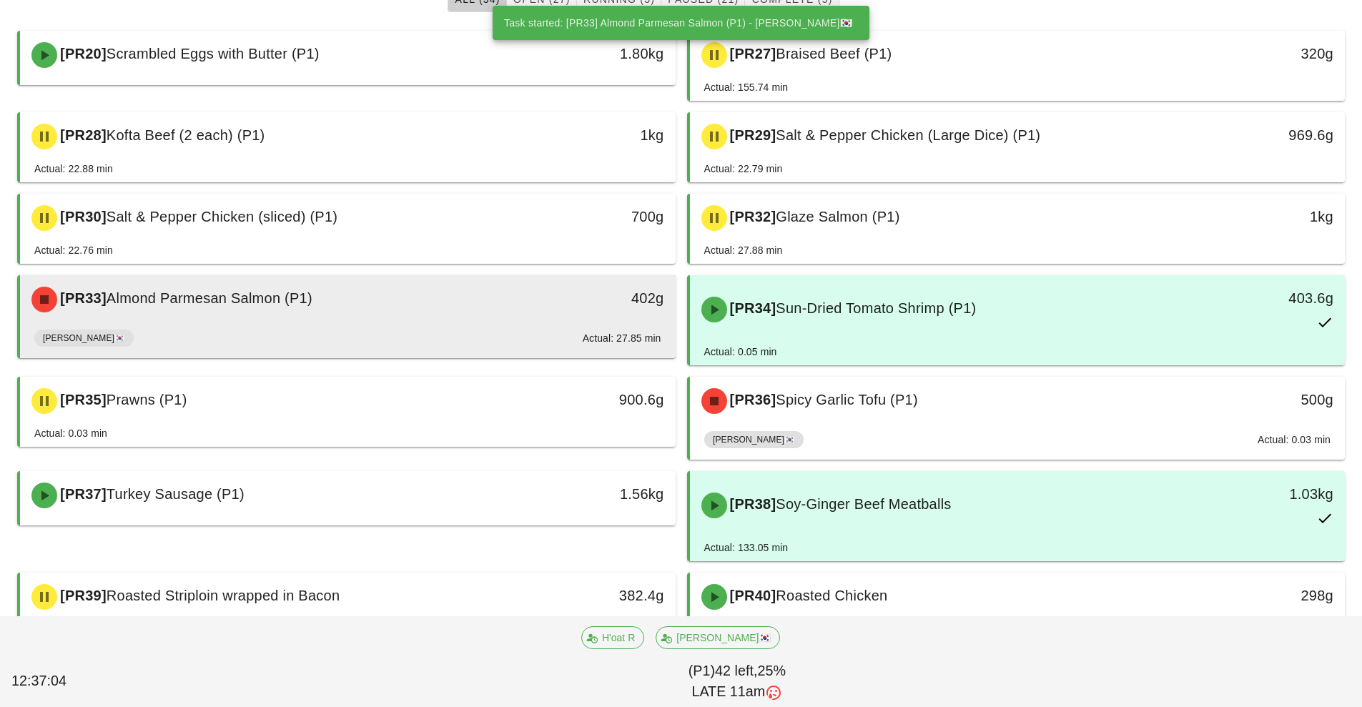
click at [465, 322] on div "[PR33] Almond Parmesan Salmon (P1) 402g" at bounding box center [348, 299] width 656 height 49
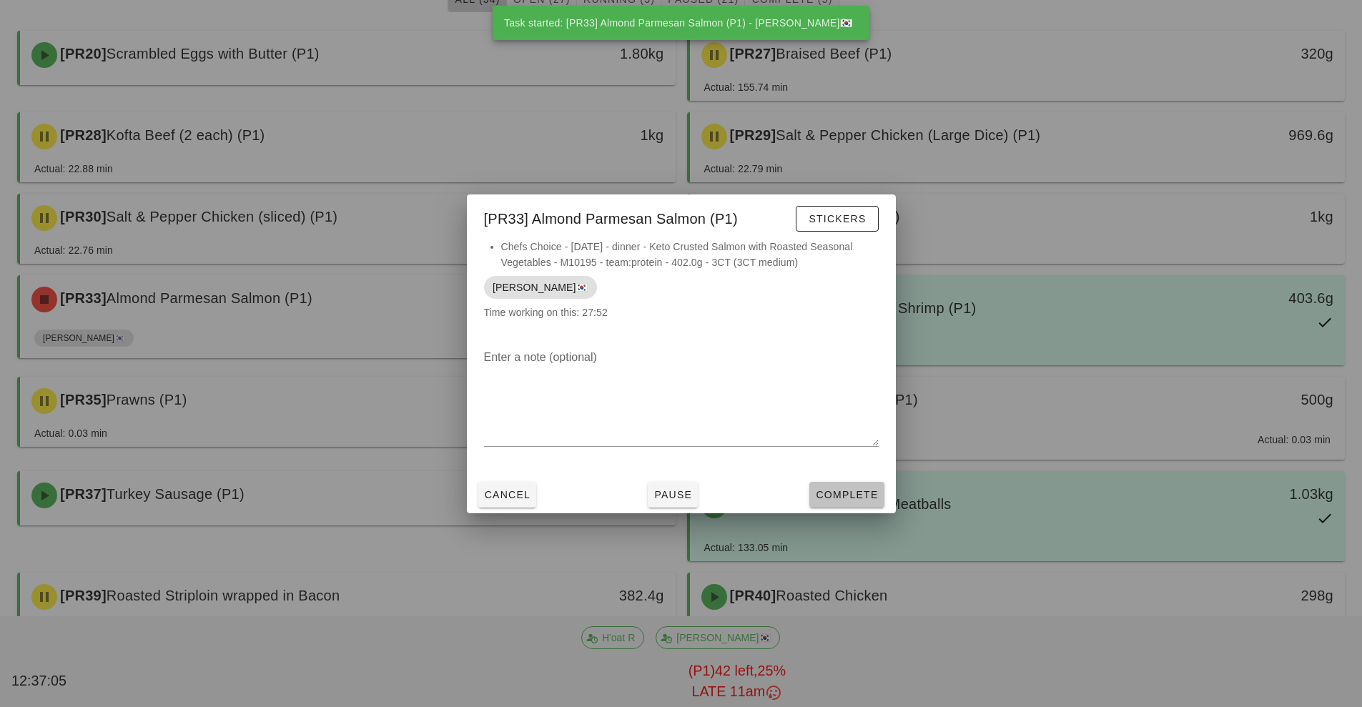
click at [842, 497] on span "Complete" at bounding box center [846, 494] width 63 height 11
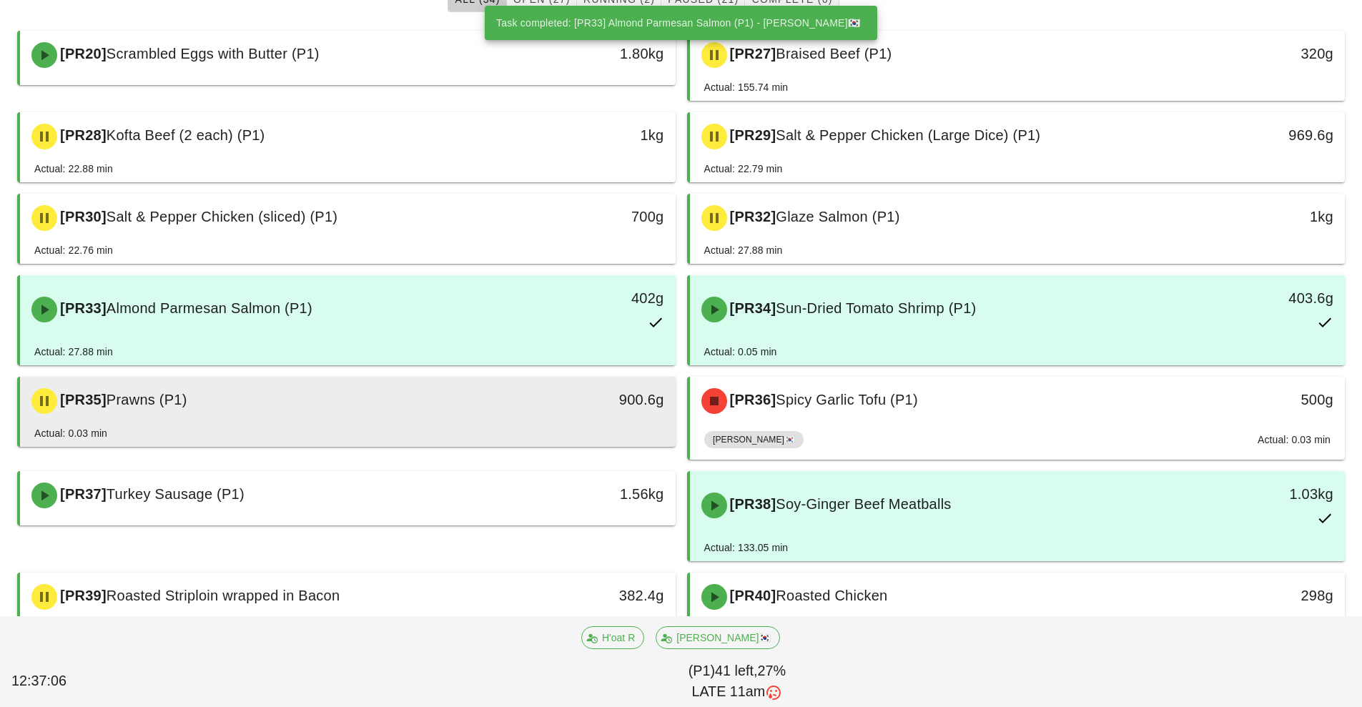
click at [474, 415] on div "[PR35] Prawns (P1)" at bounding box center [266, 401] width 487 height 43
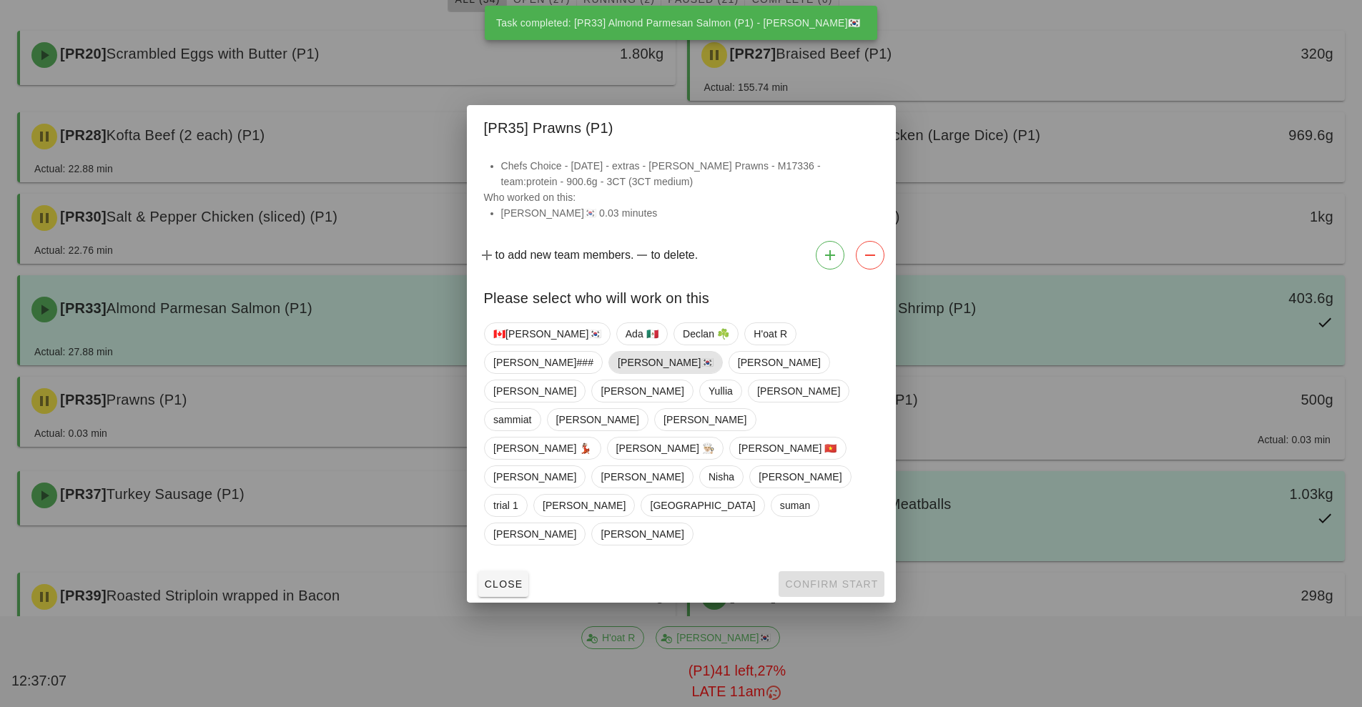
click at [618, 373] on span "[PERSON_NAME]🇰🇷" at bounding box center [666, 362] width 96 height 21
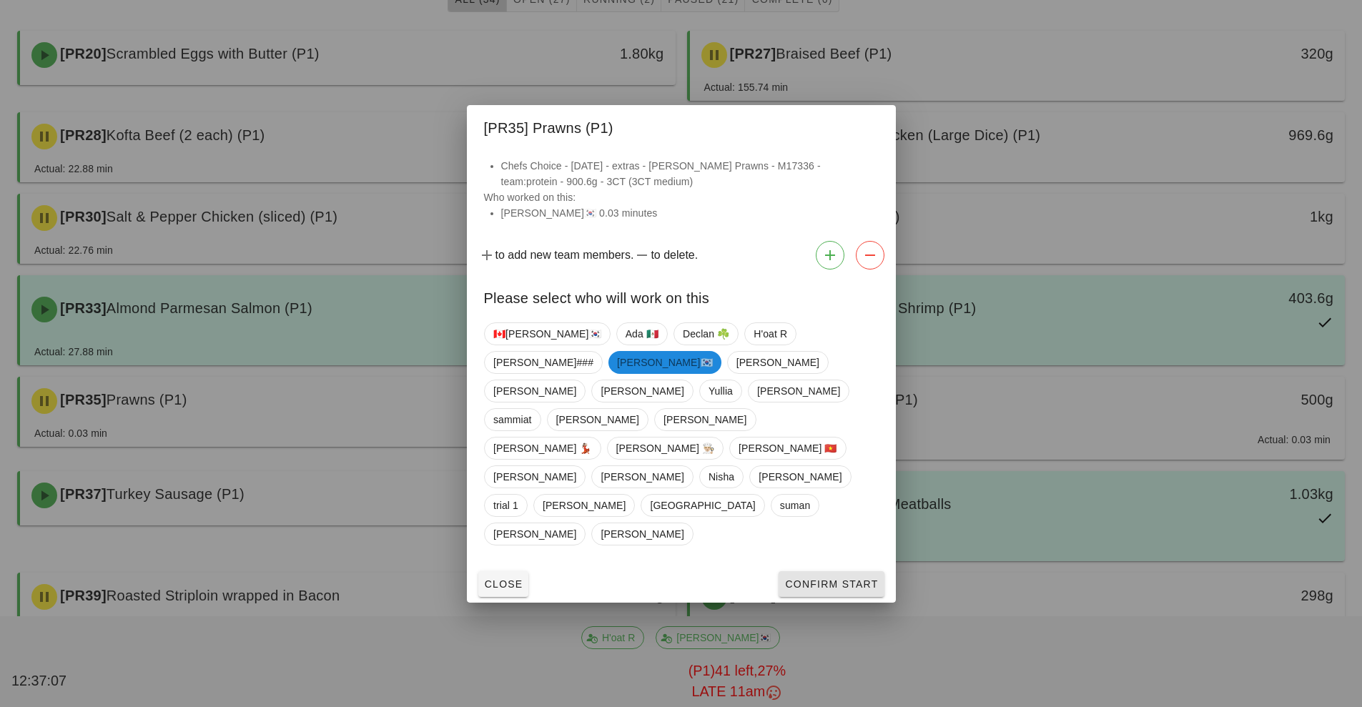
click at [833, 579] on span "Confirm Start" at bounding box center [832, 584] width 94 height 11
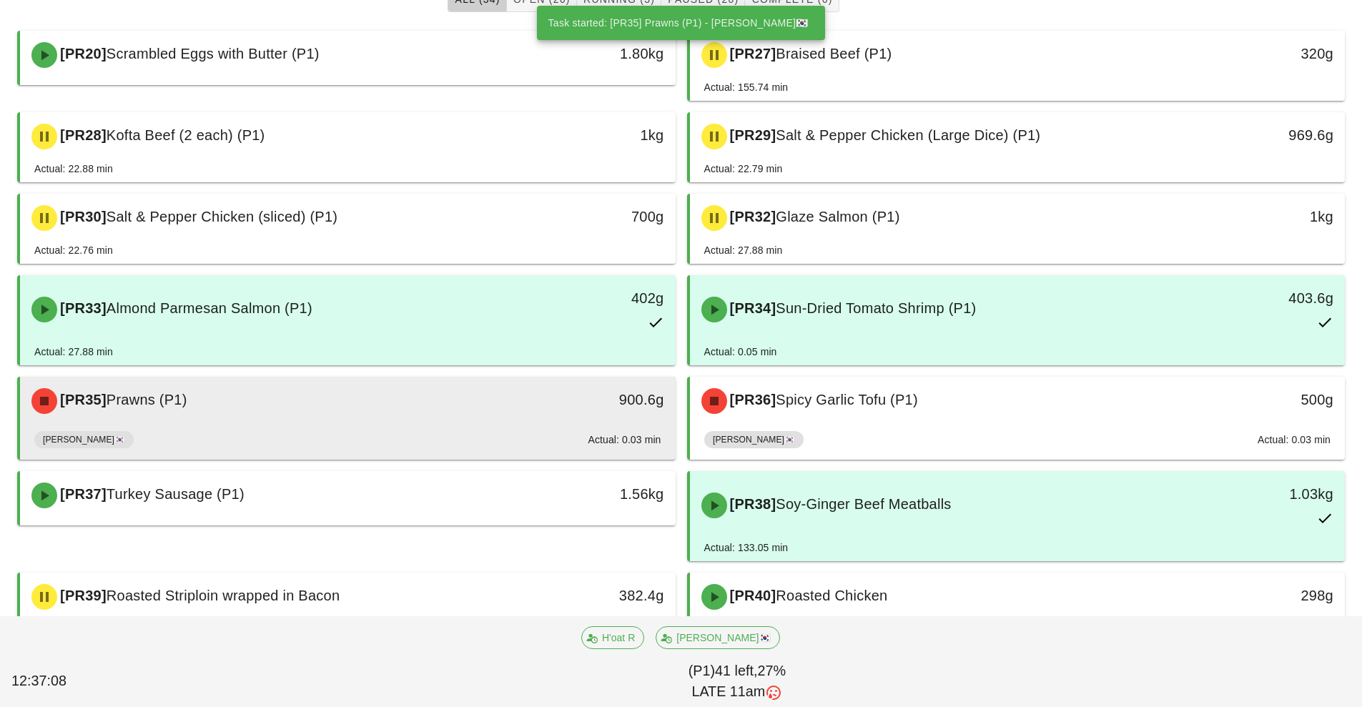
click at [462, 424] on div "[PR35] Prawns (P1) 900.6g" at bounding box center [348, 401] width 656 height 49
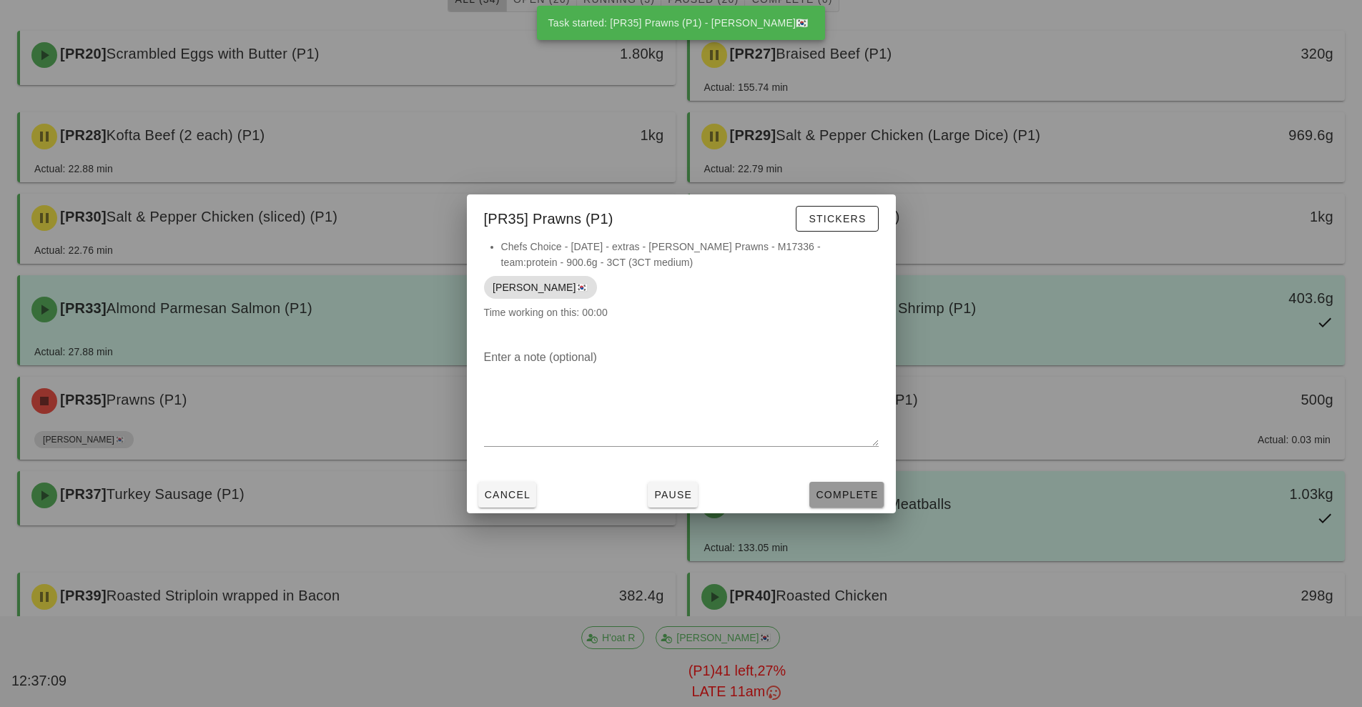
click at [848, 499] on span "Complete" at bounding box center [846, 494] width 63 height 11
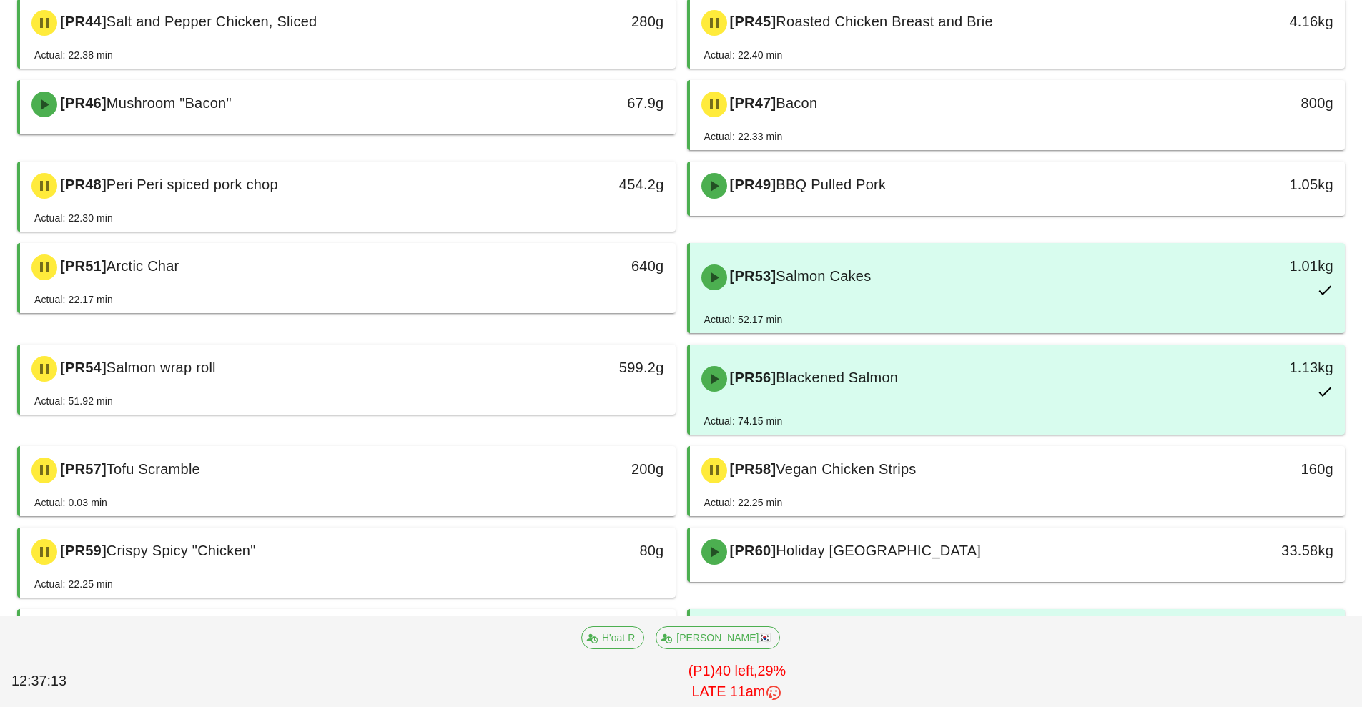
scroll to position [895, 0]
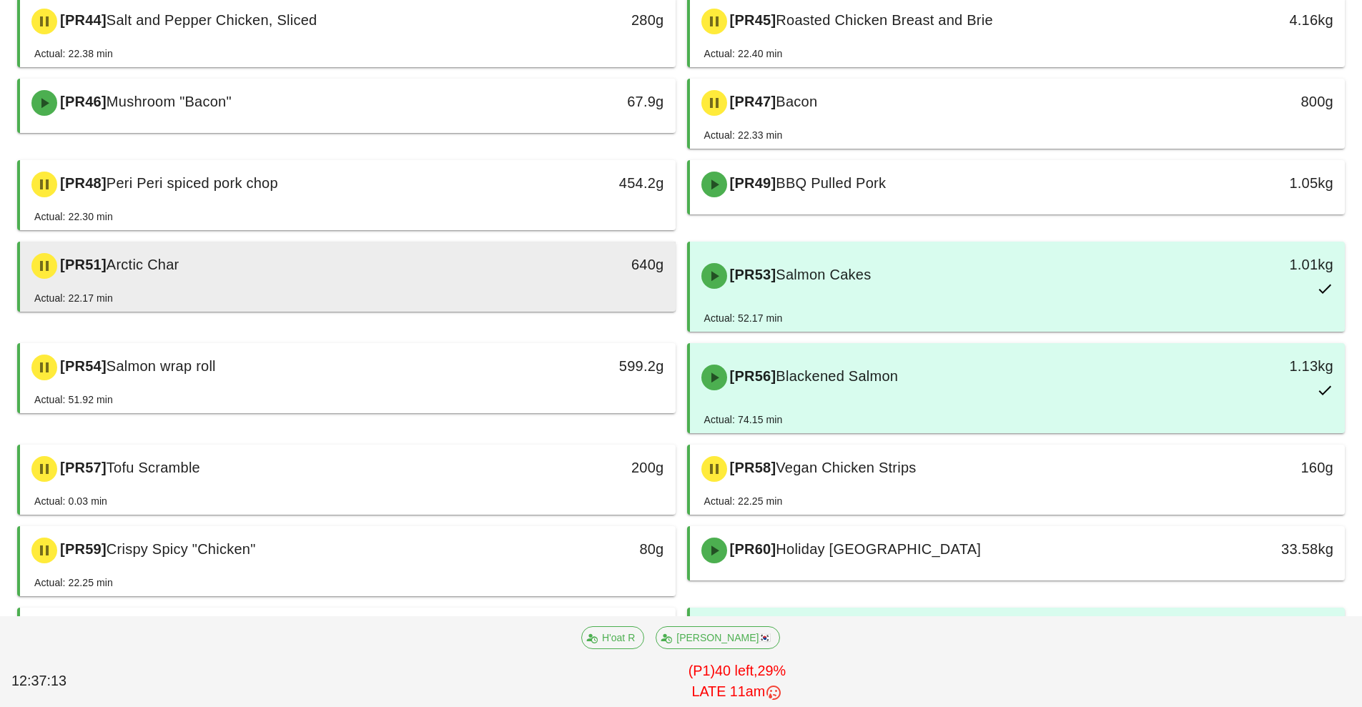
click at [560, 270] on div "640g" at bounding box center [590, 264] width 145 height 23
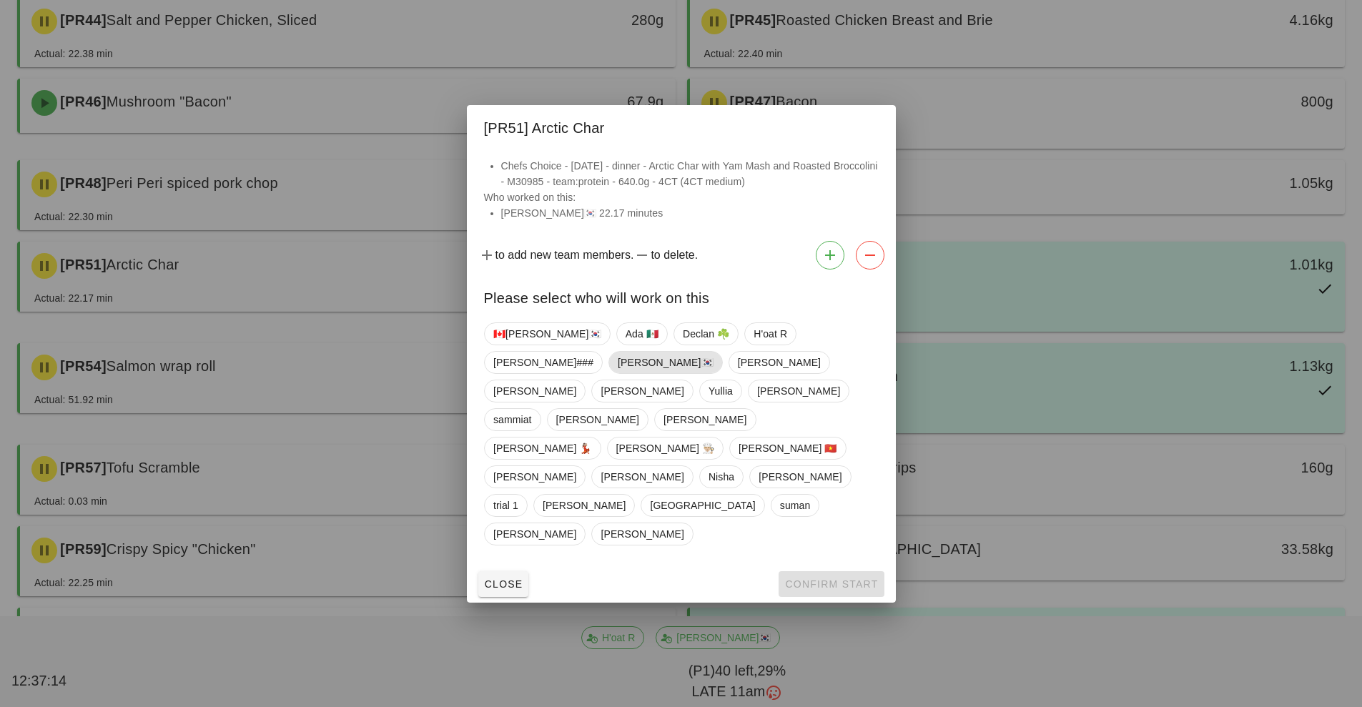
click at [618, 373] on span "[PERSON_NAME]🇰🇷" at bounding box center [666, 362] width 96 height 21
click at [807, 579] on span "Confirm Start" at bounding box center [832, 584] width 94 height 11
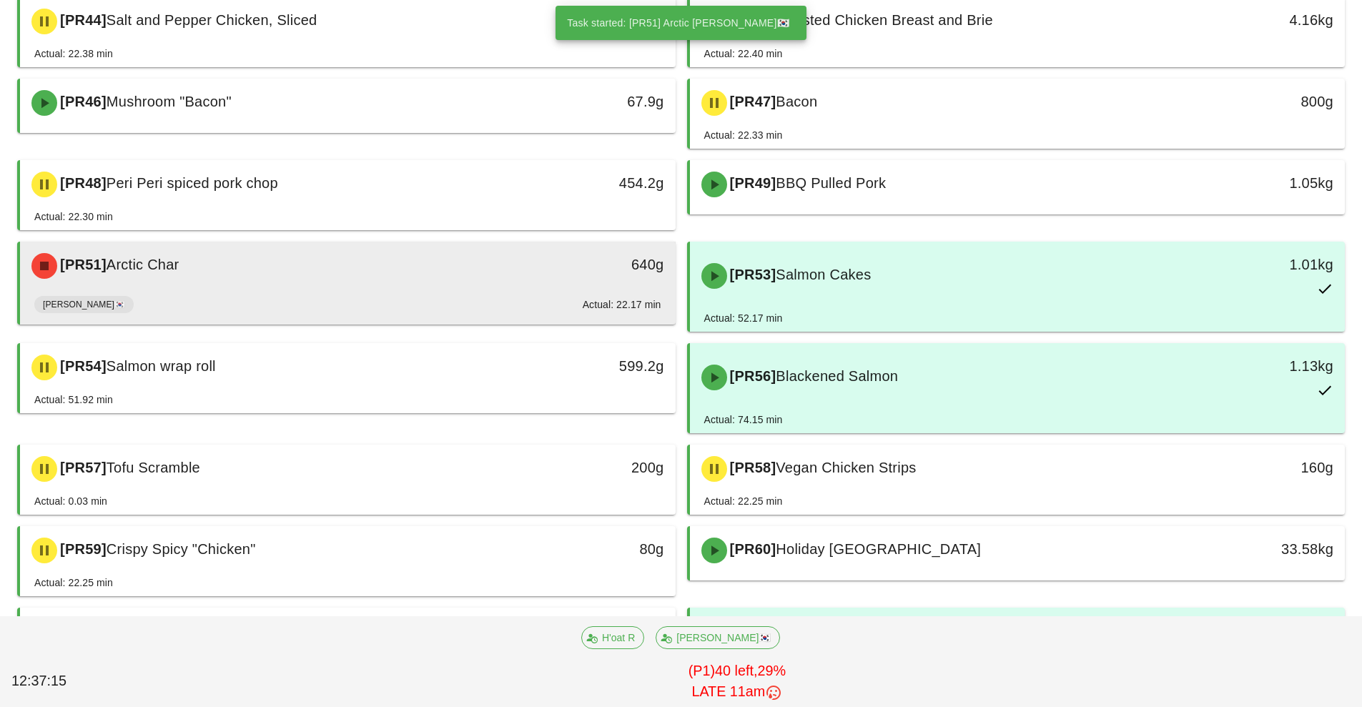
click at [524, 286] on div "640g" at bounding box center [591, 266] width 162 height 43
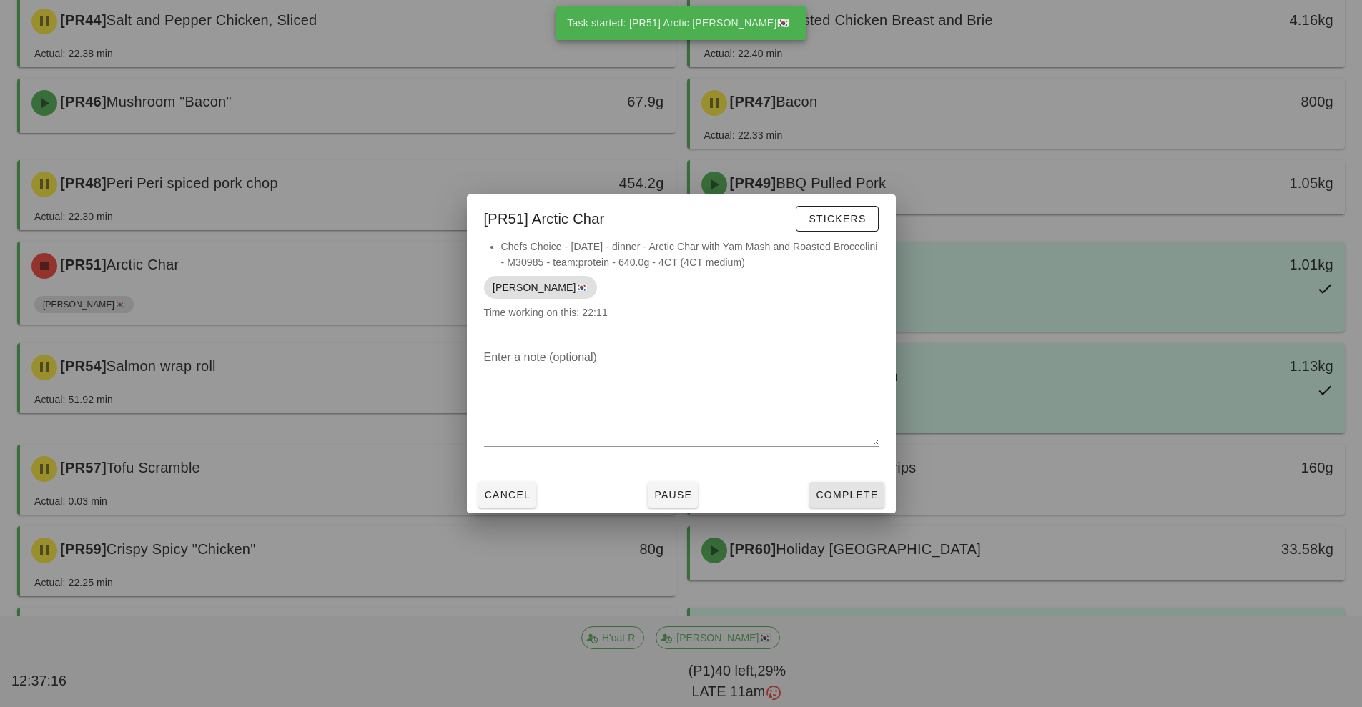
click at [851, 496] on span "Complete" at bounding box center [846, 494] width 63 height 11
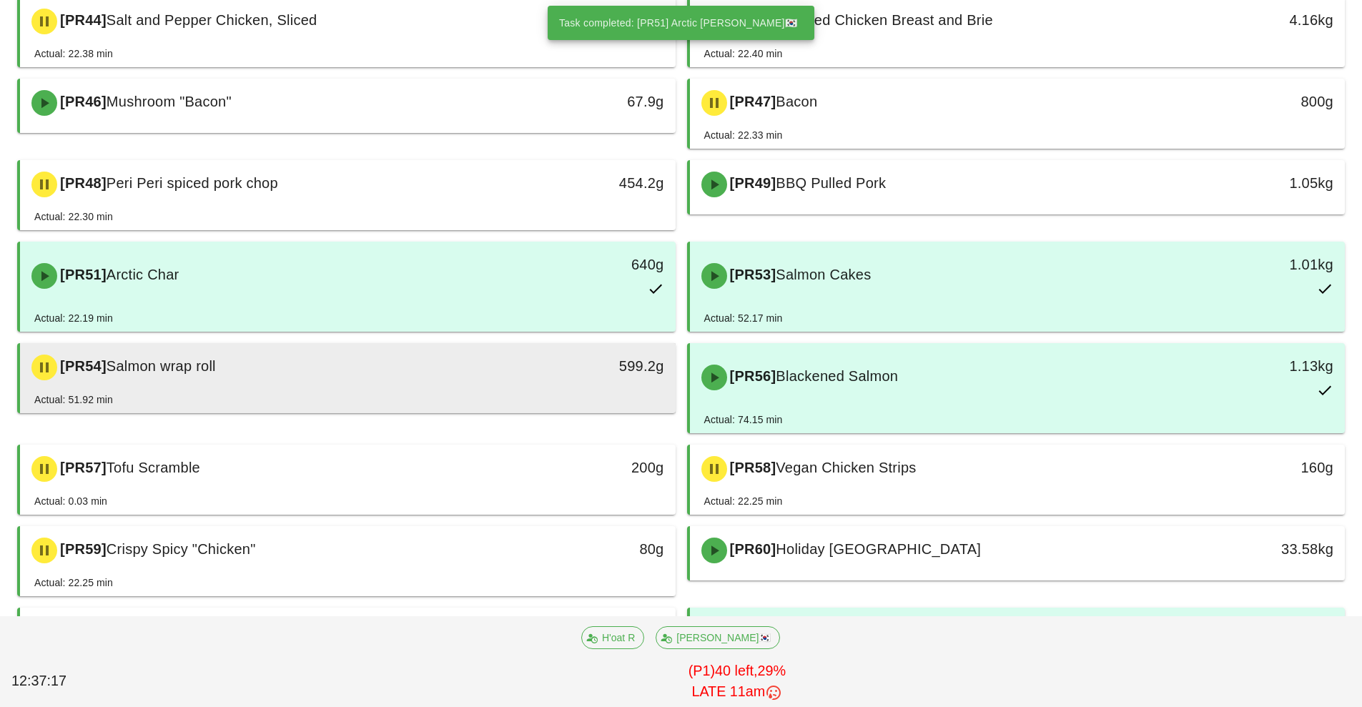
click at [519, 385] on div "599.2g" at bounding box center [591, 367] width 162 height 43
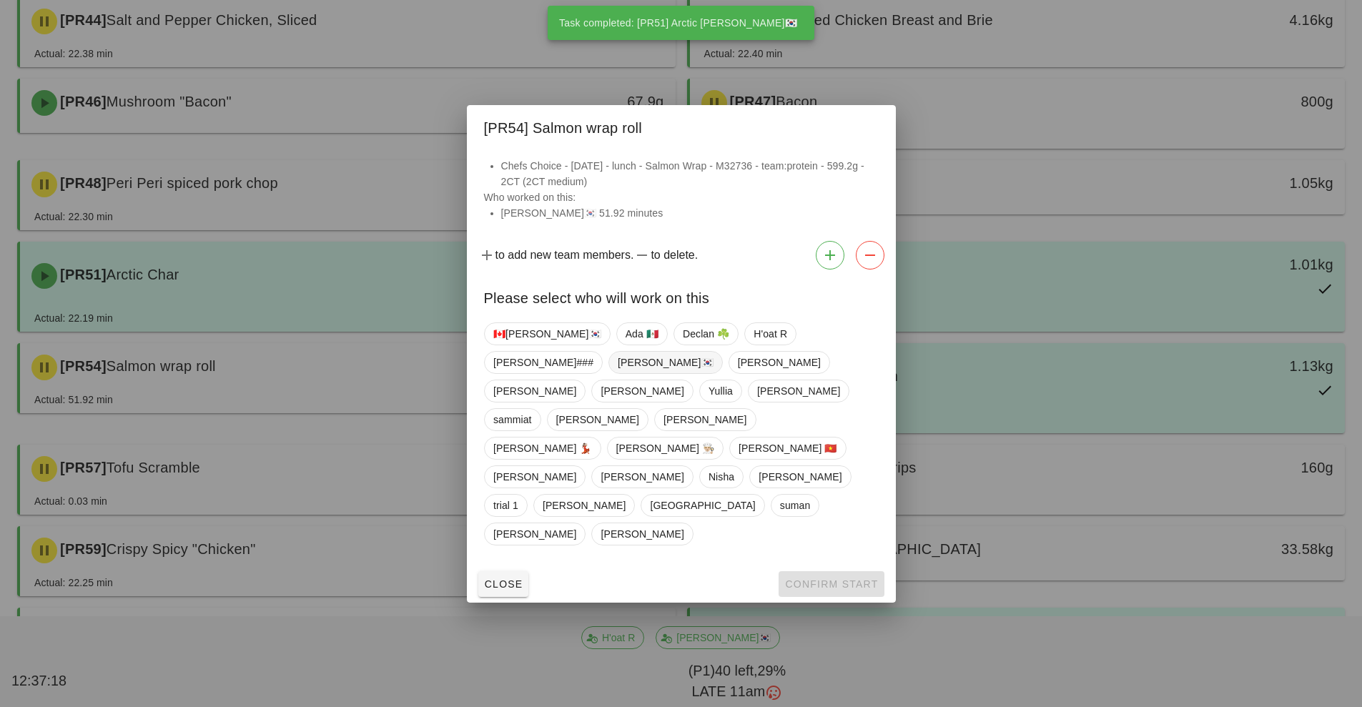
click at [618, 373] on span "[PERSON_NAME]🇰🇷" at bounding box center [666, 362] width 96 height 21
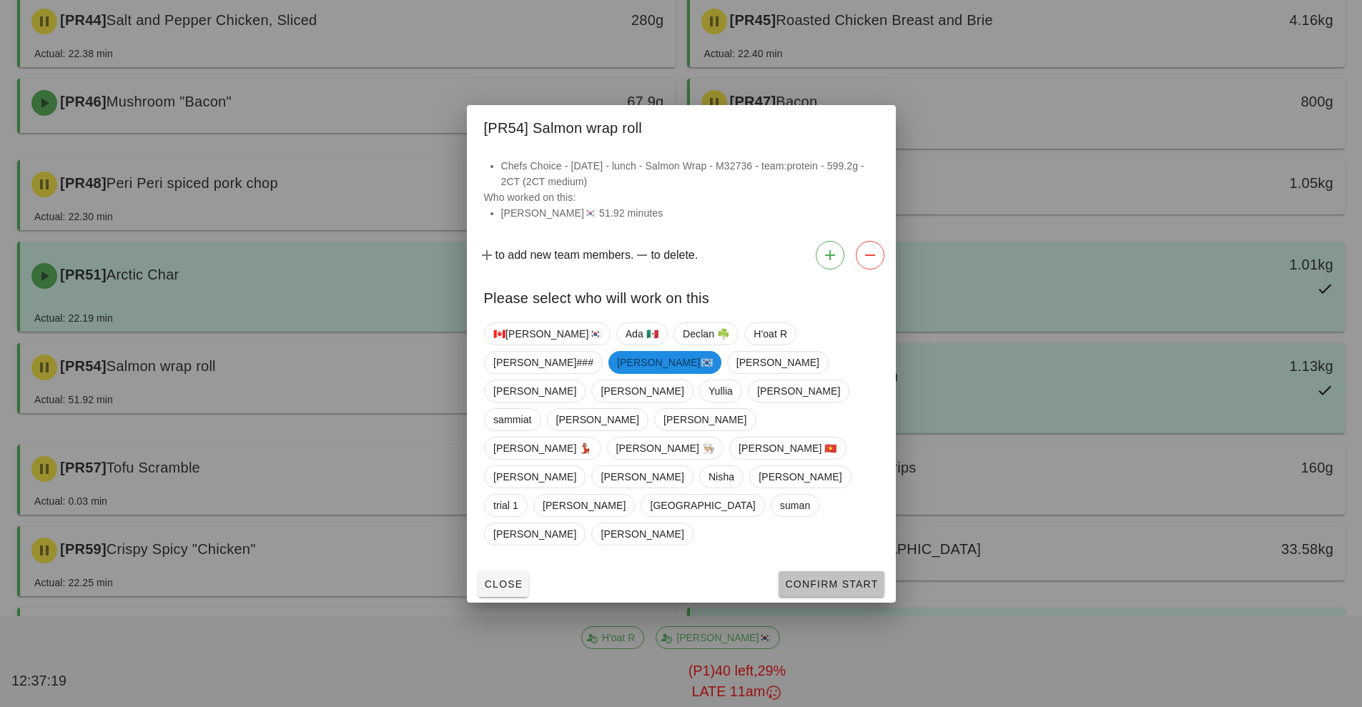
click at [819, 579] on span "Confirm Start" at bounding box center [832, 584] width 94 height 11
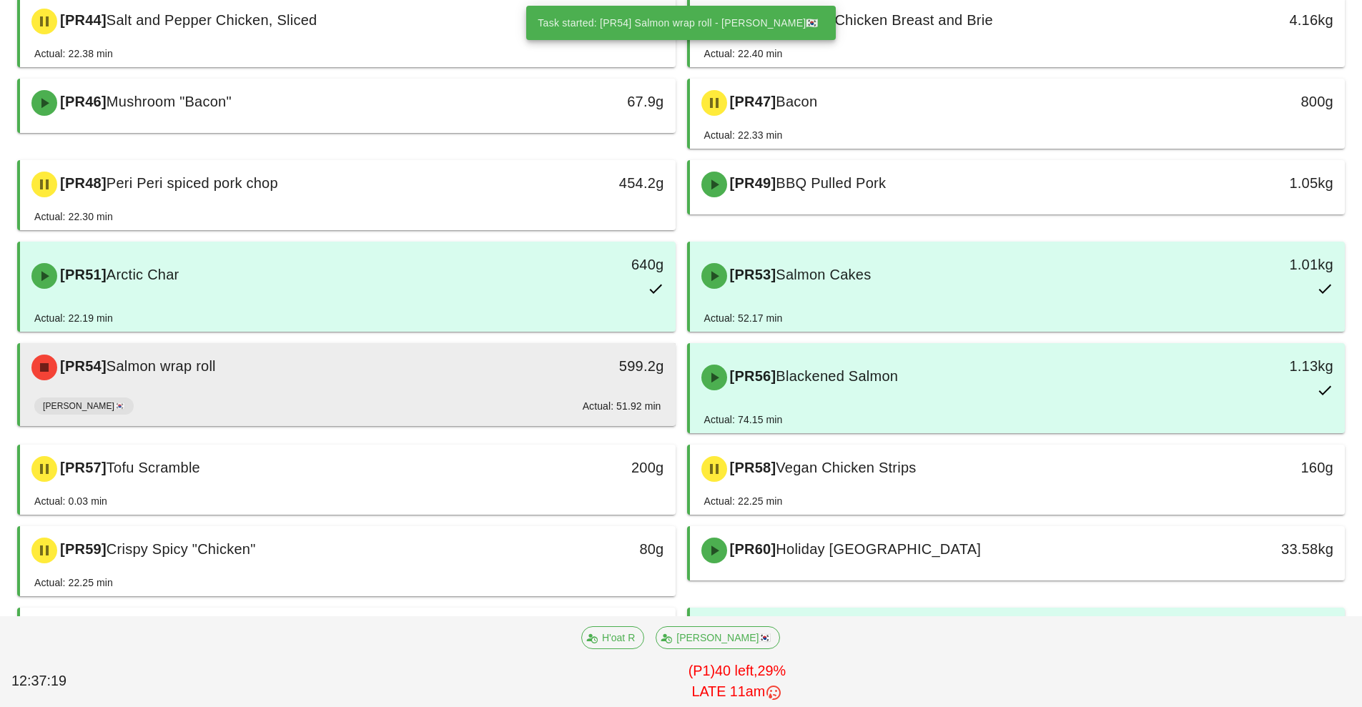
click at [493, 379] on div "[PR54] Salmon wrap roll" at bounding box center [266, 367] width 487 height 43
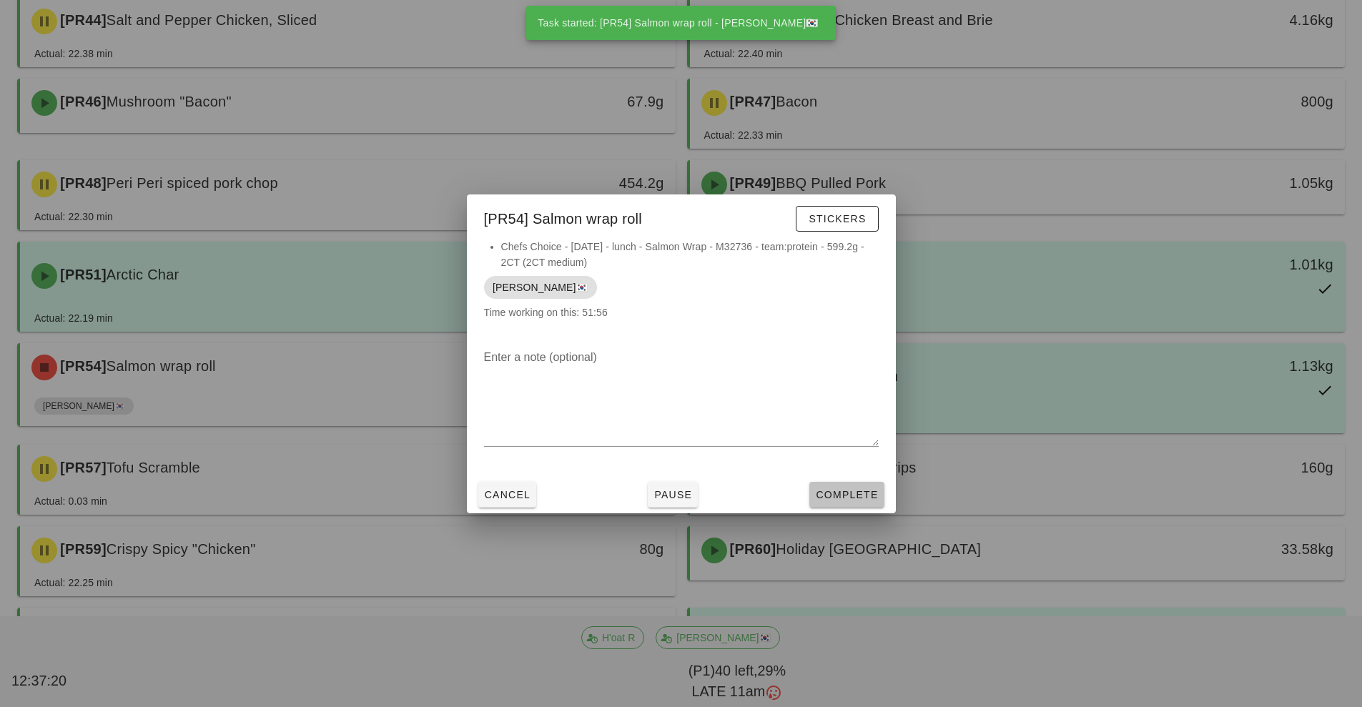
click at [845, 495] on span "Complete" at bounding box center [846, 494] width 63 height 11
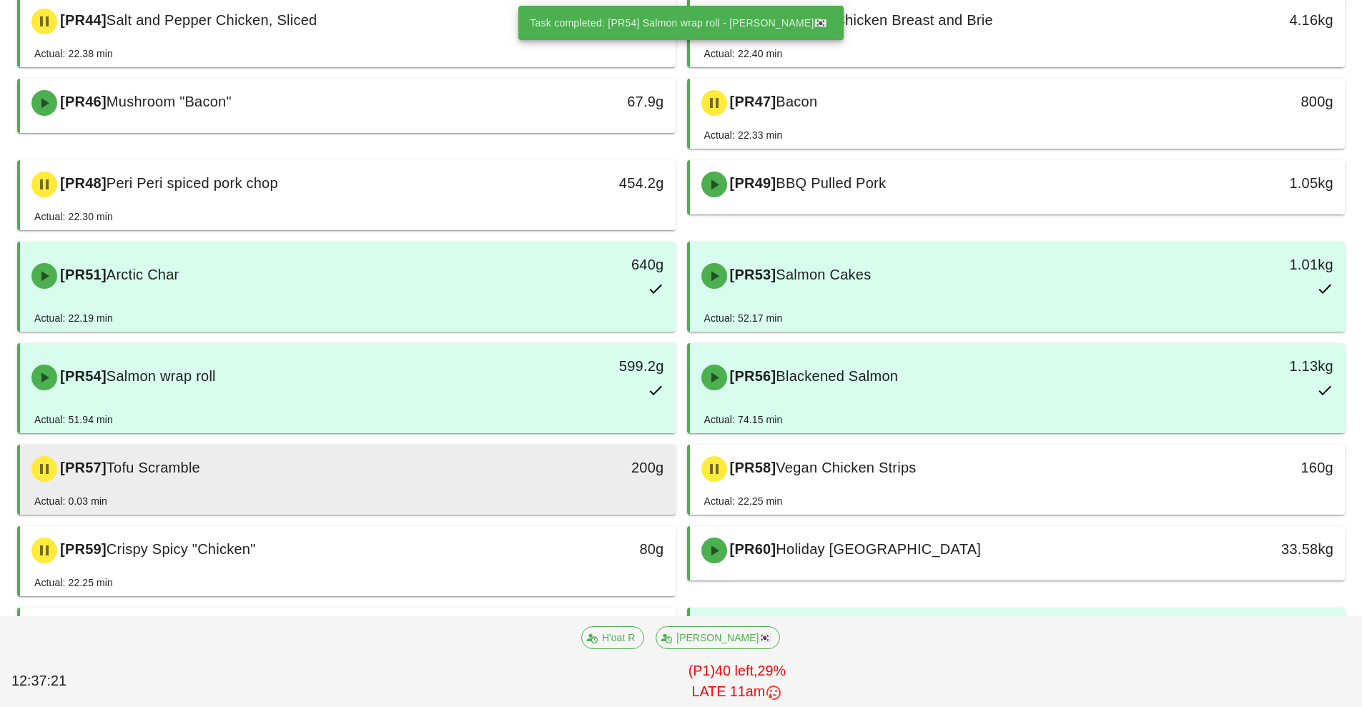
click at [498, 471] on div "[PR57] Tofu Scramble" at bounding box center [266, 469] width 487 height 43
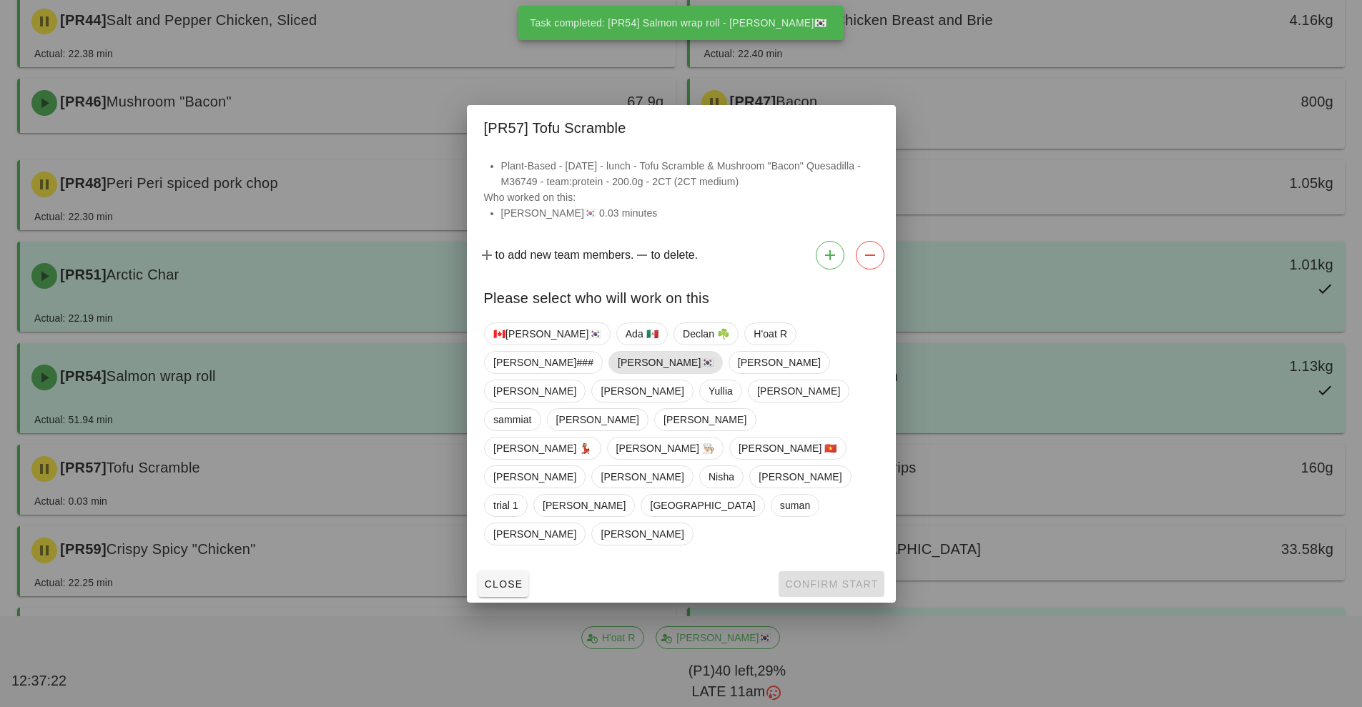
click at [618, 373] on span "[PERSON_NAME]🇰🇷" at bounding box center [666, 362] width 96 height 21
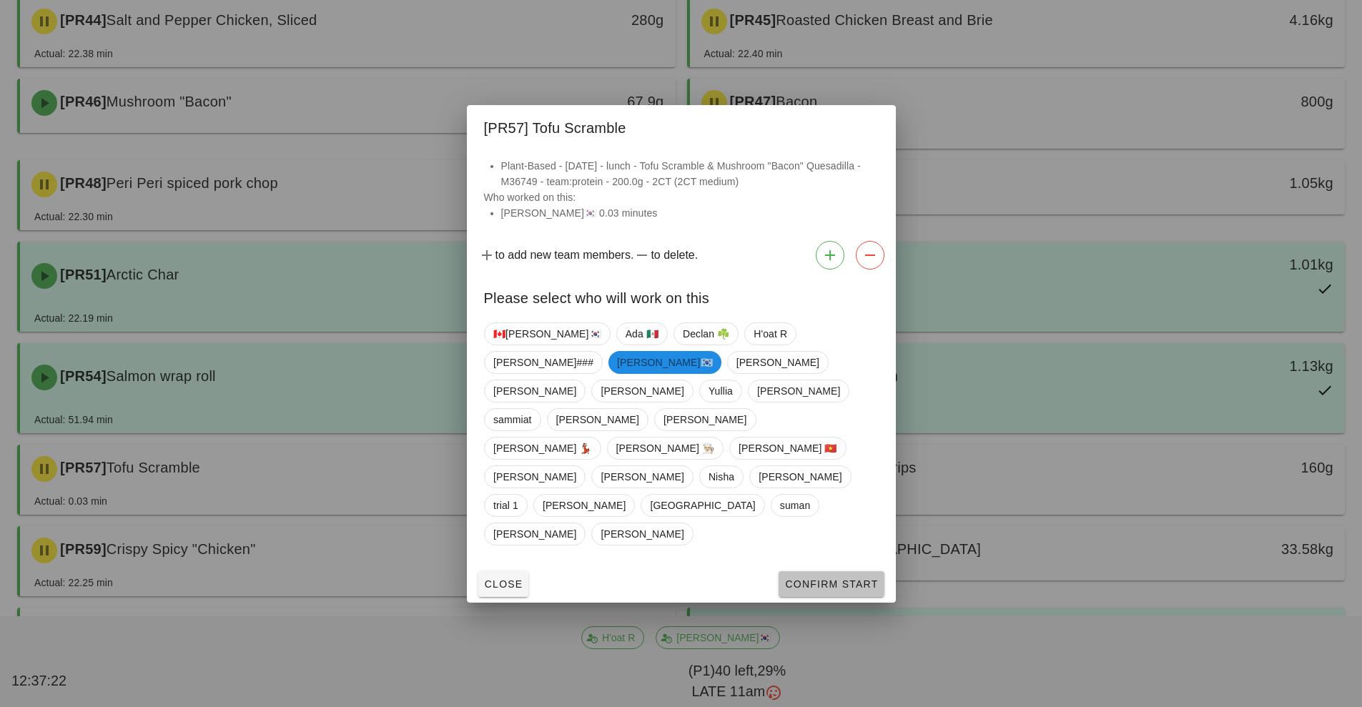
click at [821, 579] on span "Confirm Start" at bounding box center [832, 584] width 94 height 11
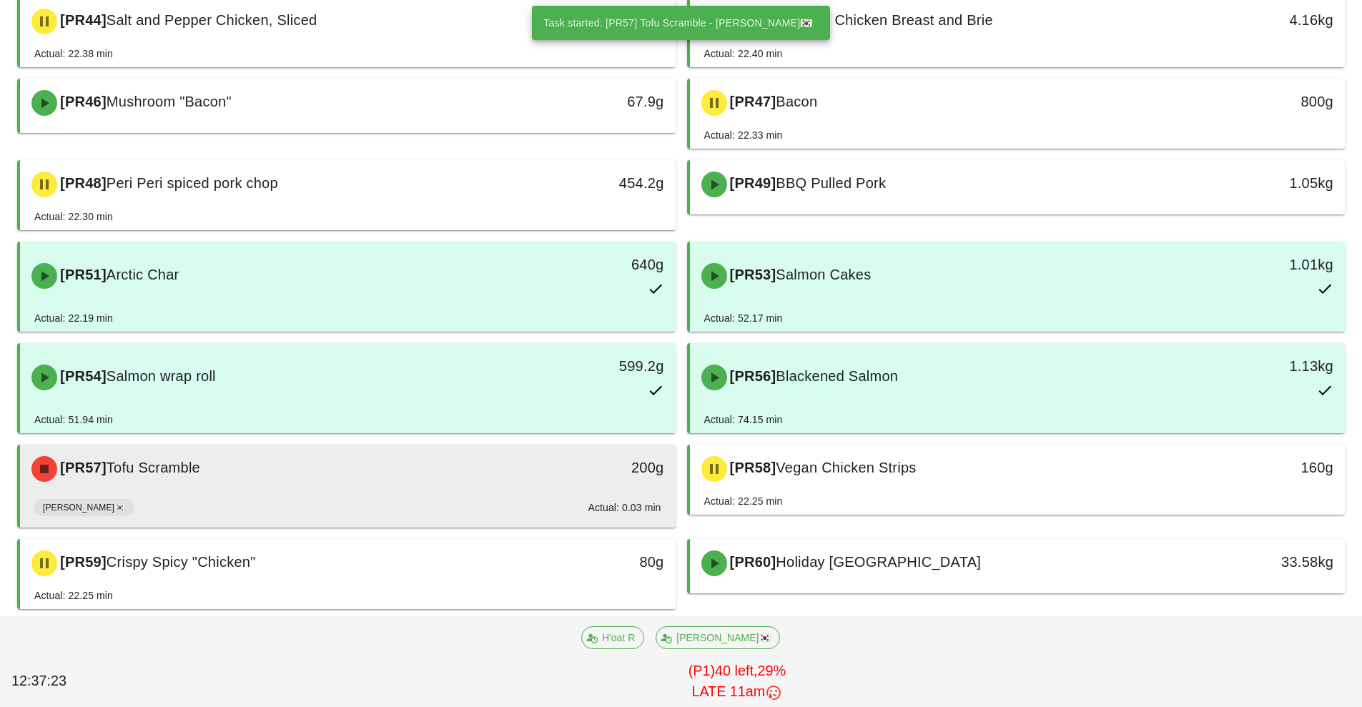
click at [461, 498] on div "[PERSON_NAME]🇰🇷 Actual: 0.03 min" at bounding box center [347, 510] width 627 height 34
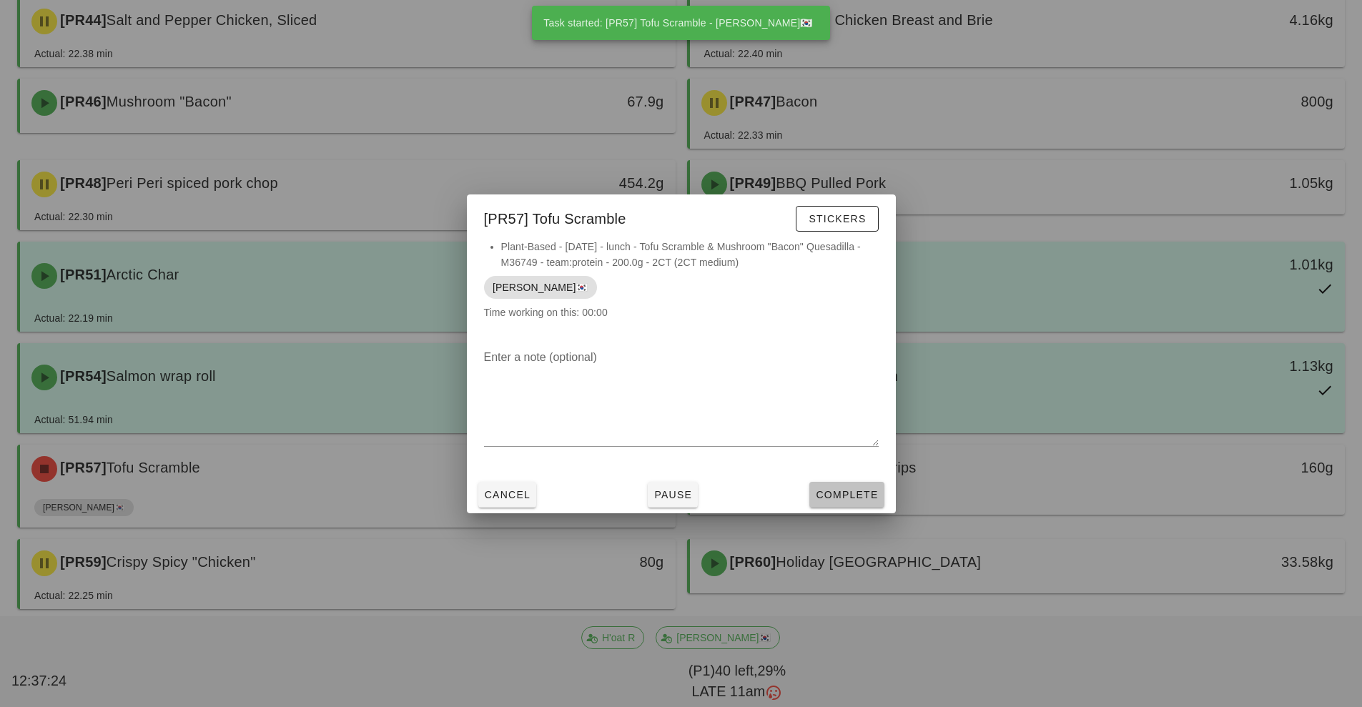
click at [844, 495] on span "Complete" at bounding box center [846, 494] width 63 height 11
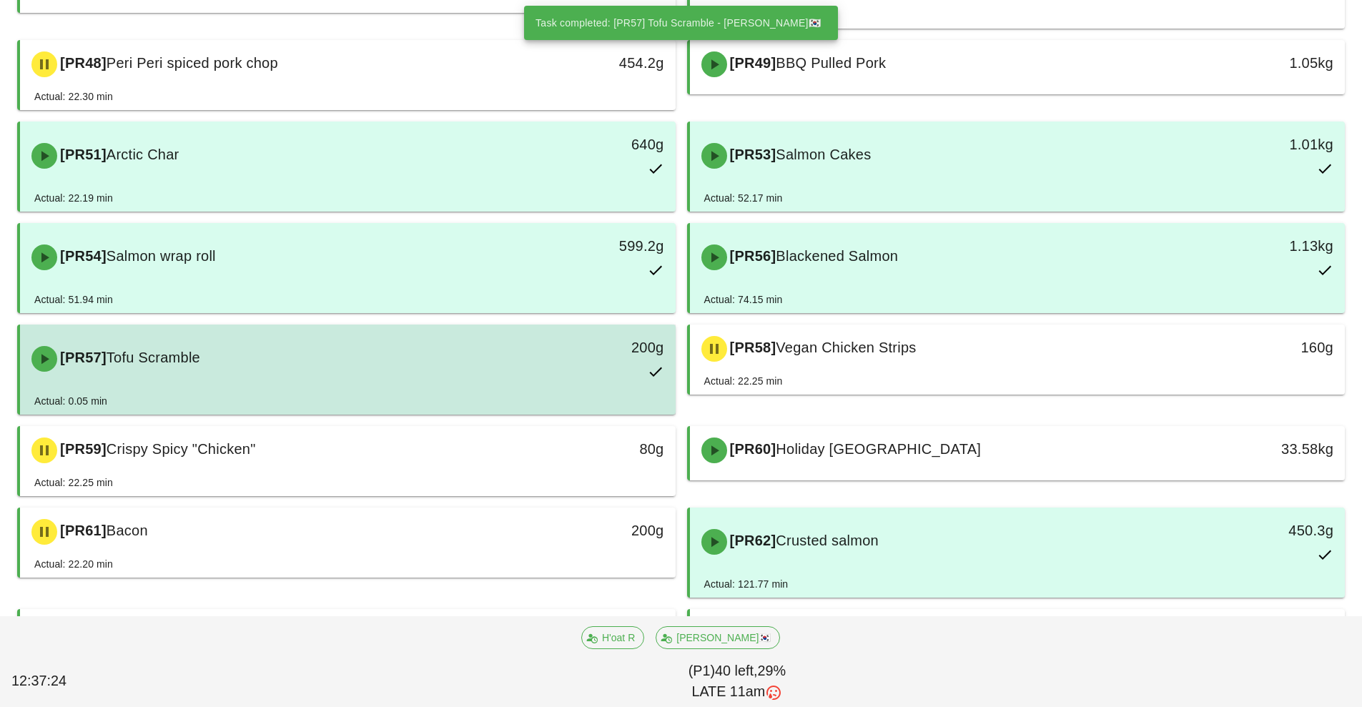
scroll to position [1091, 0]
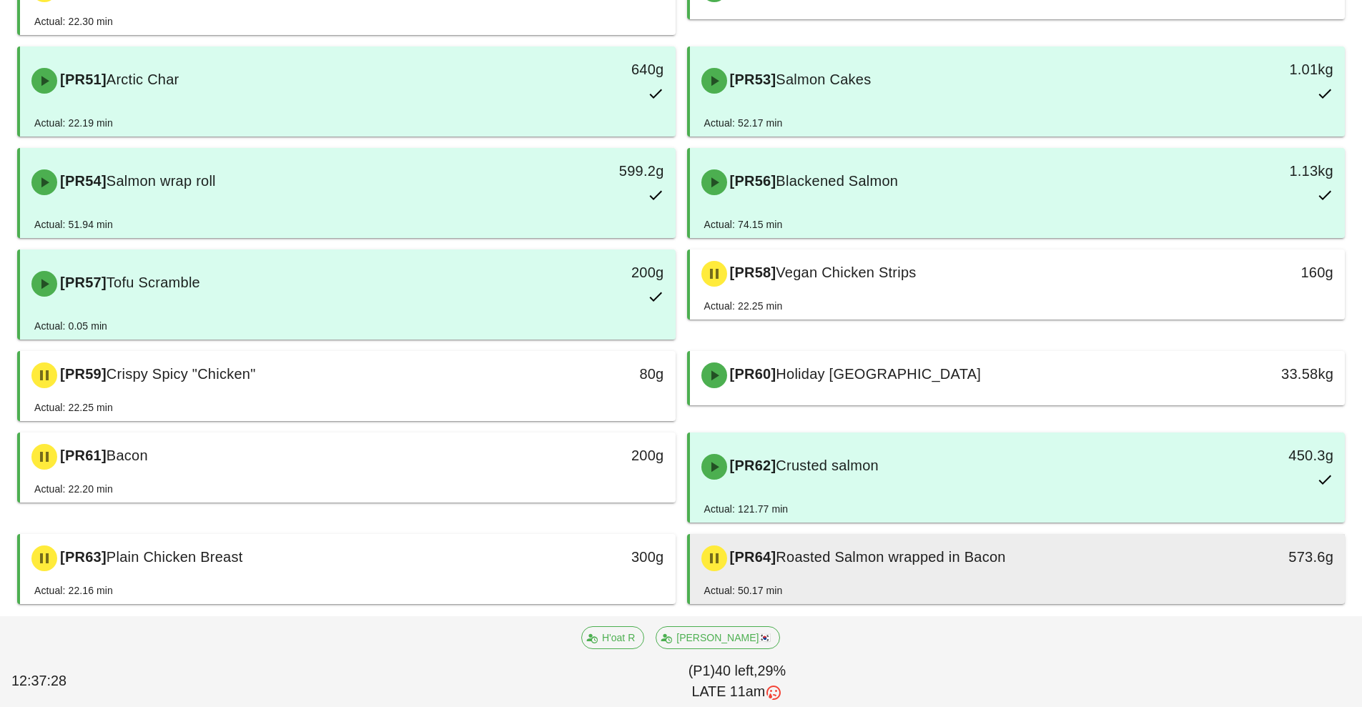
click at [1040, 594] on div "Actual: 50.17 min" at bounding box center [1017, 593] width 627 height 21
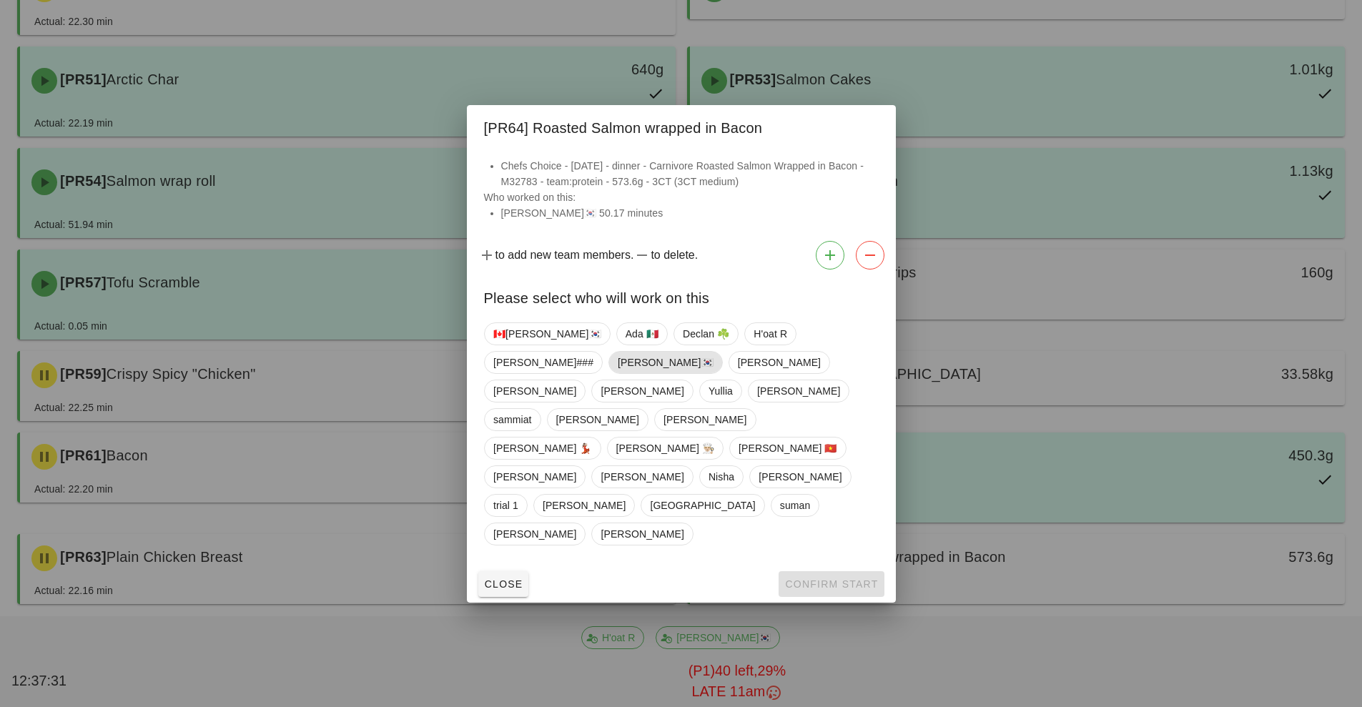
click at [618, 373] on span "[PERSON_NAME]🇰🇷" at bounding box center [666, 362] width 96 height 21
click at [820, 571] on button "Confirm Start" at bounding box center [831, 584] width 105 height 26
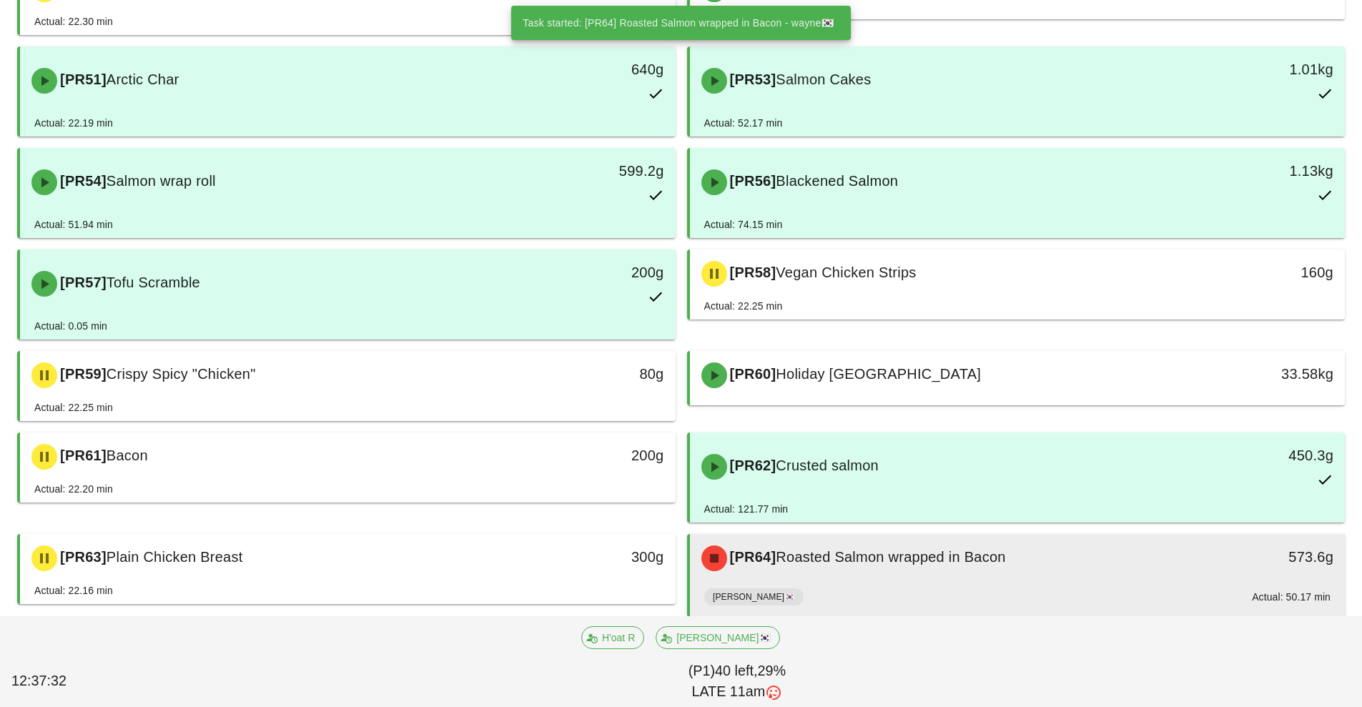
click at [939, 576] on div "[PR64] Roasted Salmon wrapped in Bacon" at bounding box center [936, 558] width 487 height 43
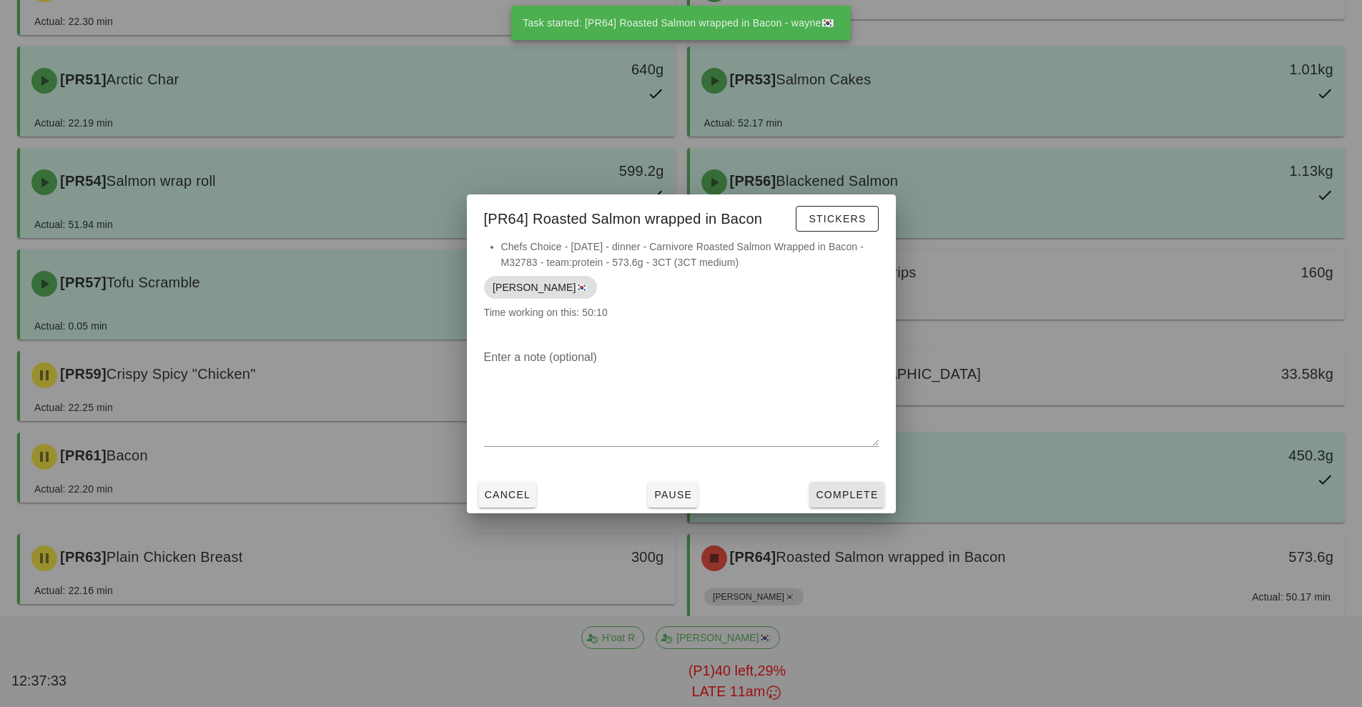
click at [850, 507] on button "Complete" at bounding box center [847, 495] width 74 height 26
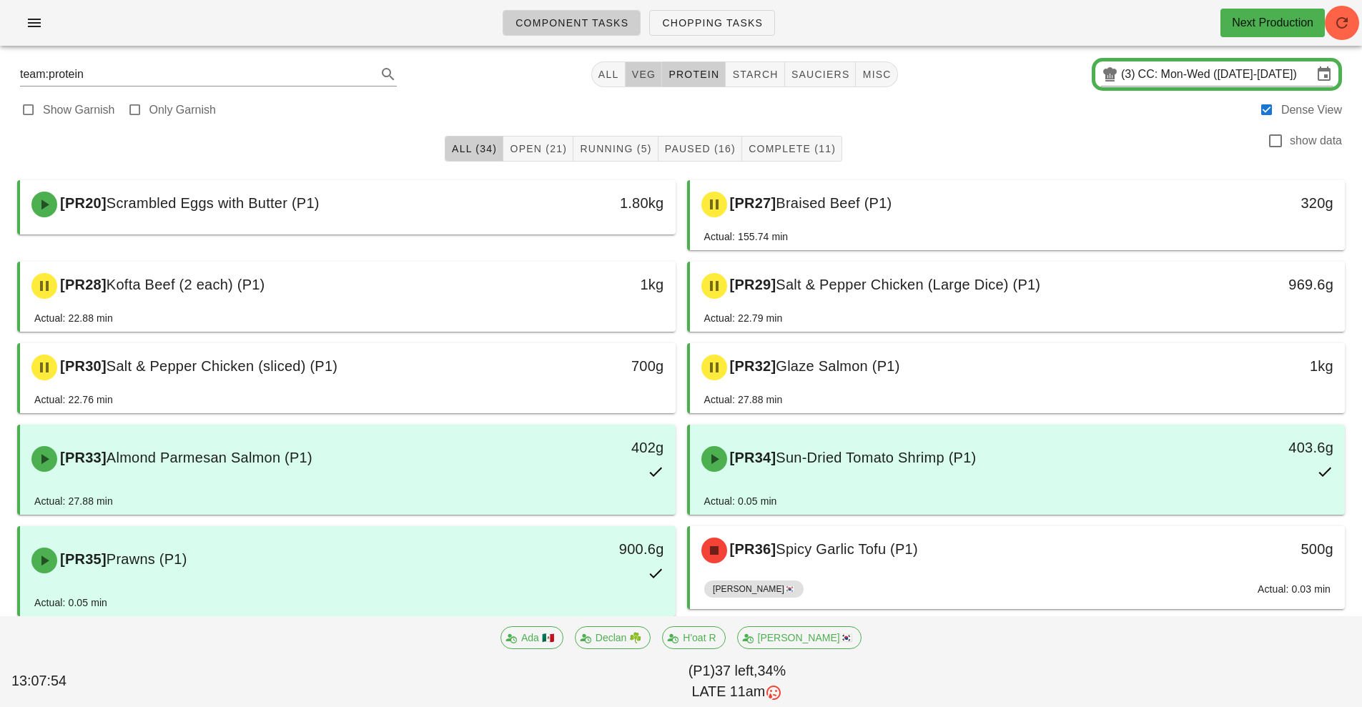
click at [638, 79] on span "veg" at bounding box center [643, 74] width 25 height 11
type input "team:veg"
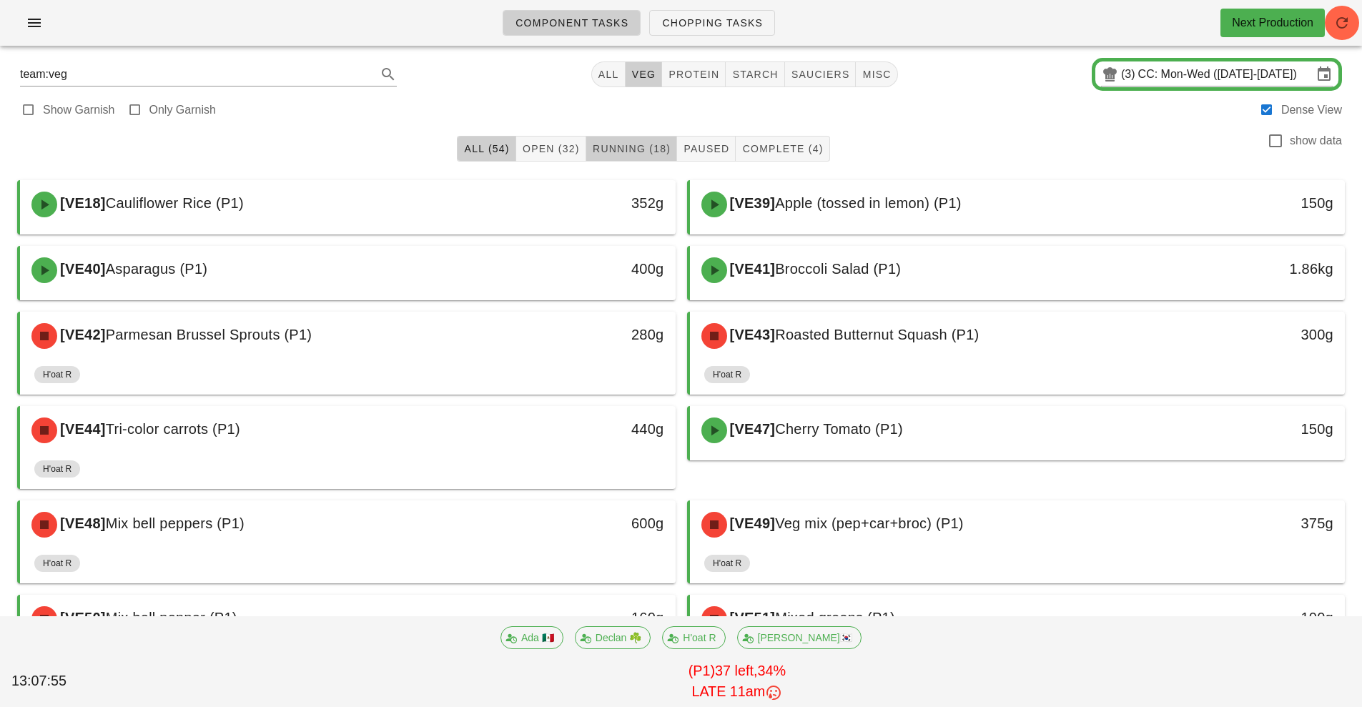
click at [631, 148] on span "Running (18)" at bounding box center [631, 148] width 79 height 11
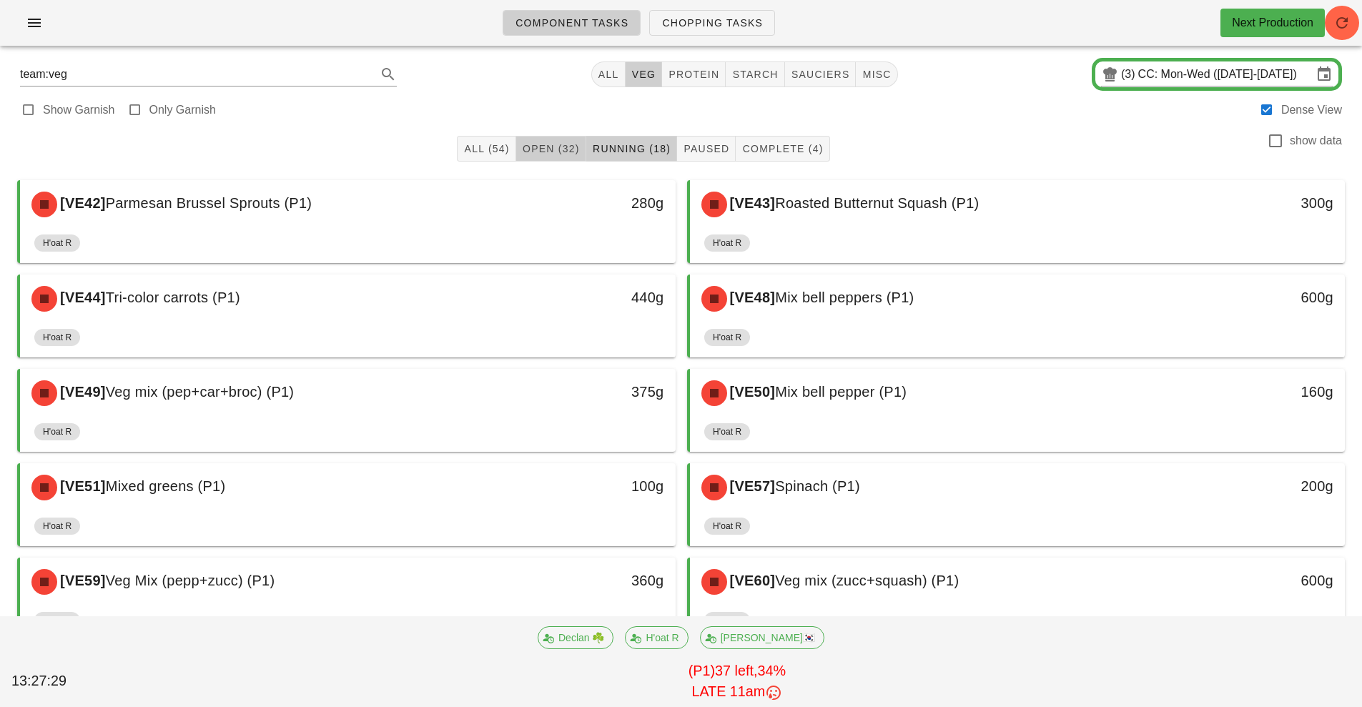
click at [536, 150] on span "Open (32)" at bounding box center [551, 148] width 58 height 11
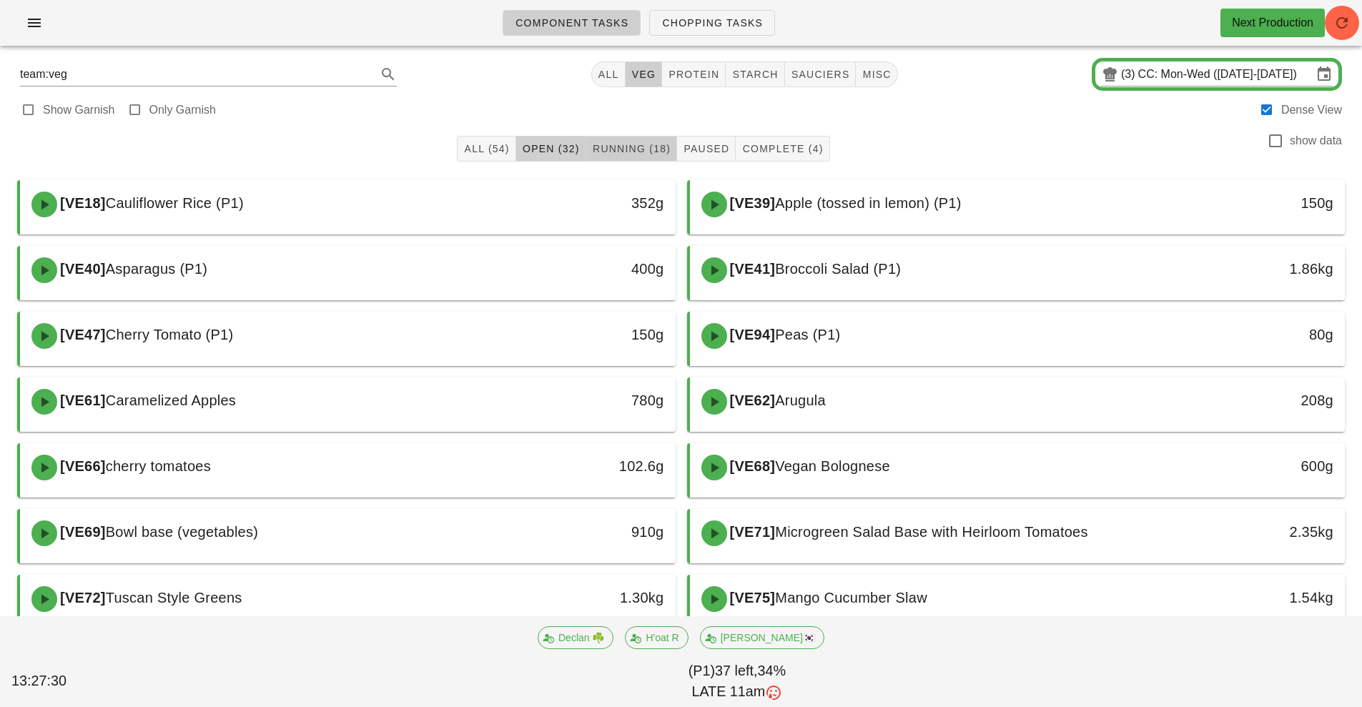
click at [635, 149] on span "Running (18)" at bounding box center [631, 148] width 79 height 11
